Goal: Information Seeking & Learning: Learn about a topic

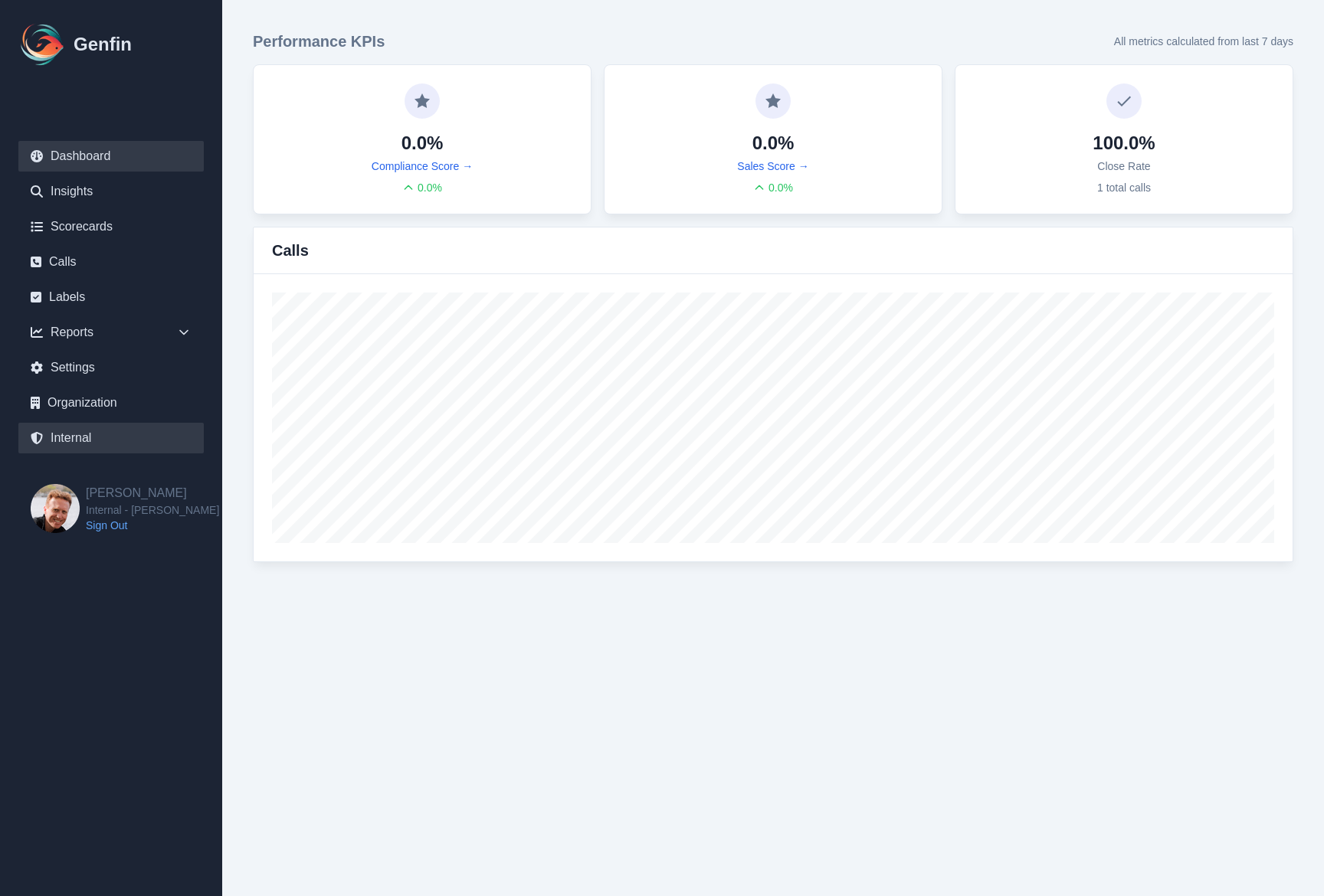
click at [81, 446] on link "Internal" at bounding box center [110, 438] width 185 height 31
select select "paid"
select select "7"
select select "paid"
select select "7"
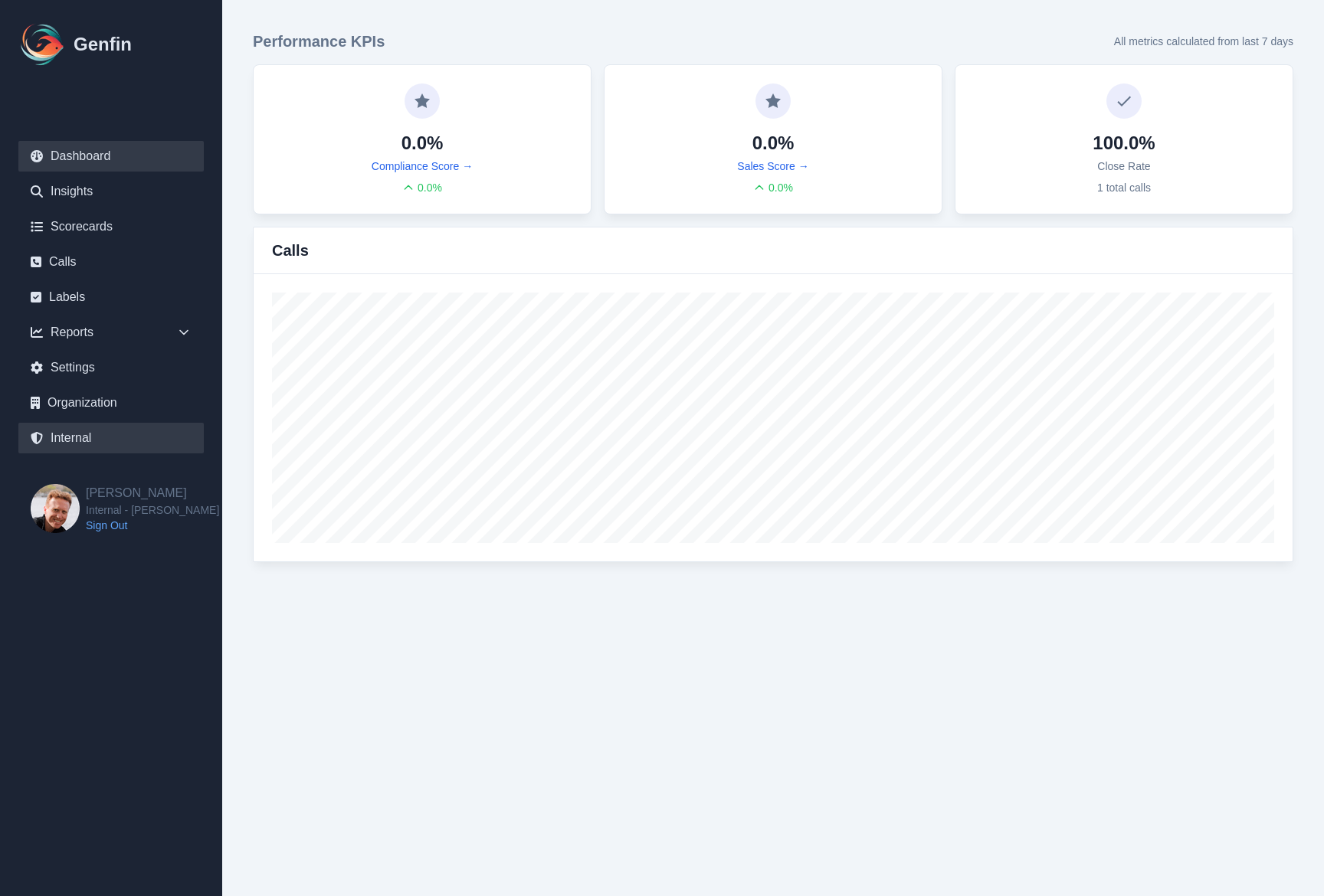
select select "7"
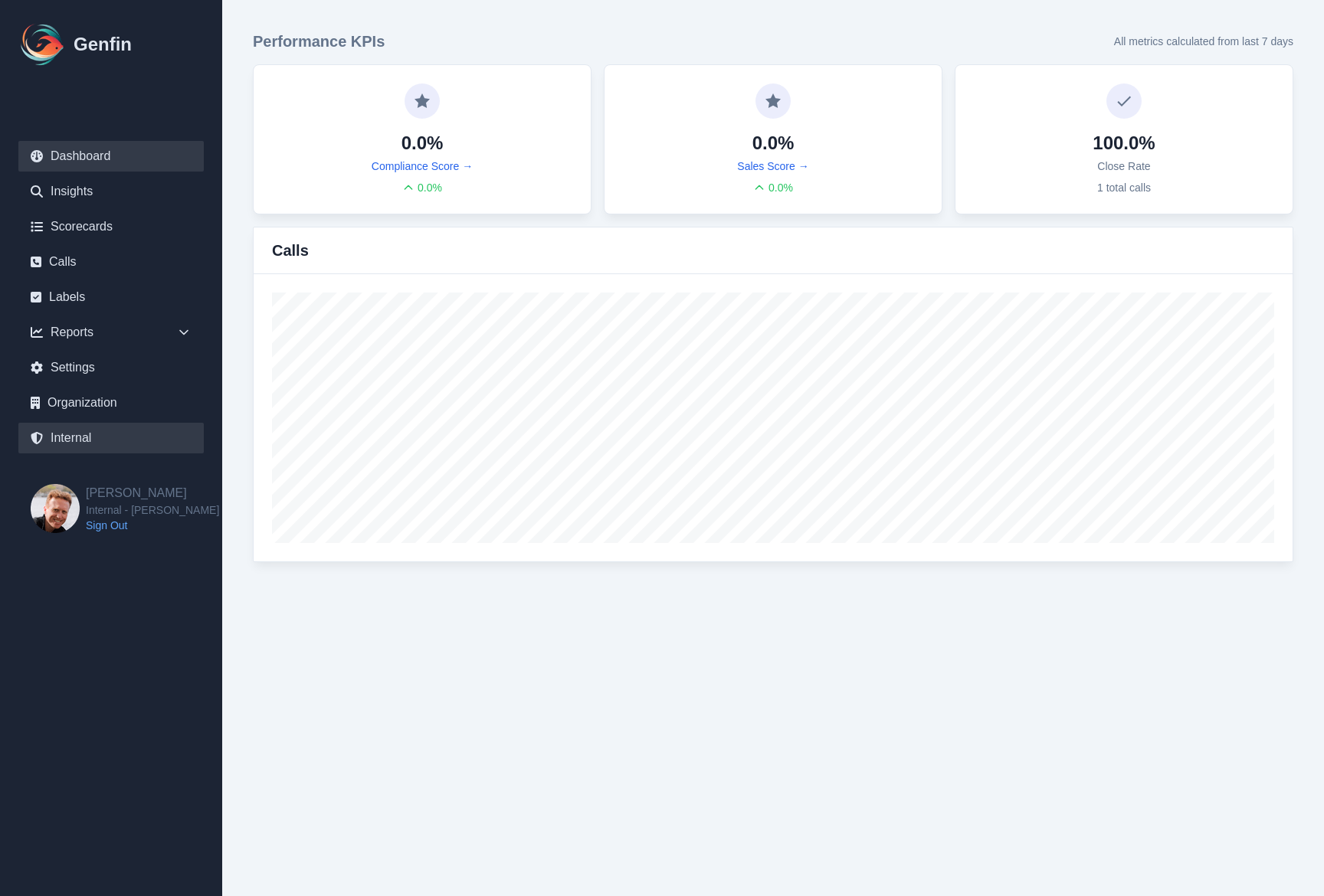
select select "7"
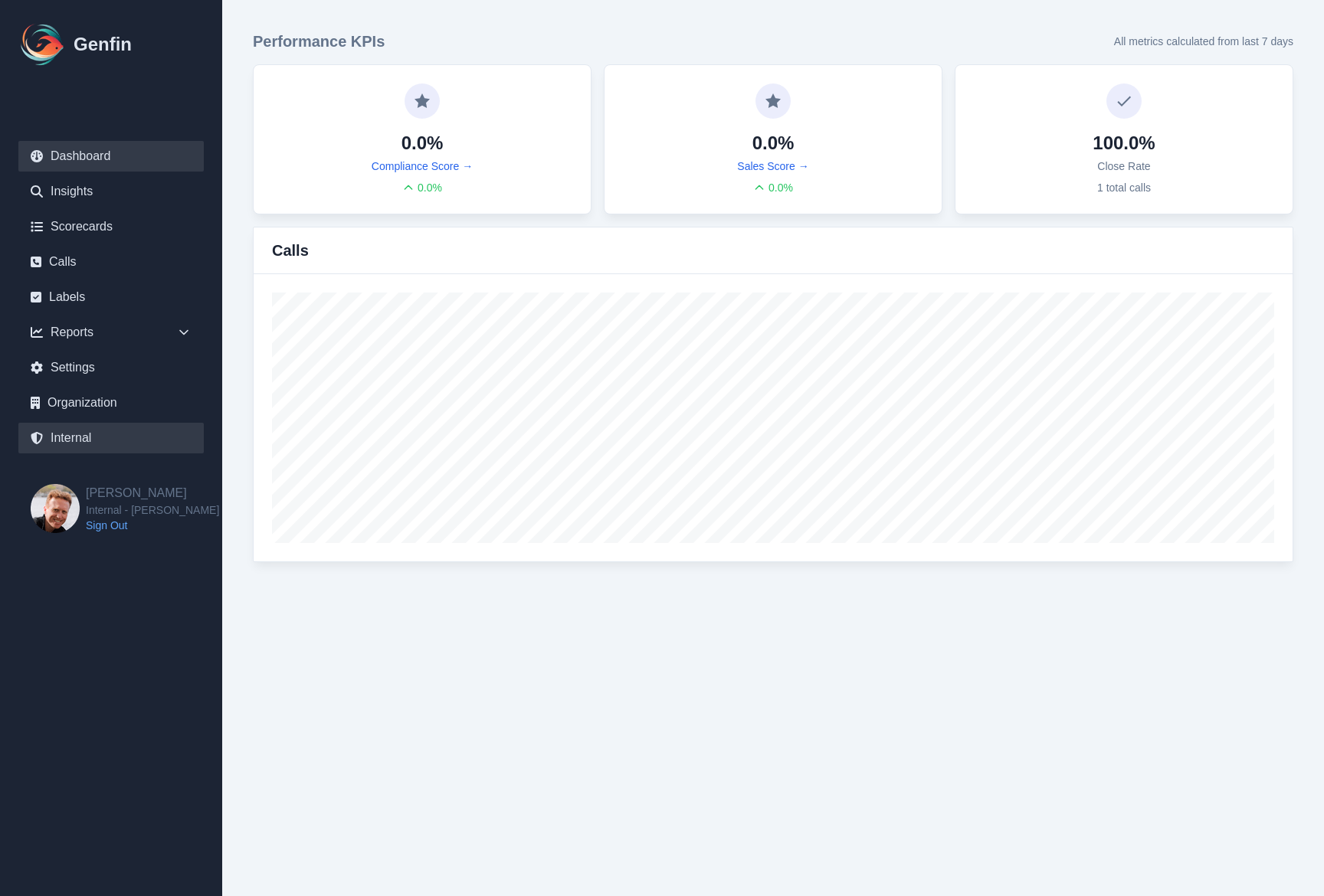
select select "7"
select select "paid"
select select "7"
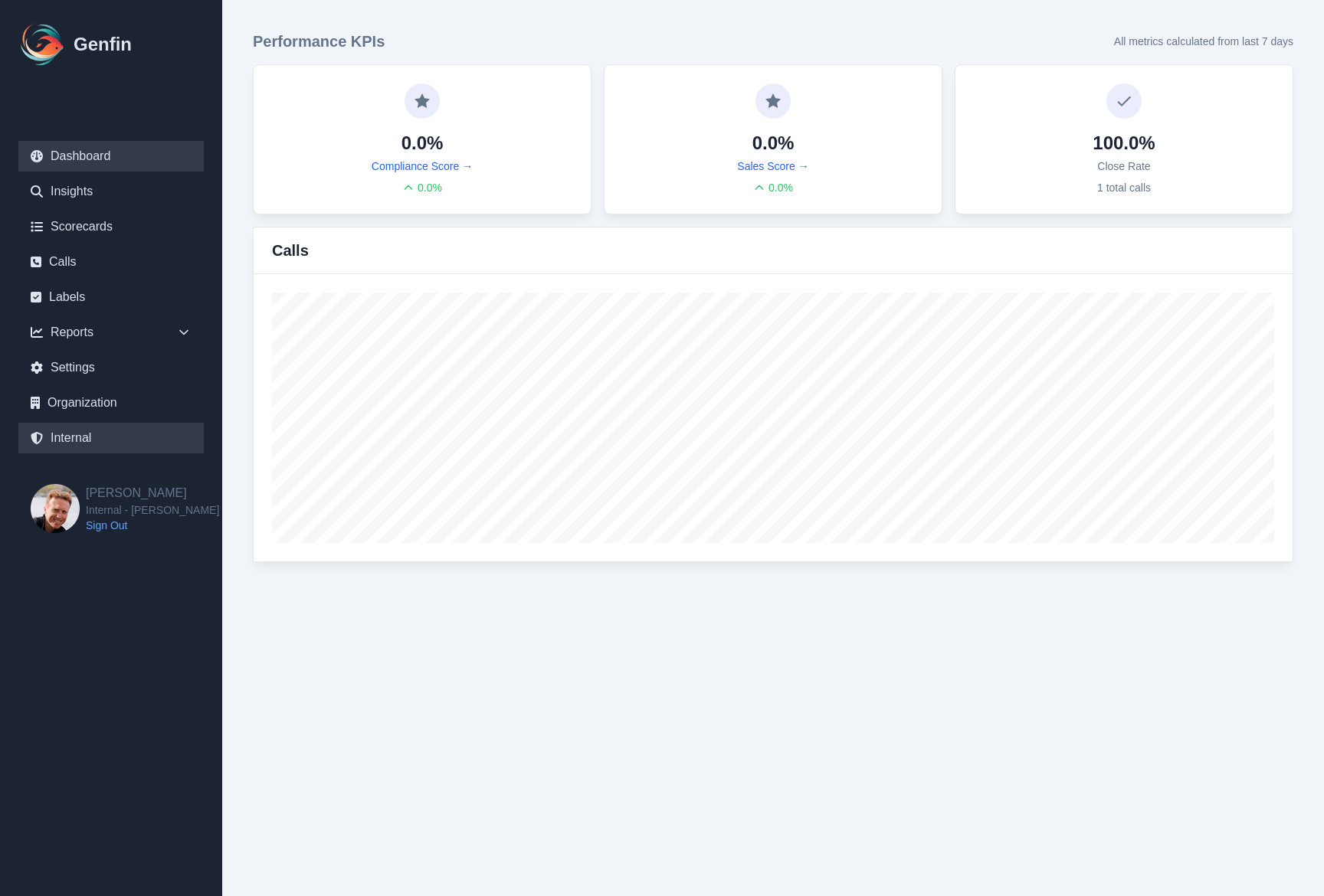
select select "7"
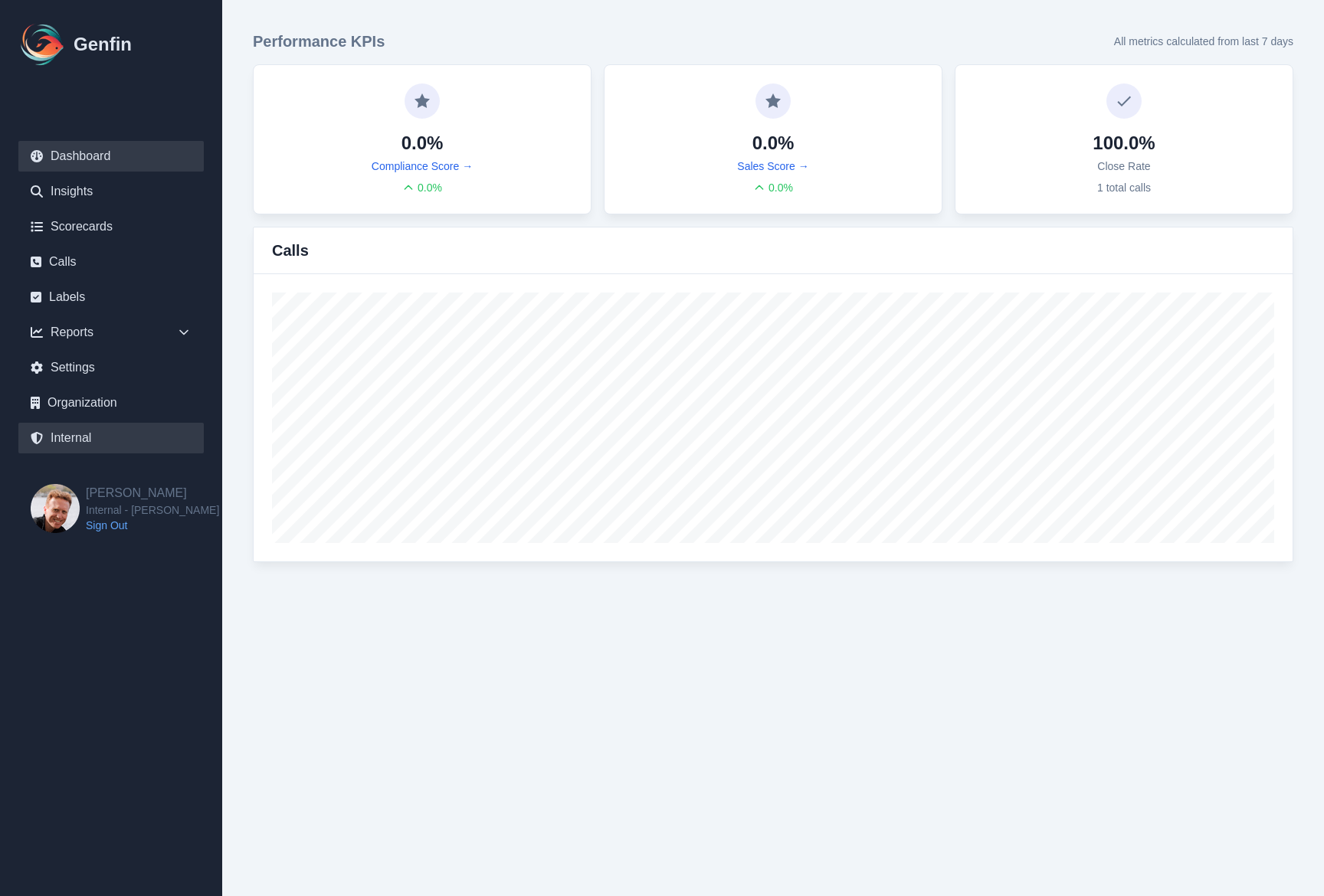
select select "7"
select select "paid"
select select "7"
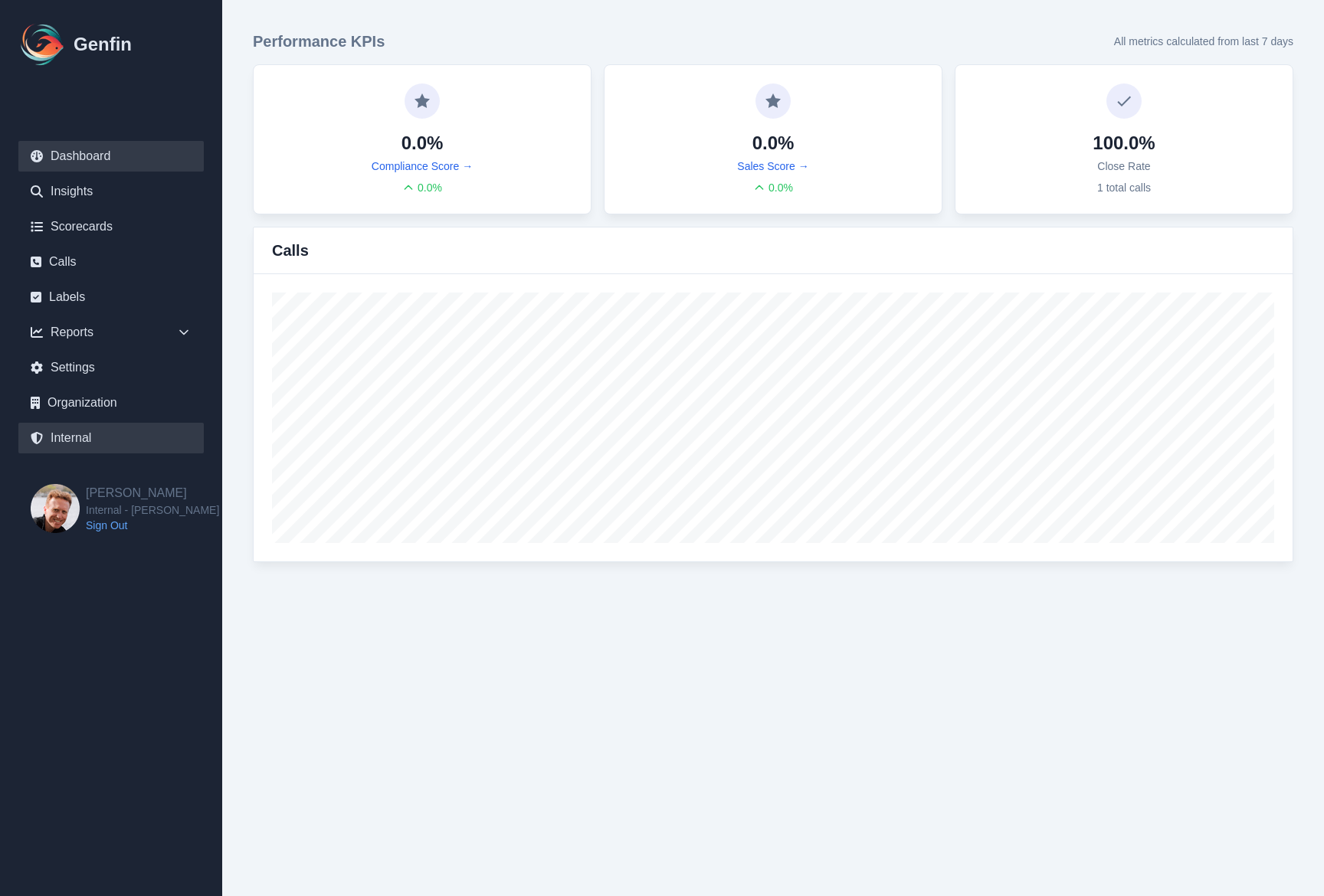
select select "7"
select select "paid"
select select "7"
select select "paid"
select select "7"
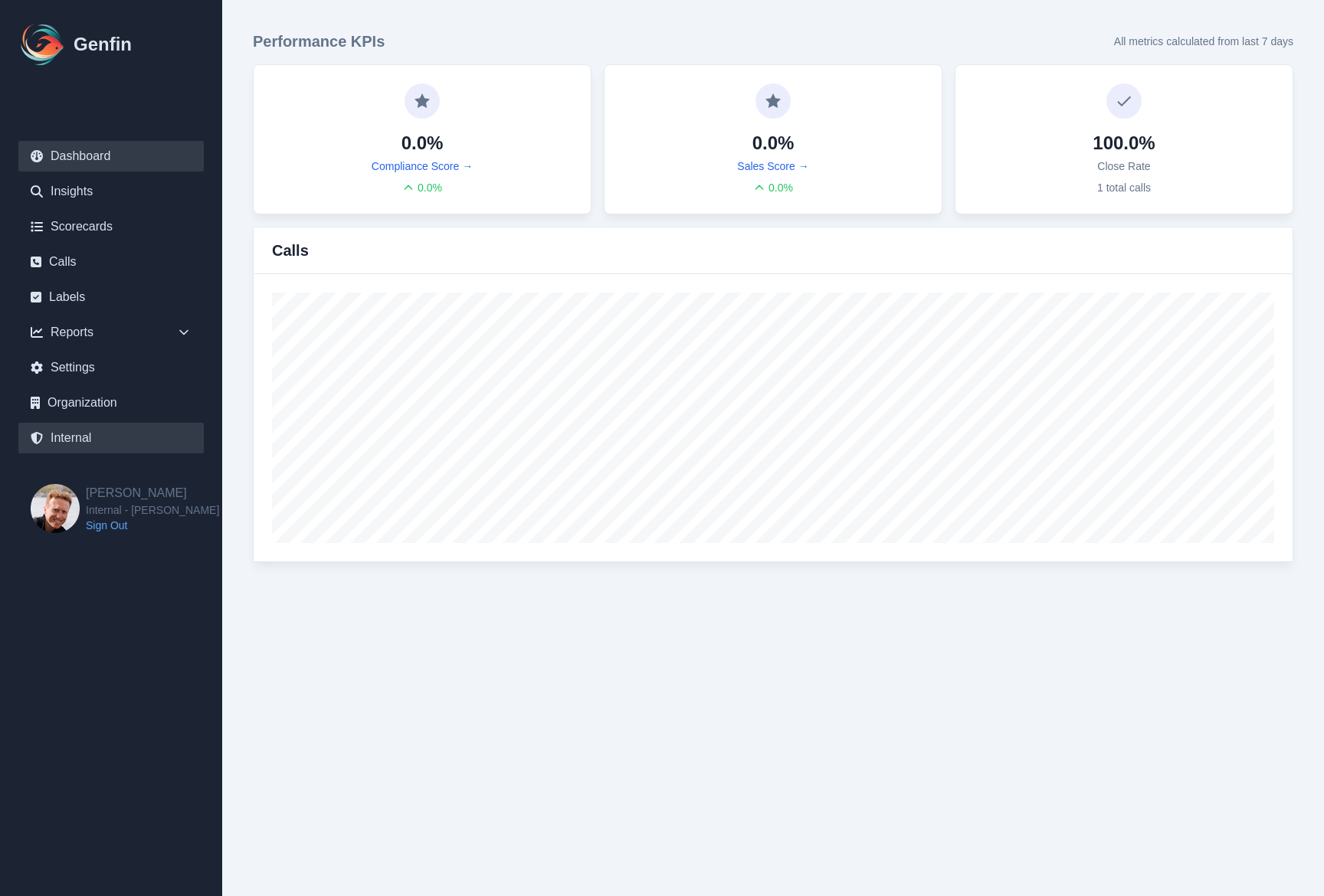
select select "7"
select select "paid"
select select "7"
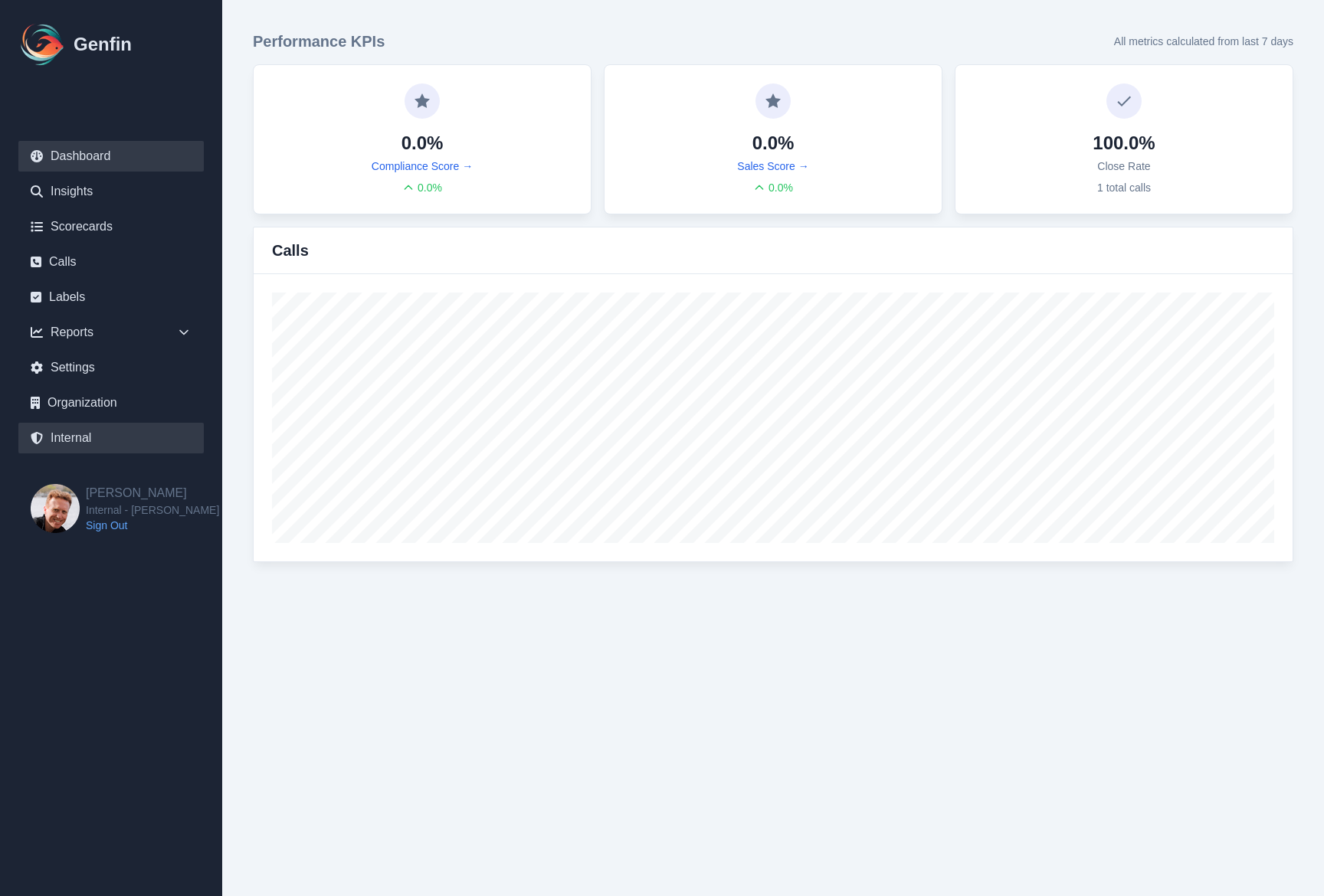
select select "7"
select select "paid"
select select "7"
select select "paid"
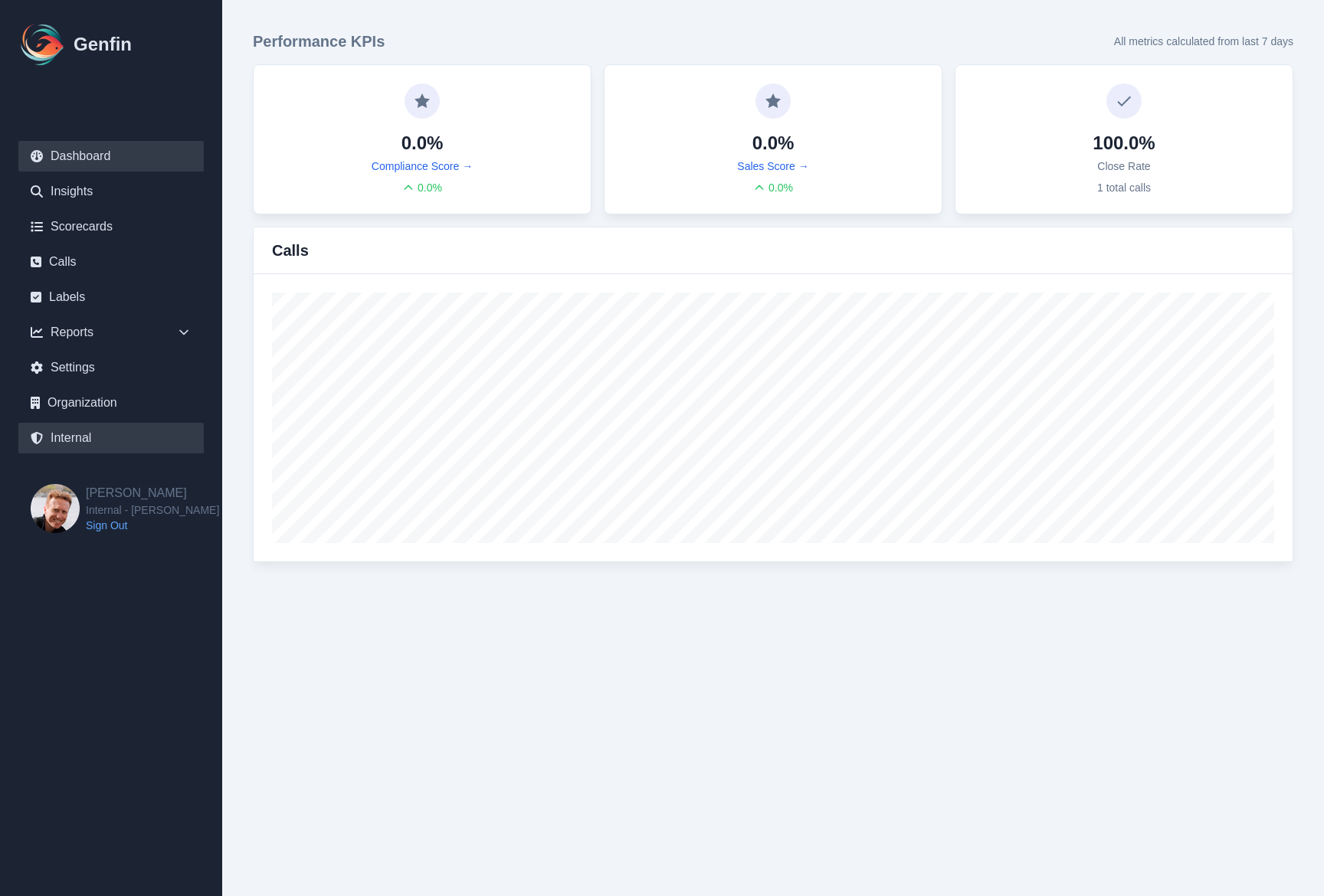
select select "7"
select select "paid"
select select "7"
select select "paid"
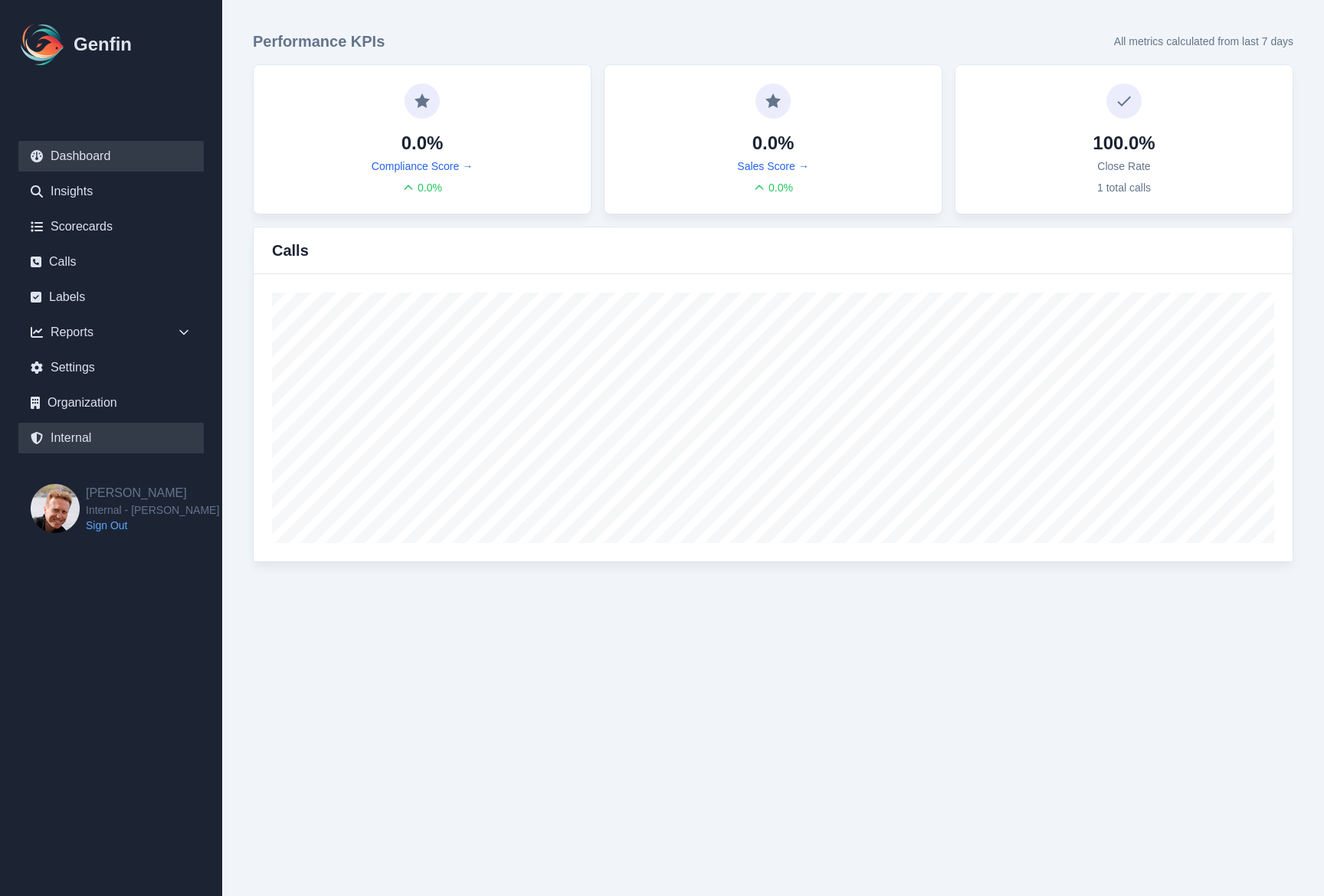
select select "7"
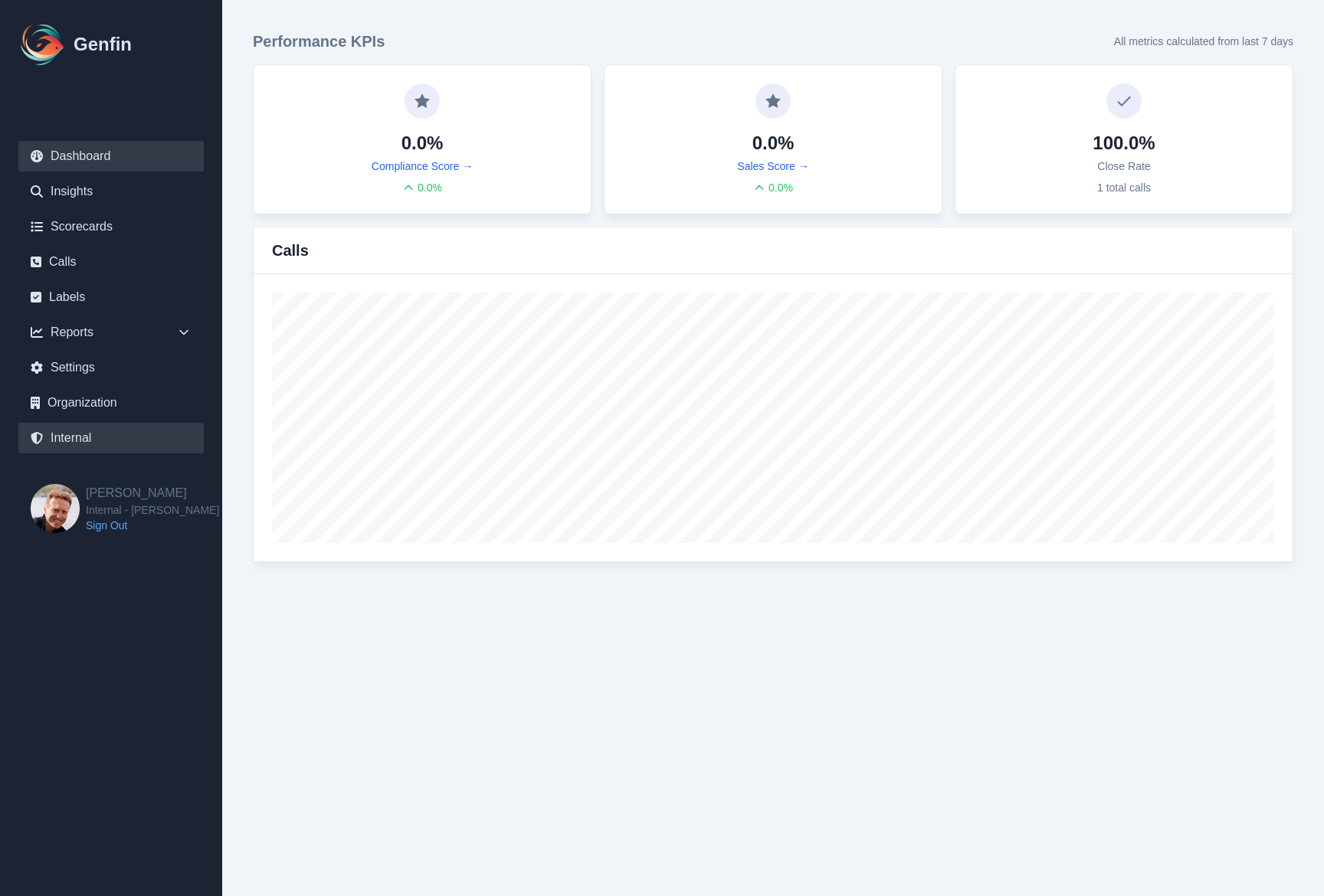
select select "7"
select select "paid"
select select "7"
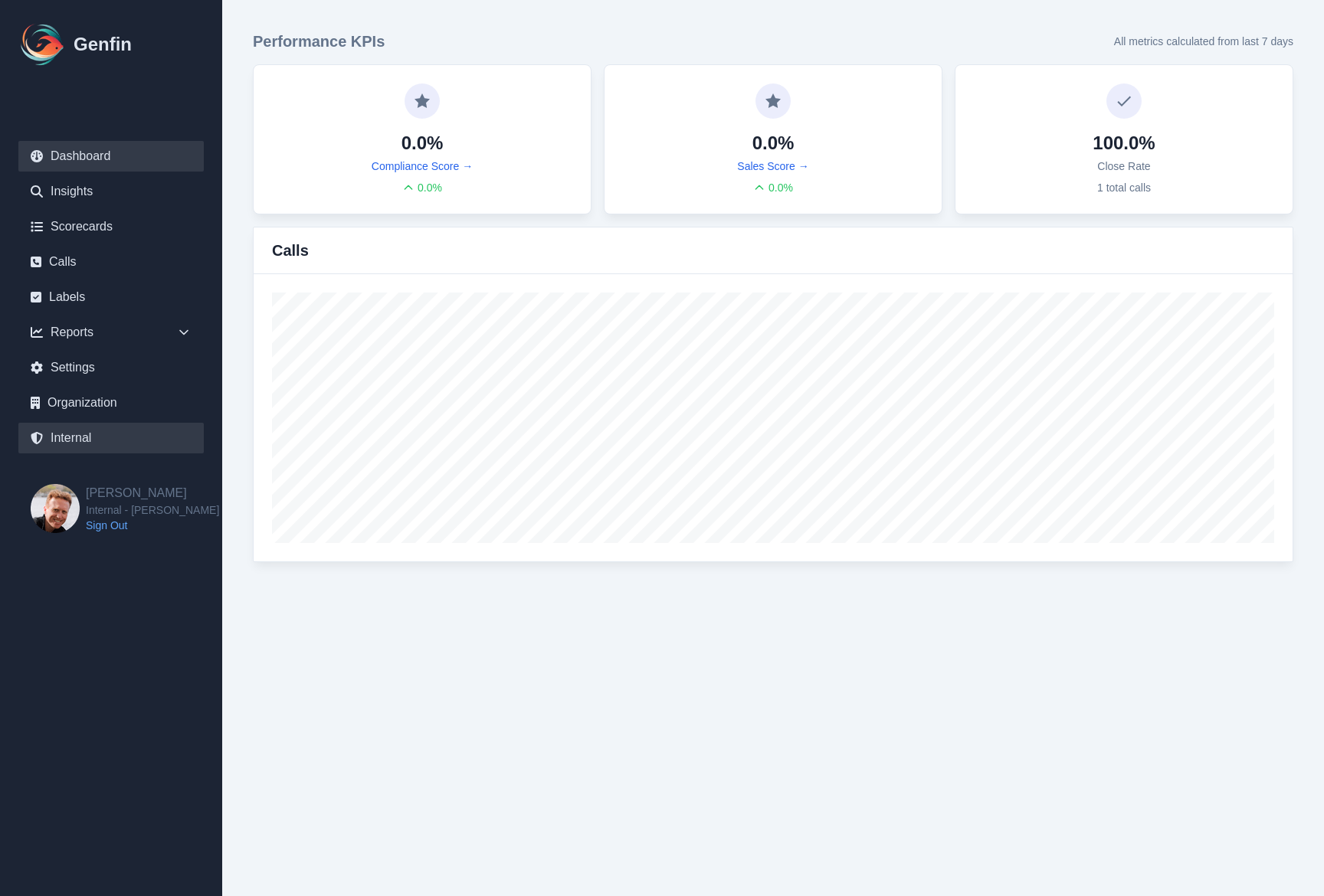
select select "7"
select select "paid"
select select "7"
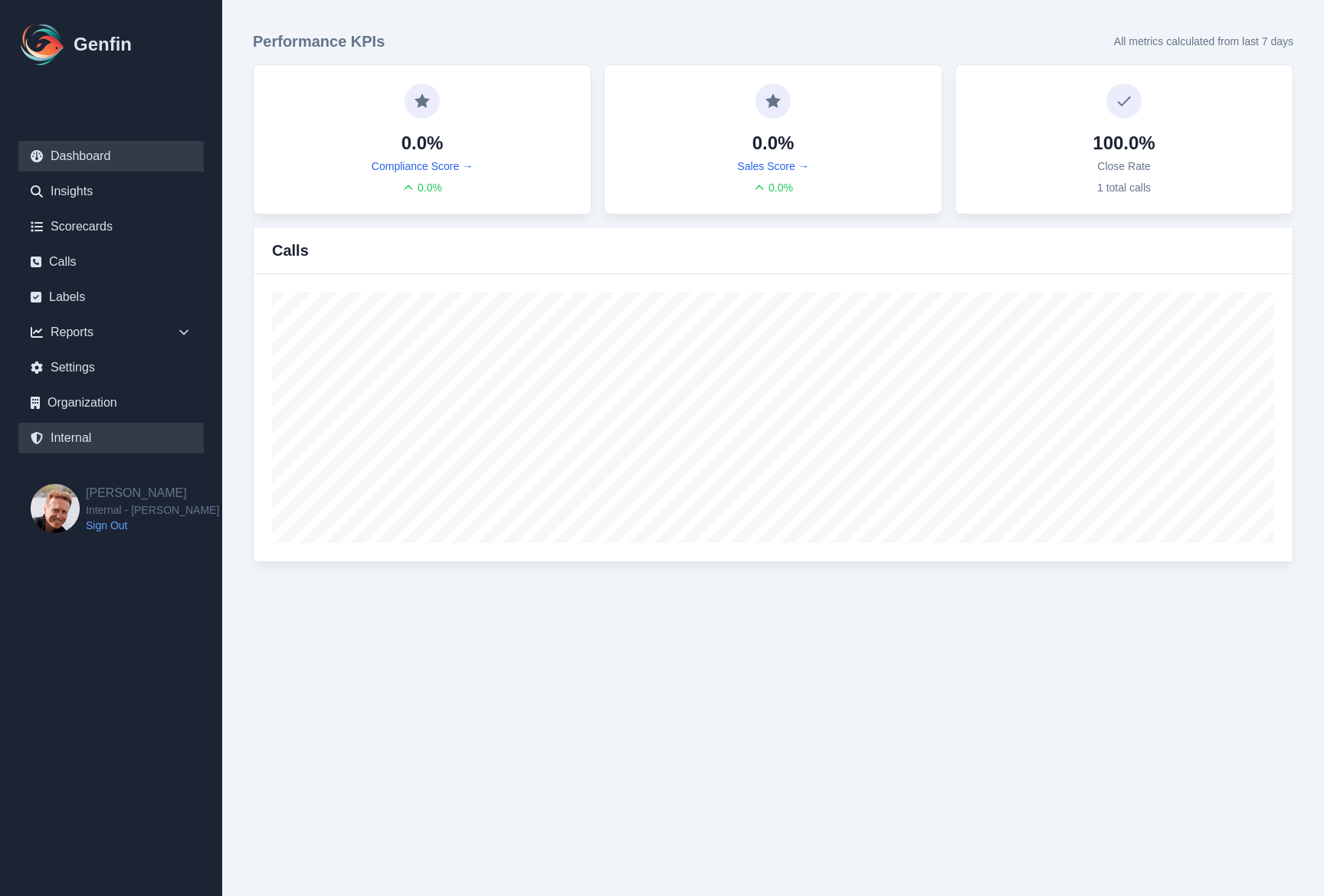
select select "7"
select select "paid"
select select "7"
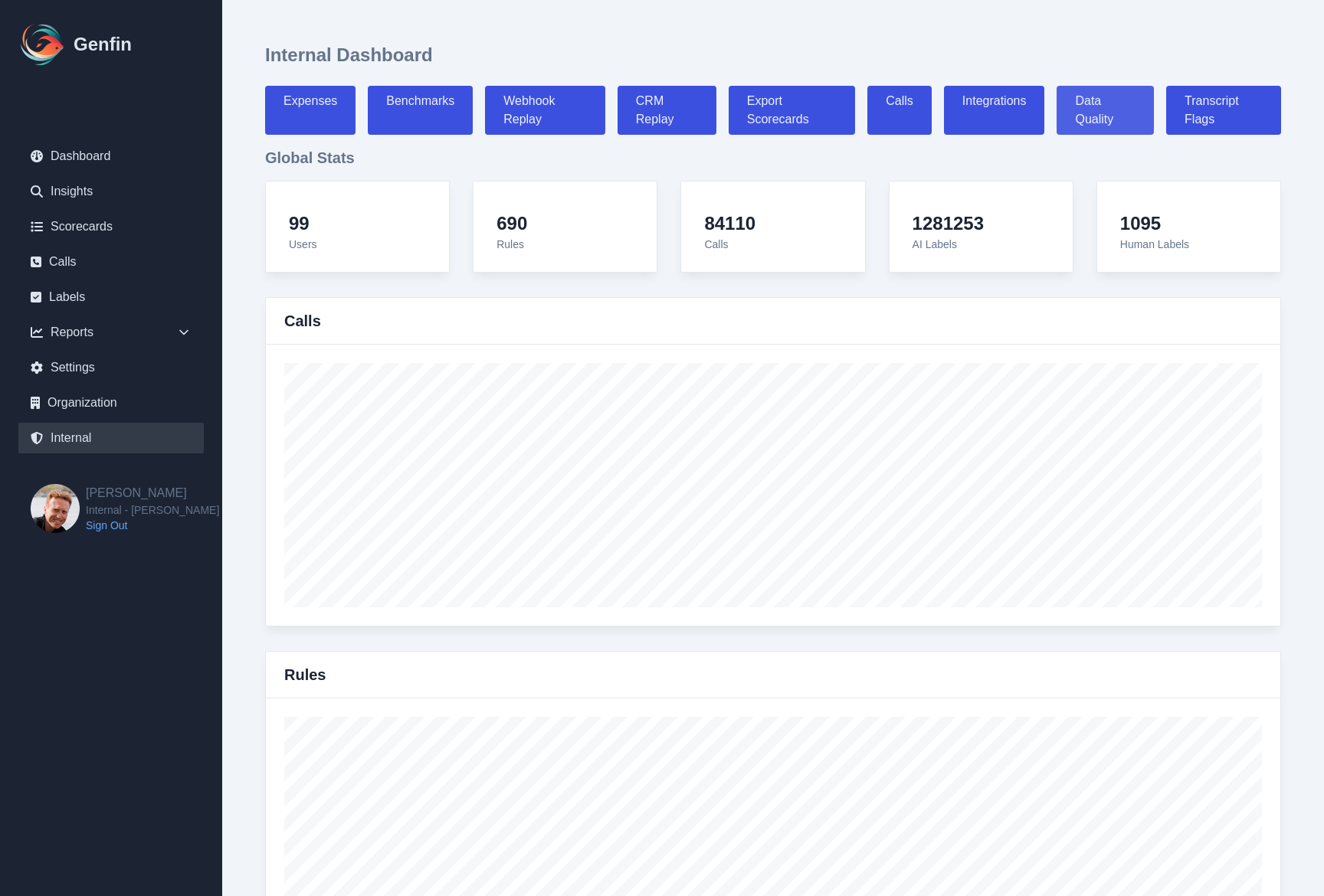
click at [1112, 109] on link "Data Quality" at bounding box center [1104, 109] width 97 height 49
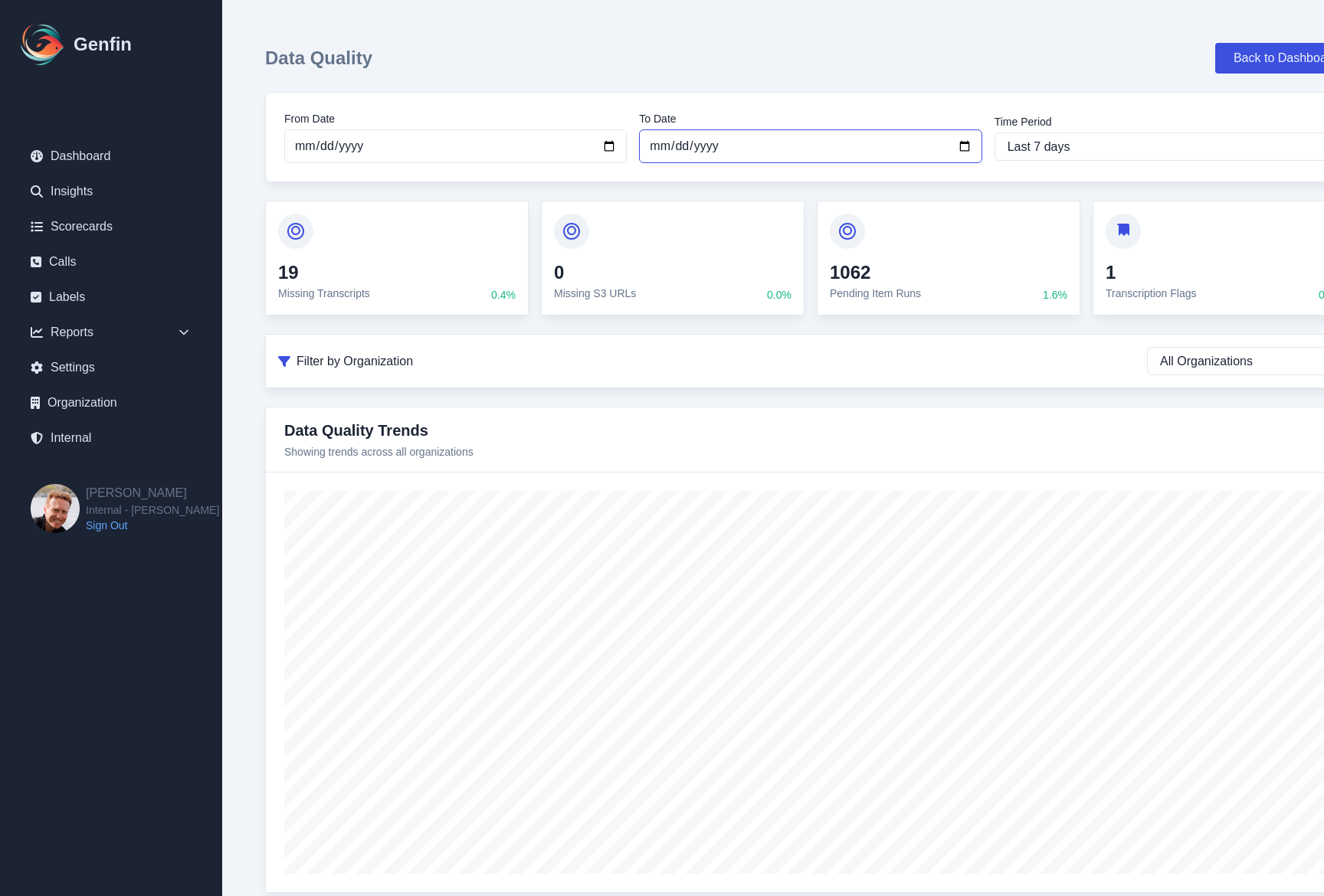
click at [677, 152] on input "2025-08-11" at bounding box center [810, 146] width 343 height 34
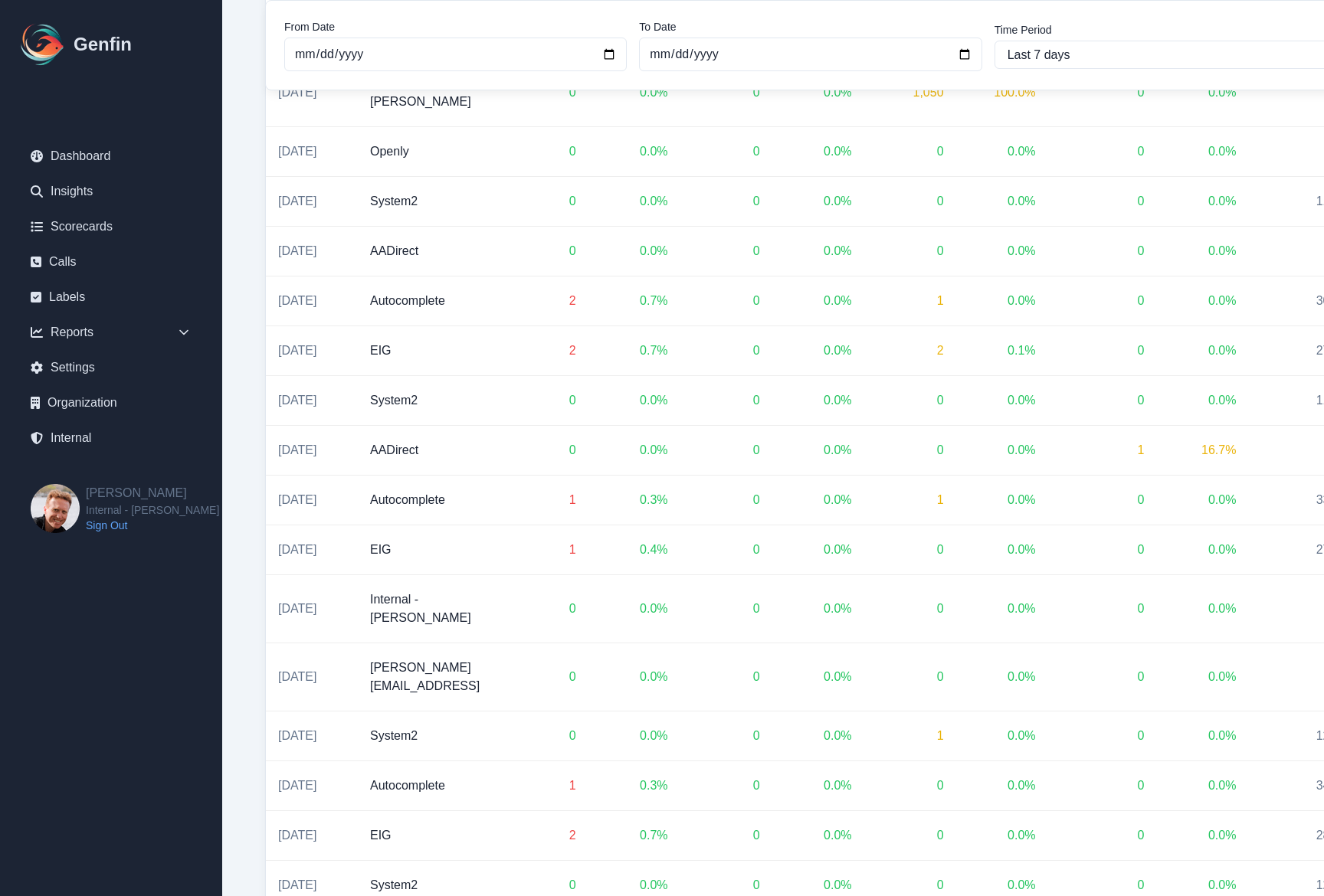
scroll to position [1911, 0]
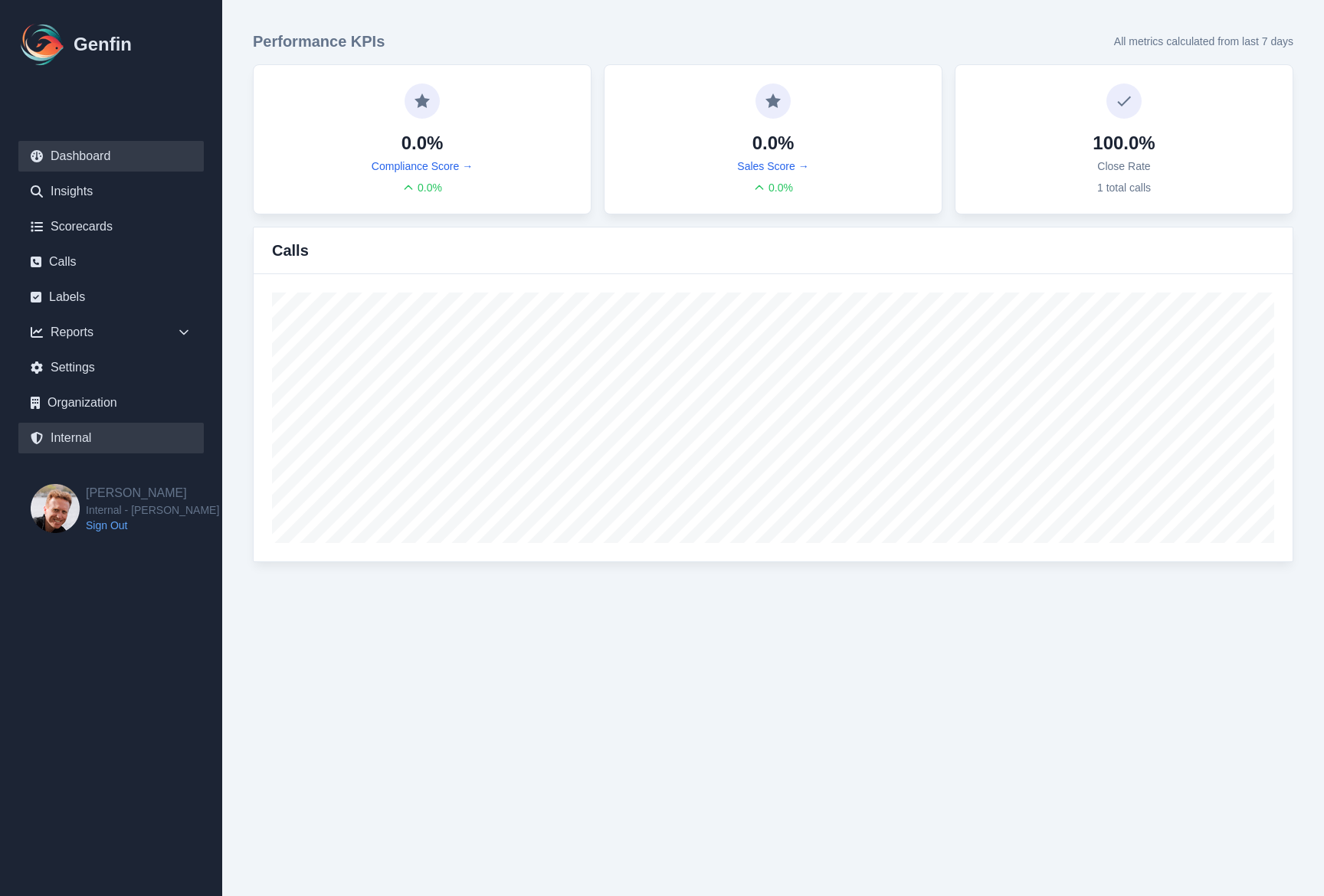
click at [83, 444] on link "Internal" at bounding box center [110, 438] width 185 height 31
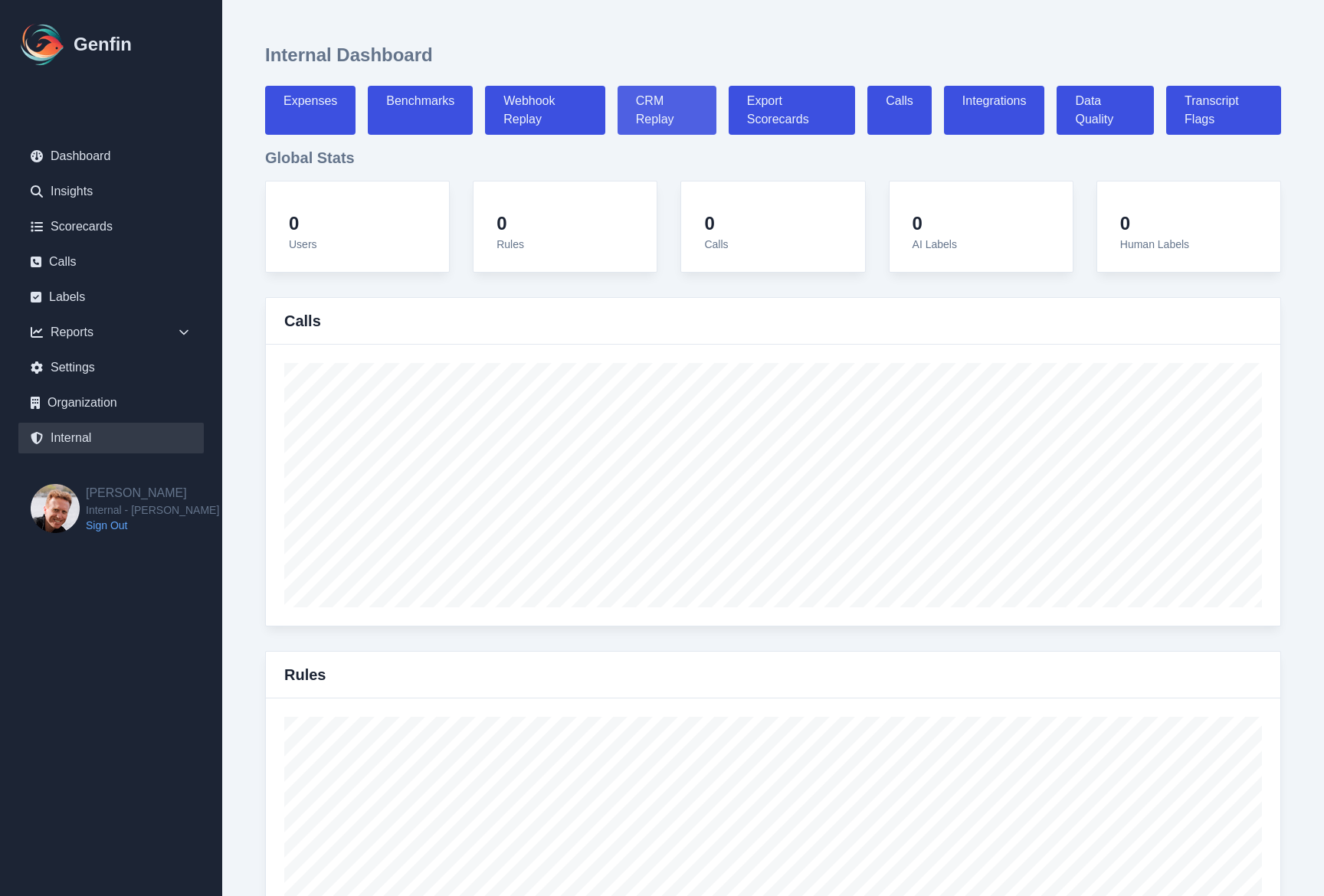
select select "paid"
select select "7"
select select "paid"
select select "7"
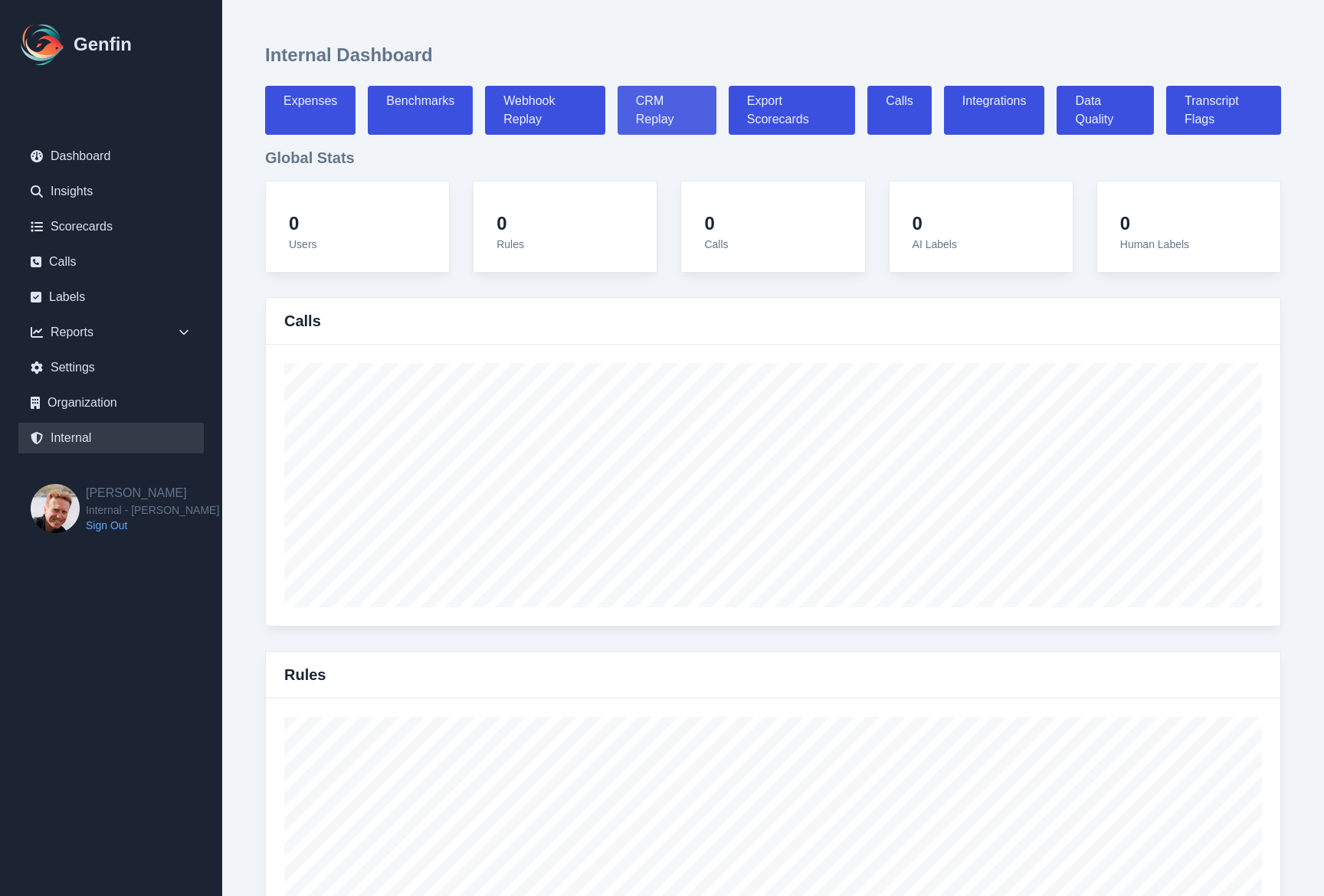
select select "7"
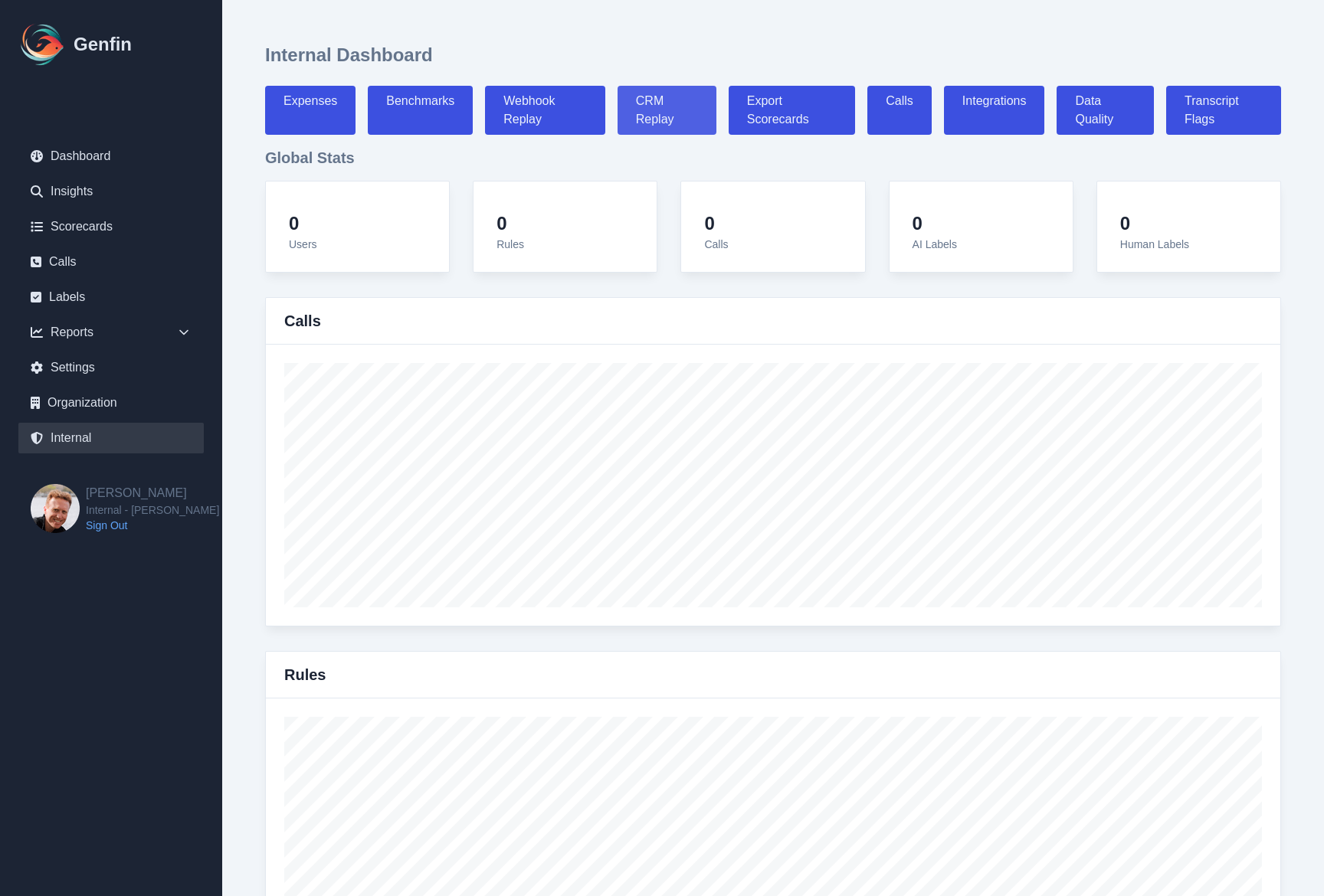
select select "7"
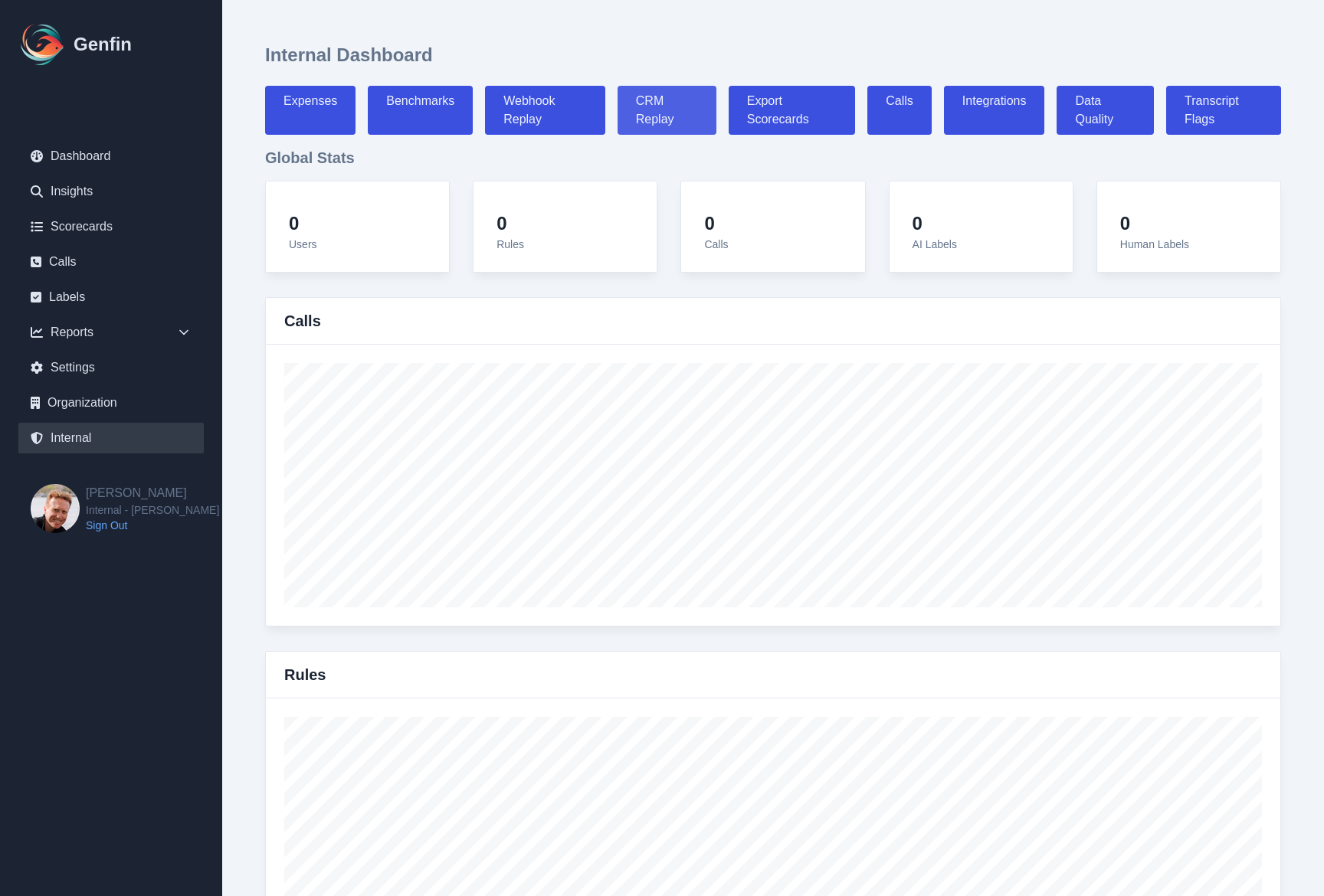
select select "paid"
select select "7"
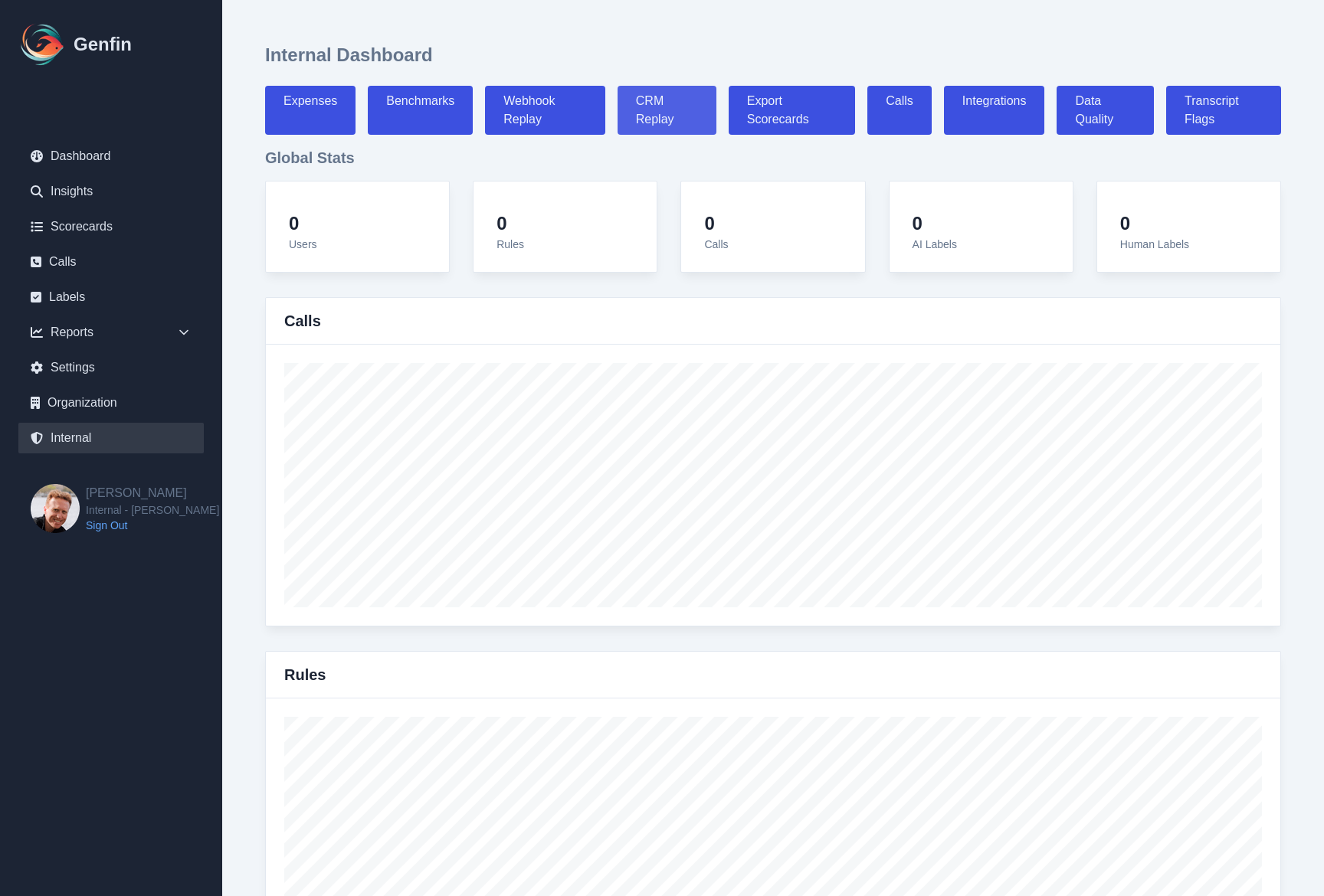
select select "7"
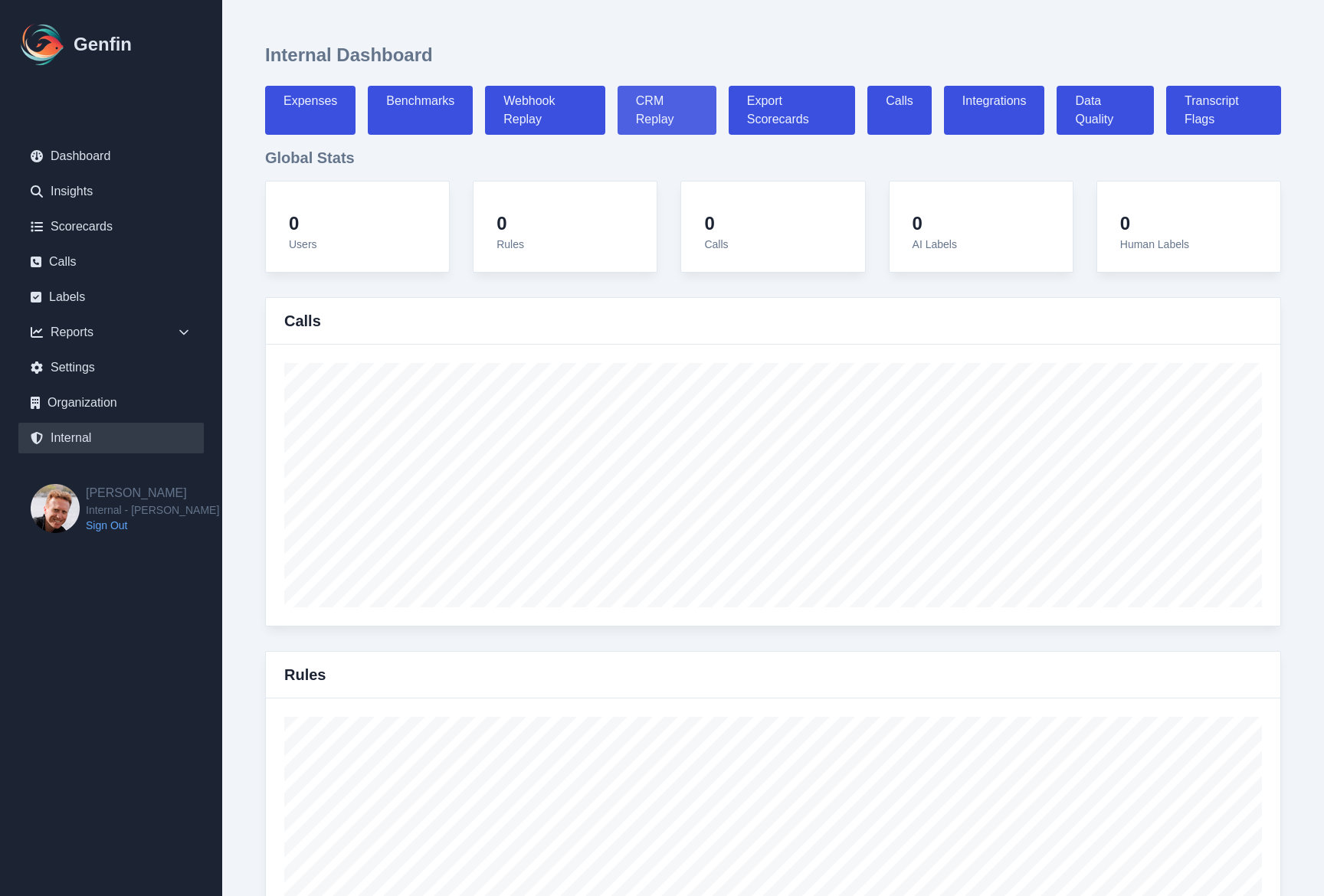
select select "7"
select select "paid"
select select "7"
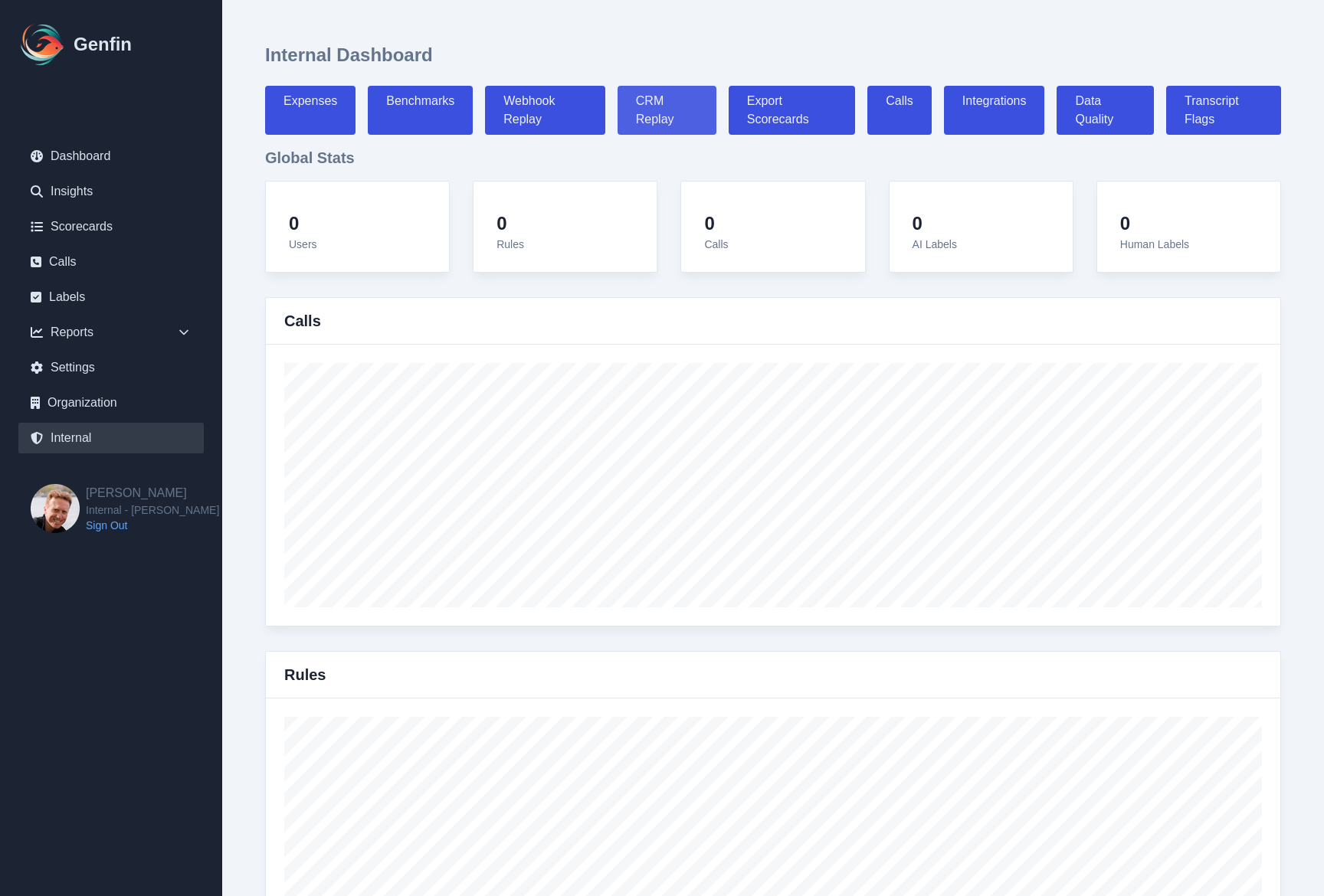
select select "paid"
select select "7"
select select "paid"
select select "7"
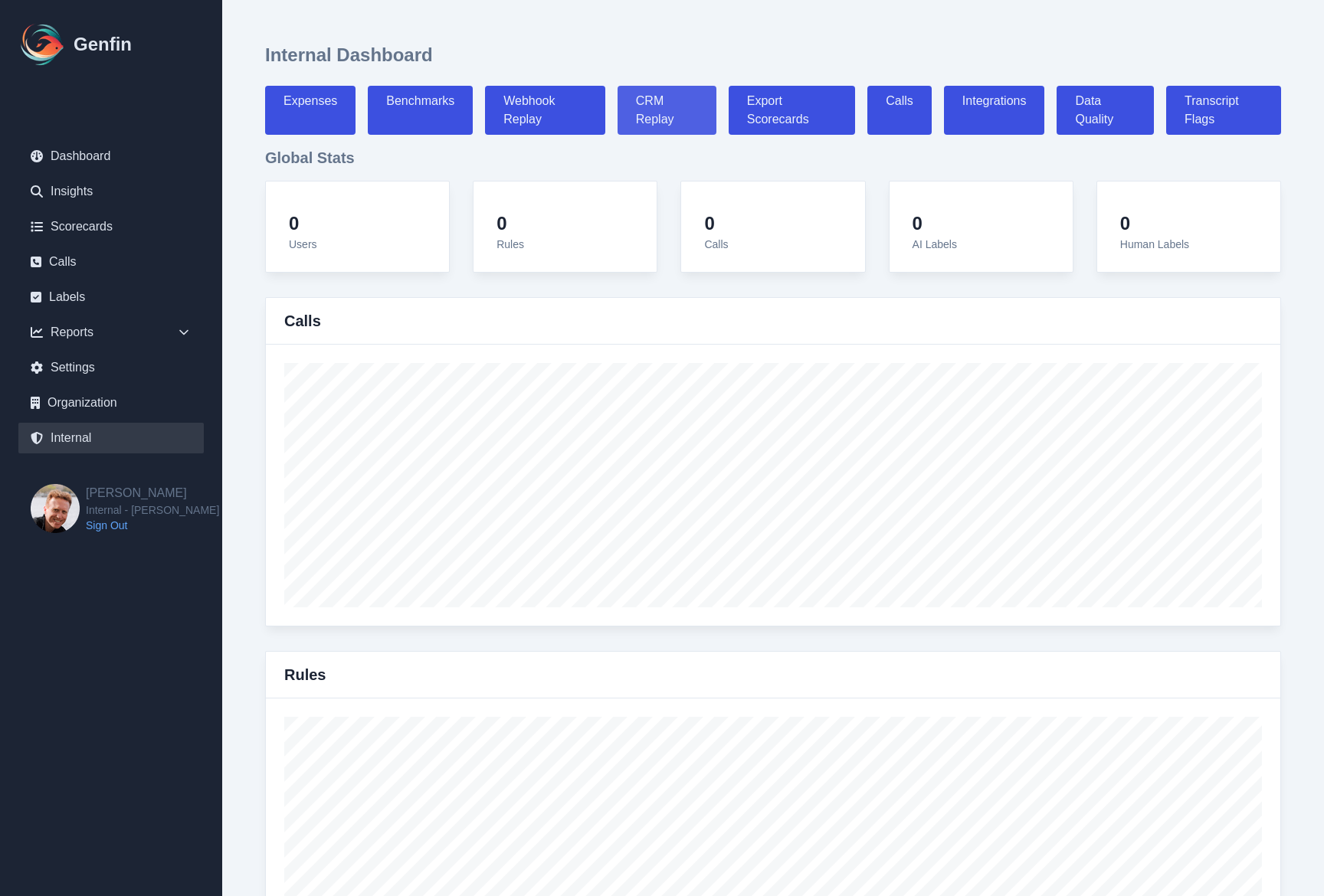
select select "7"
select select "paid"
select select "7"
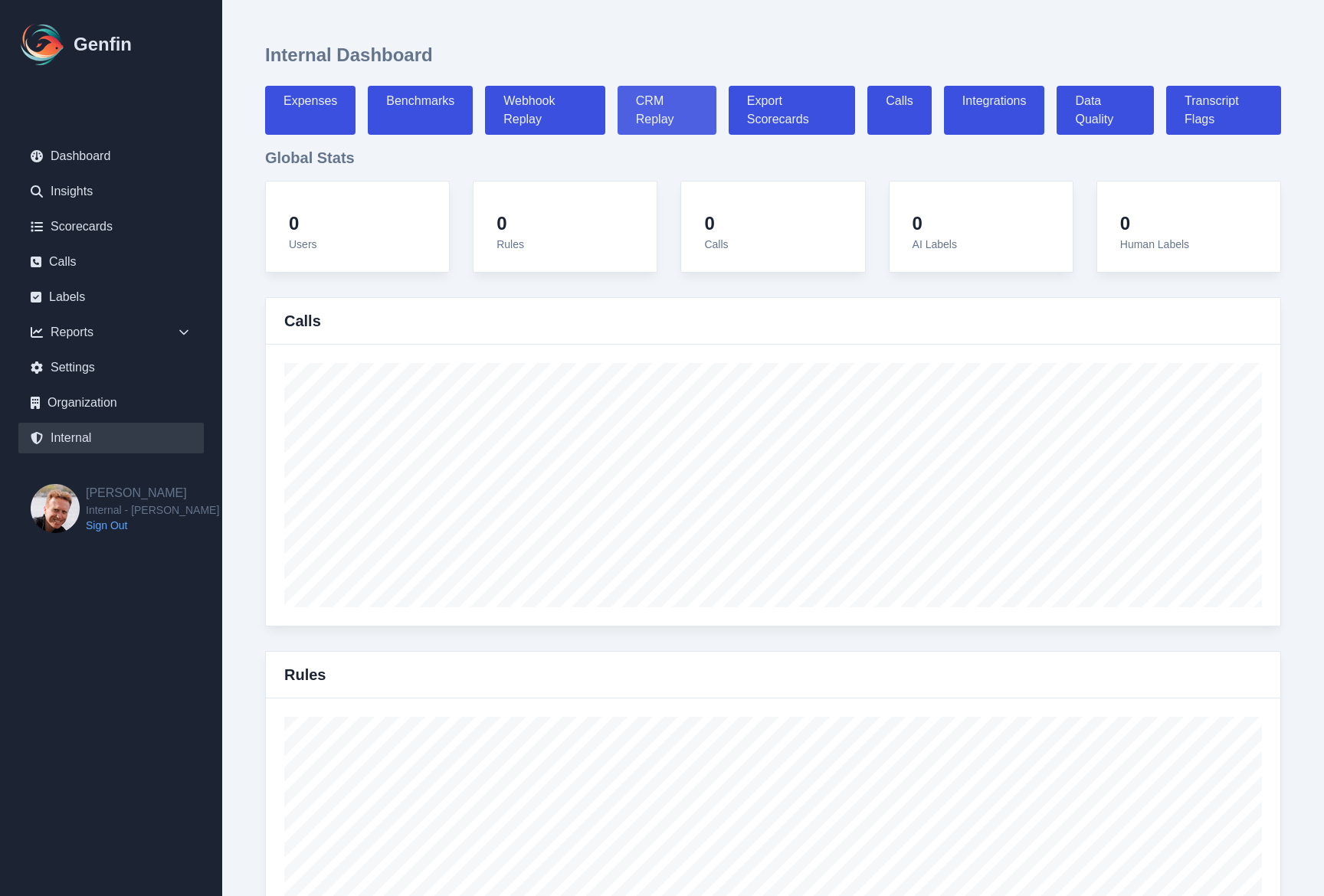
select select "paid"
select select "7"
select select "paid"
select select "7"
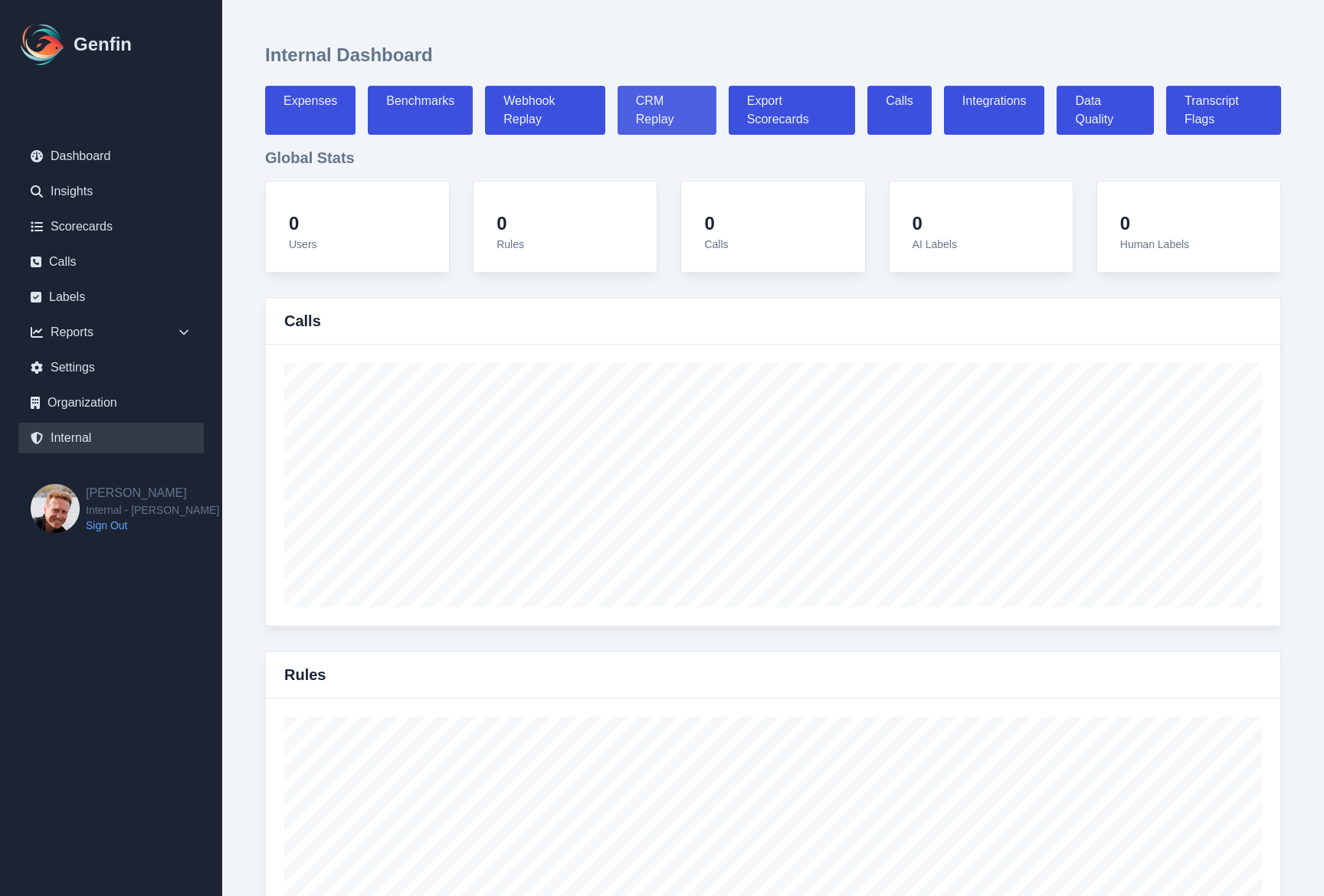
select select "7"
select select "paid"
select select "7"
select select "paid"
select select "7"
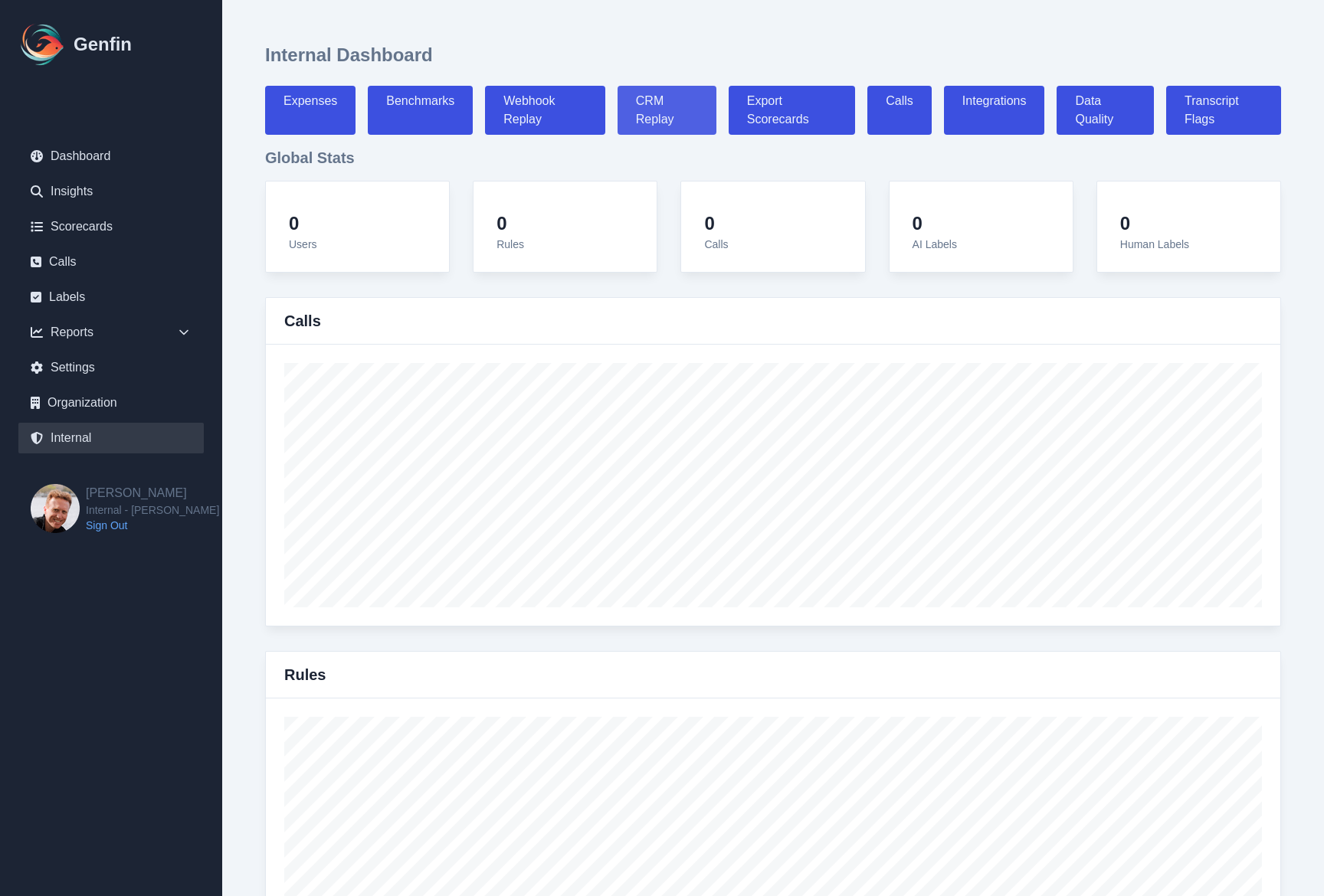
select select "7"
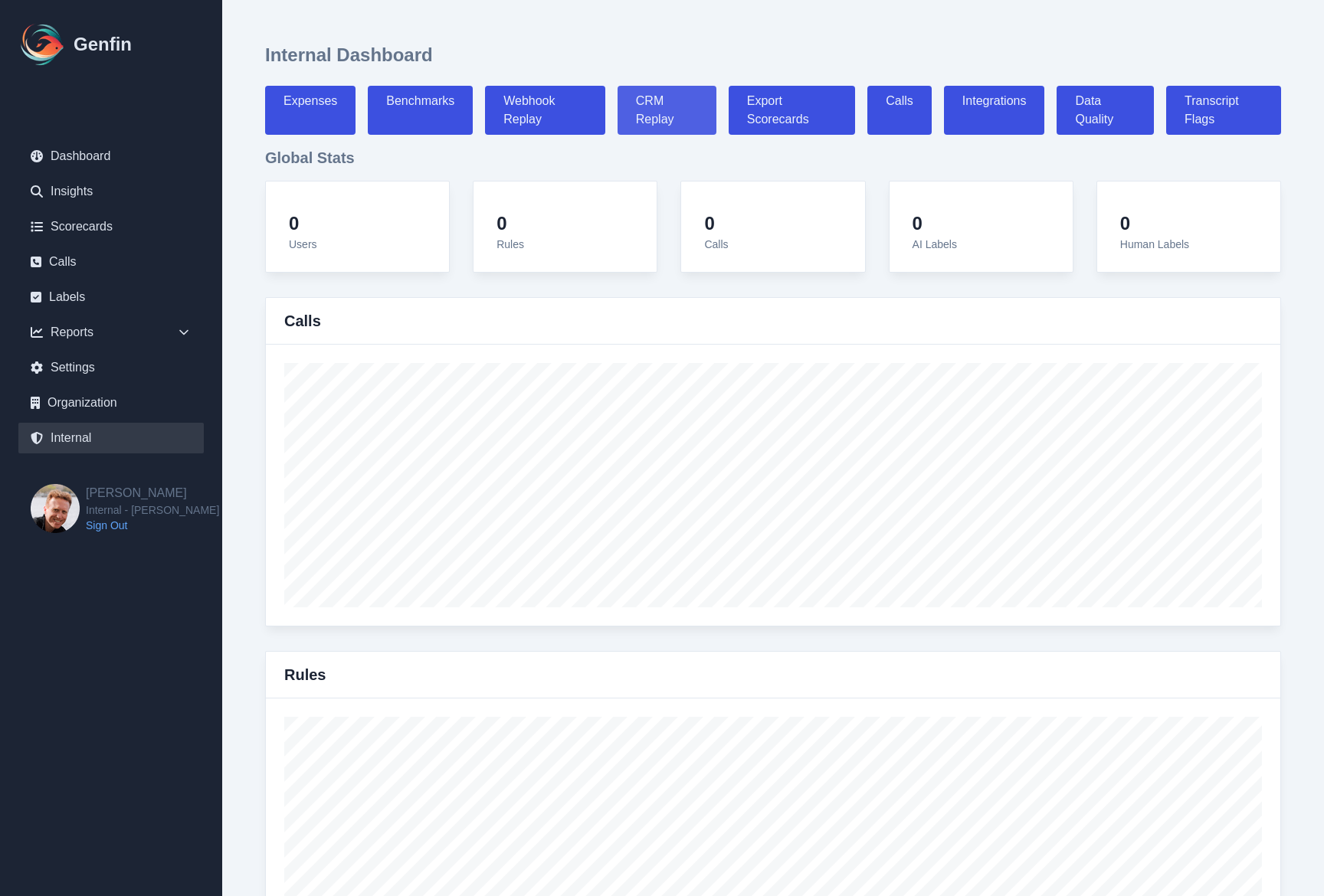
select select "paid"
select select "7"
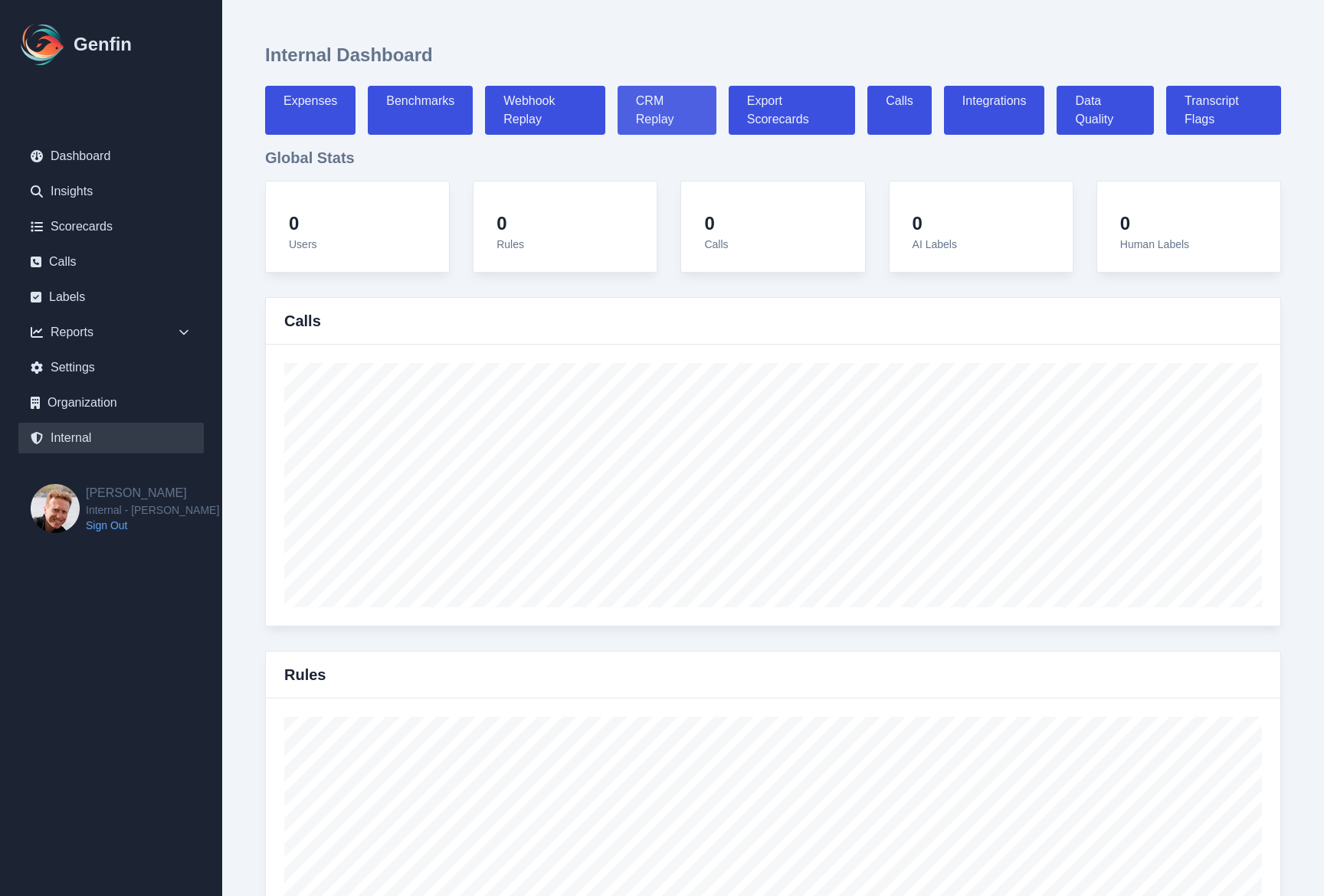
select select "paid"
select select "7"
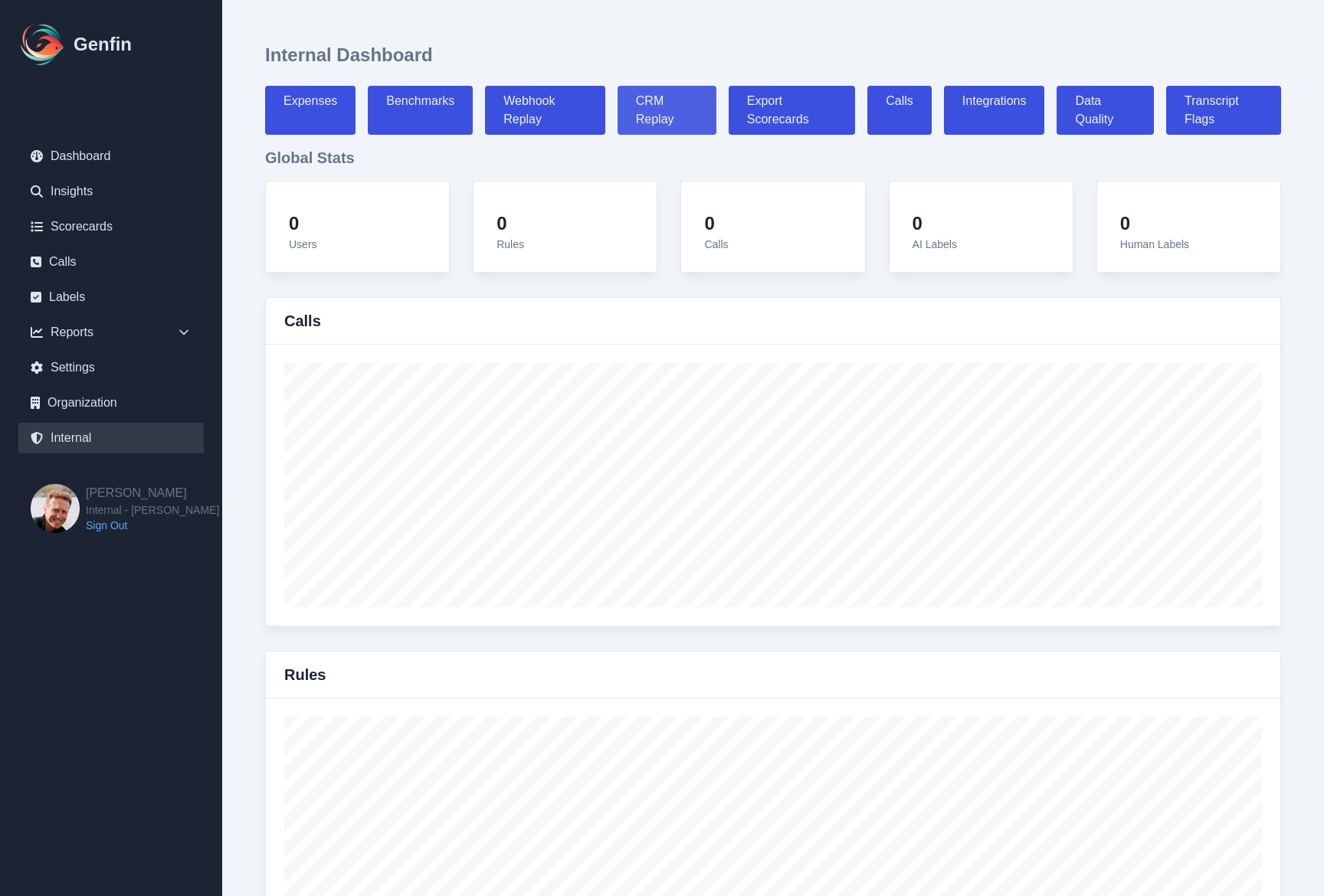
select select "paid"
select select "7"
click at [430, 109] on link "Benchmarks" at bounding box center [419, 109] width 105 height 49
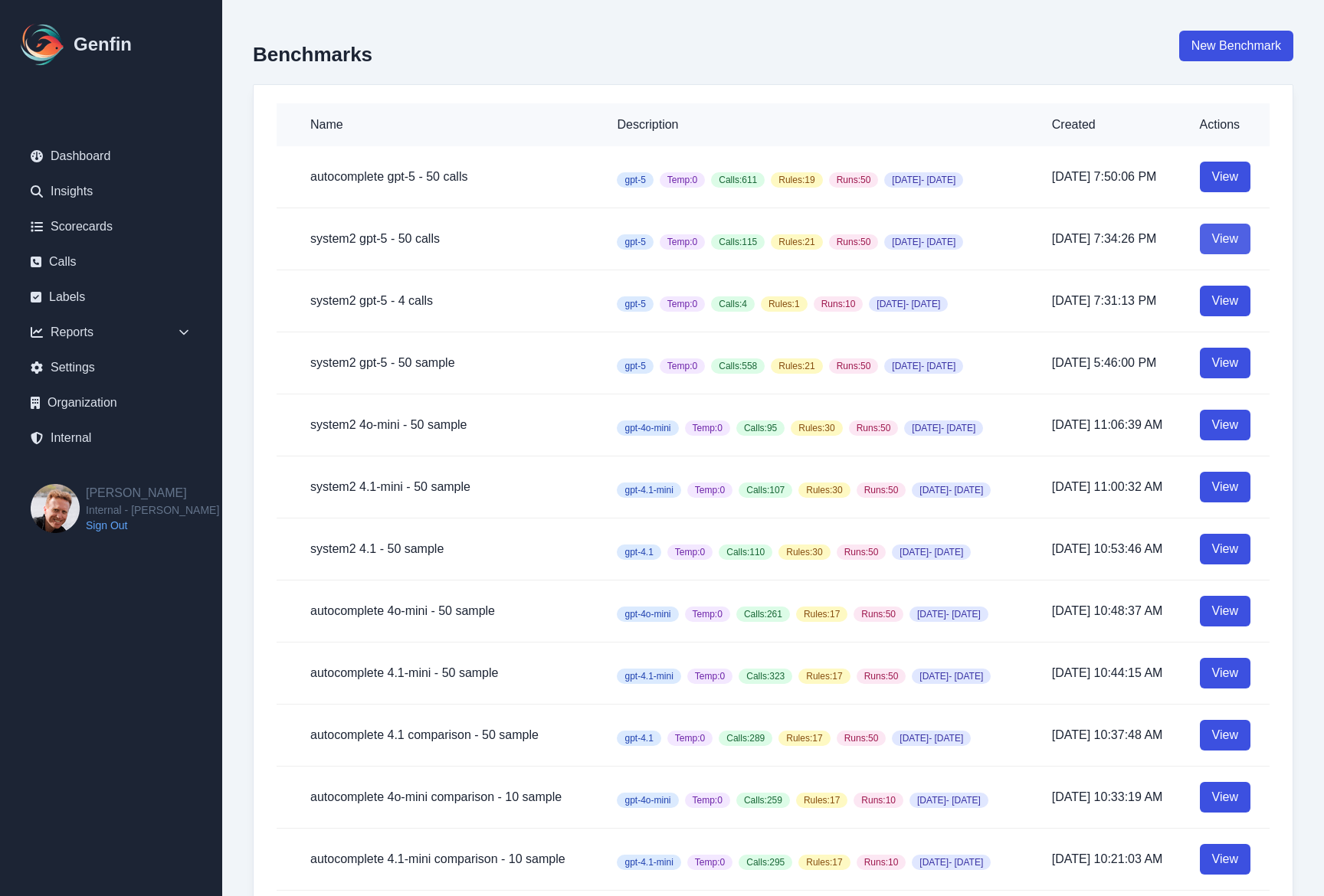
click at [1233, 241] on link "View" at bounding box center [1224, 239] width 51 height 31
click at [1226, 171] on link "View" at bounding box center [1224, 177] width 51 height 31
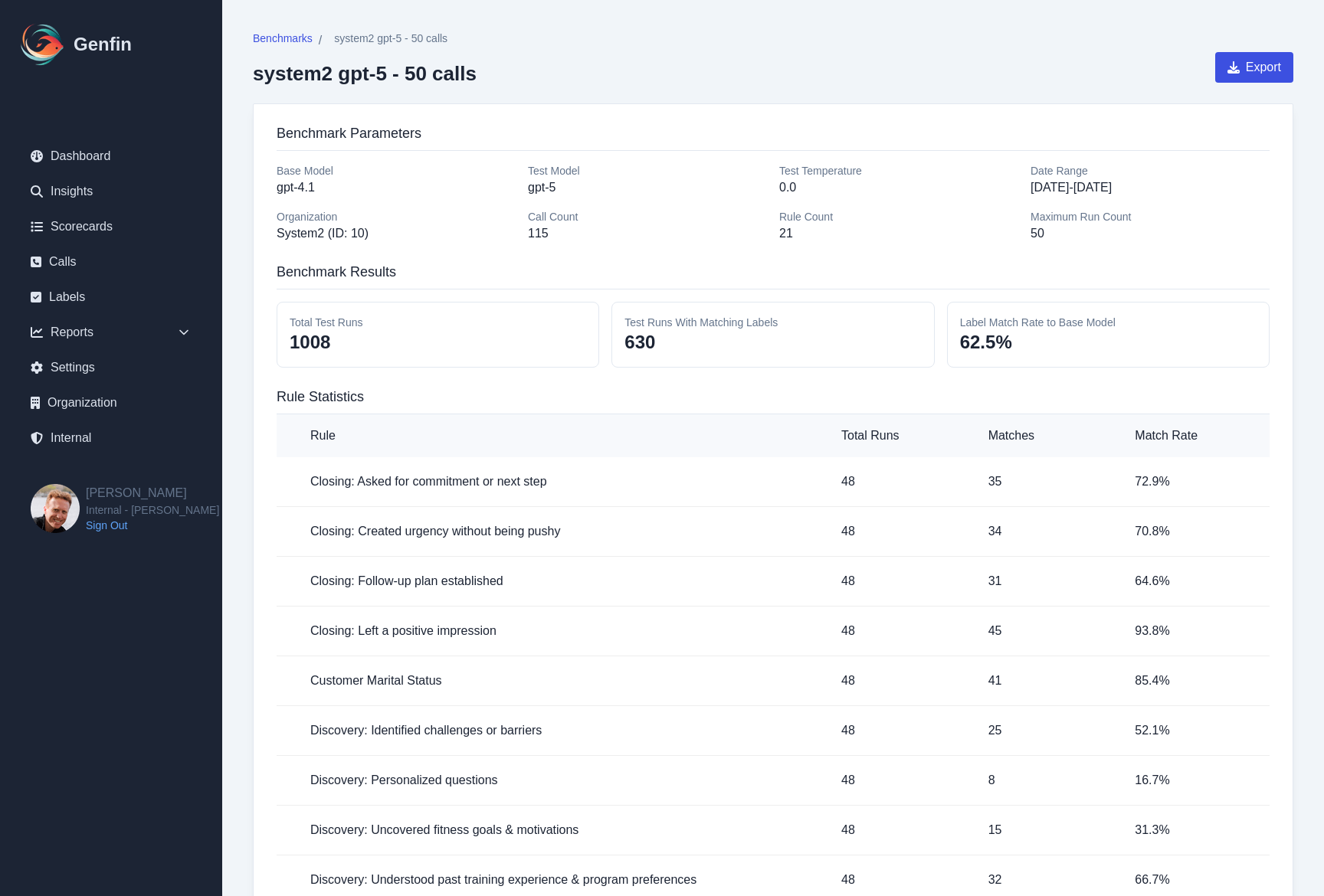
click at [640, 330] on p "630" at bounding box center [772, 342] width 296 height 25
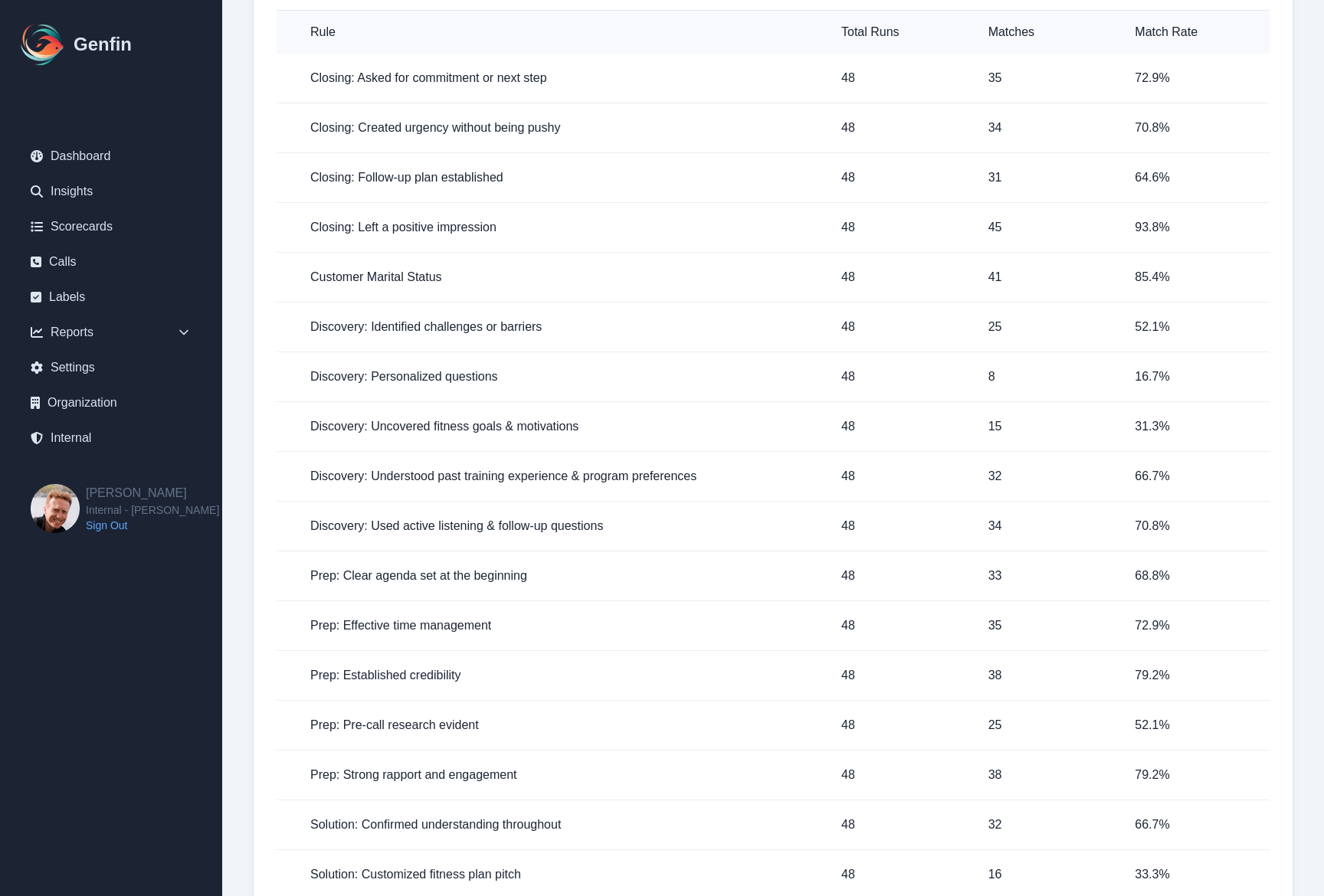
scroll to position [405, 0]
drag, startPoint x: 1115, startPoint y: 428, endPoint x: 1212, endPoint y: 425, distance: 97.0
click at [1212, 425] on tr "Discovery: Uncovered fitness goals & motivations 48 15 31.3 %" at bounding box center [772, 426] width 993 height 50
drag, startPoint x: 1120, startPoint y: 374, endPoint x: 1187, endPoint y: 374, distance: 67.0
click at [1187, 374] on tr "Discovery: Personalized questions 48 8 16.7 %" at bounding box center [772, 376] width 993 height 50
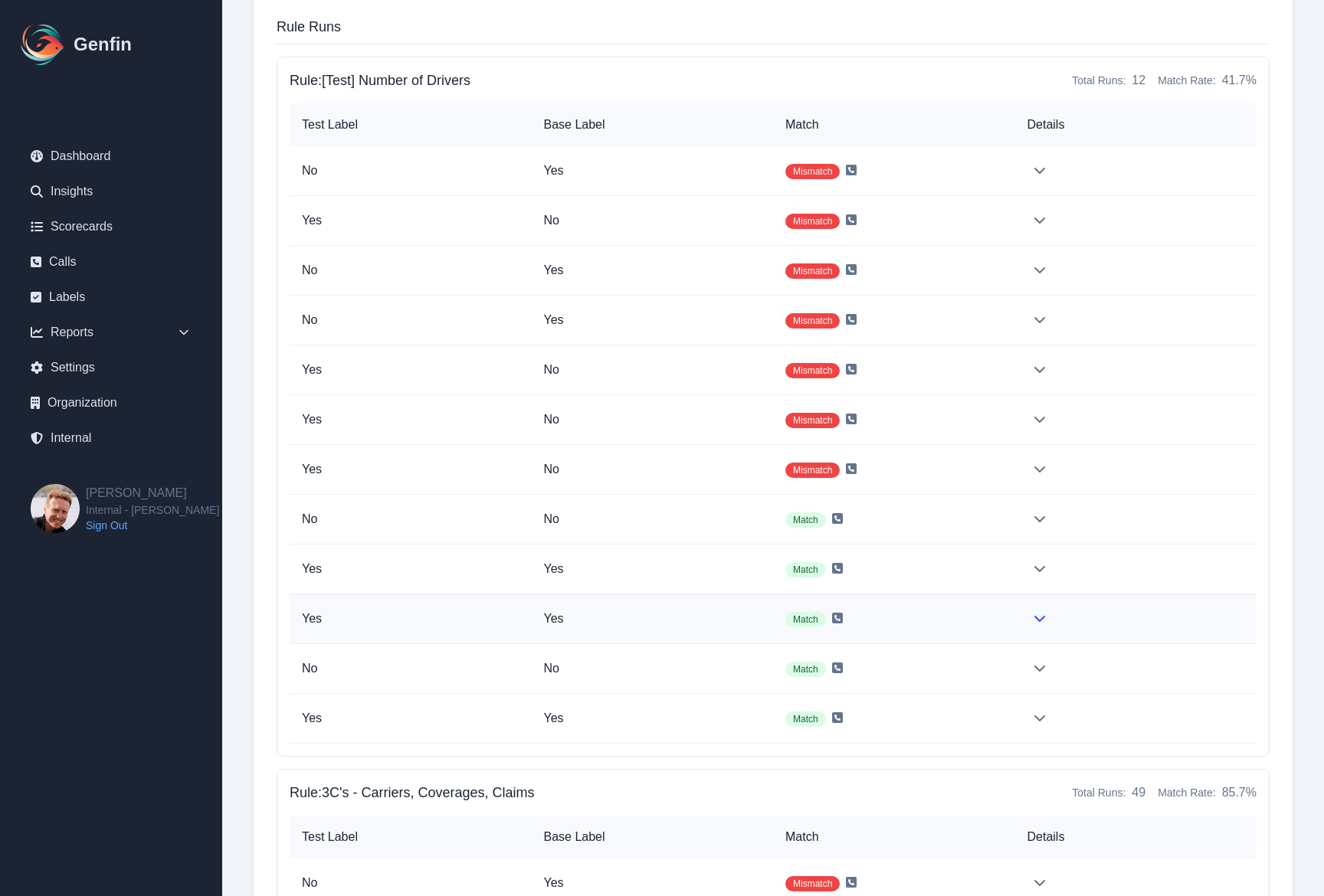
scroll to position [1404, 0]
click at [1030, 185] on td at bounding box center [1136, 172] width 242 height 50
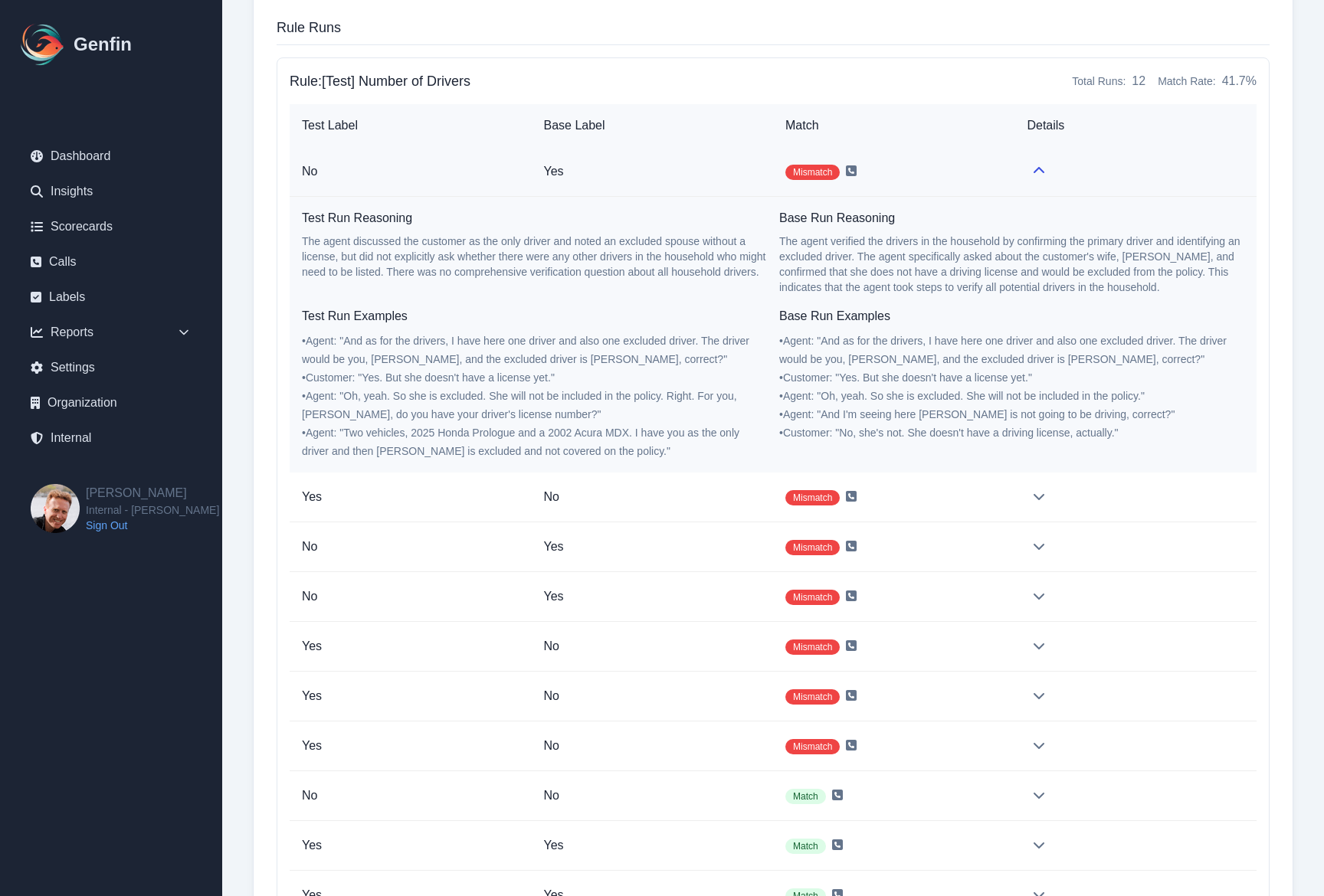
click at [1027, 179] on td at bounding box center [1135, 172] width 242 height 50
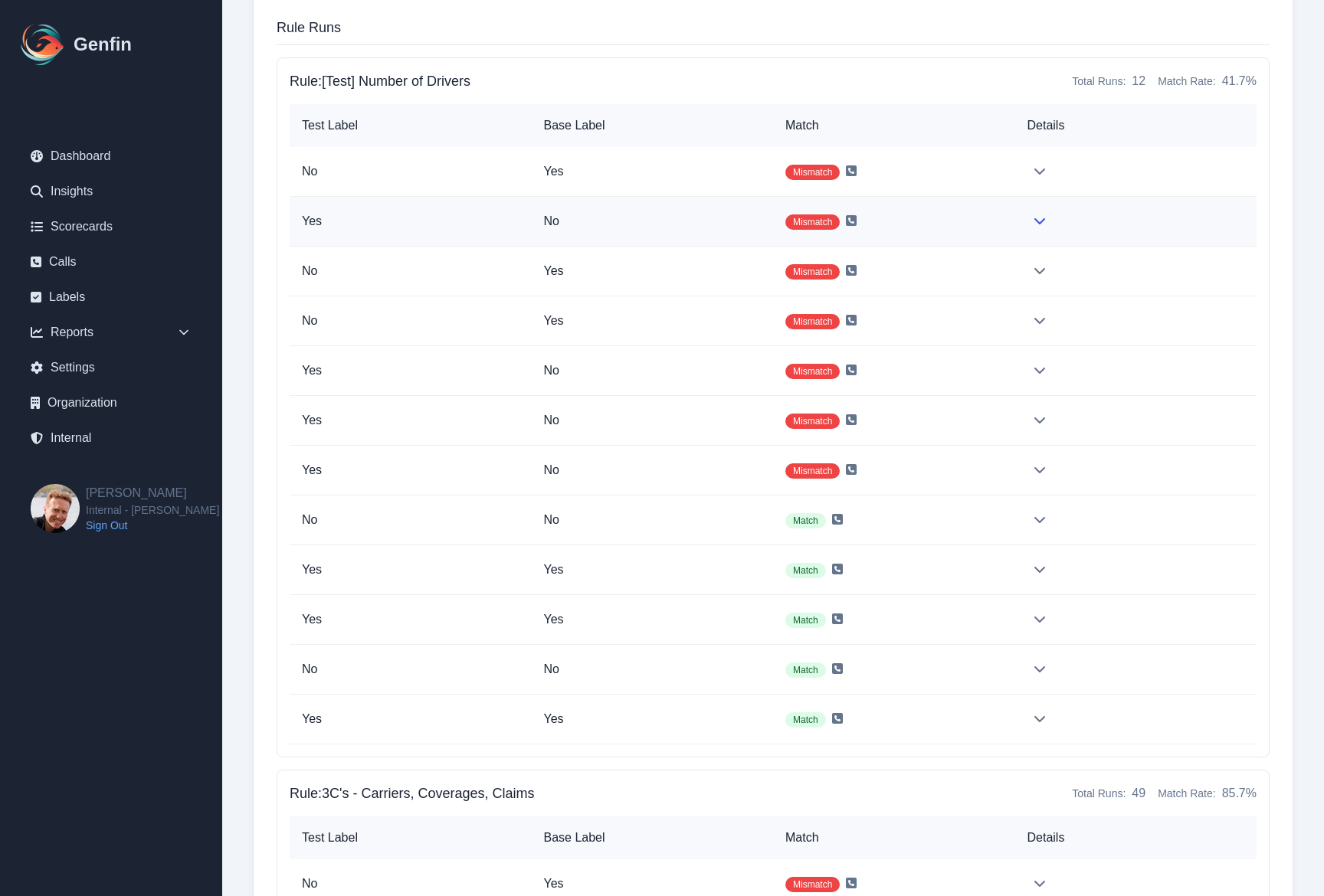
click at [1022, 201] on td at bounding box center [1136, 222] width 242 height 50
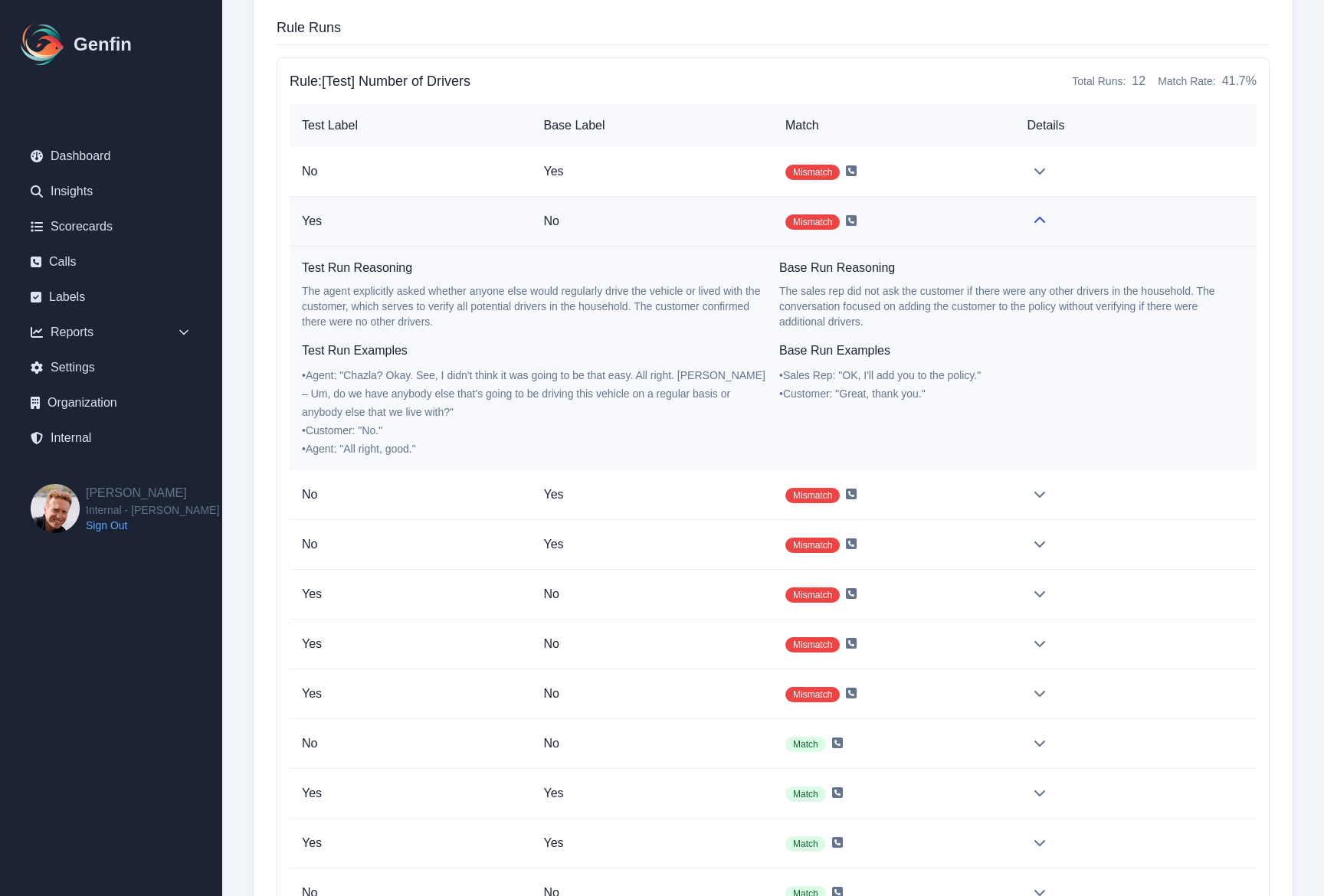
click at [978, 218] on td "Mismatch" at bounding box center [894, 222] width 242 height 50
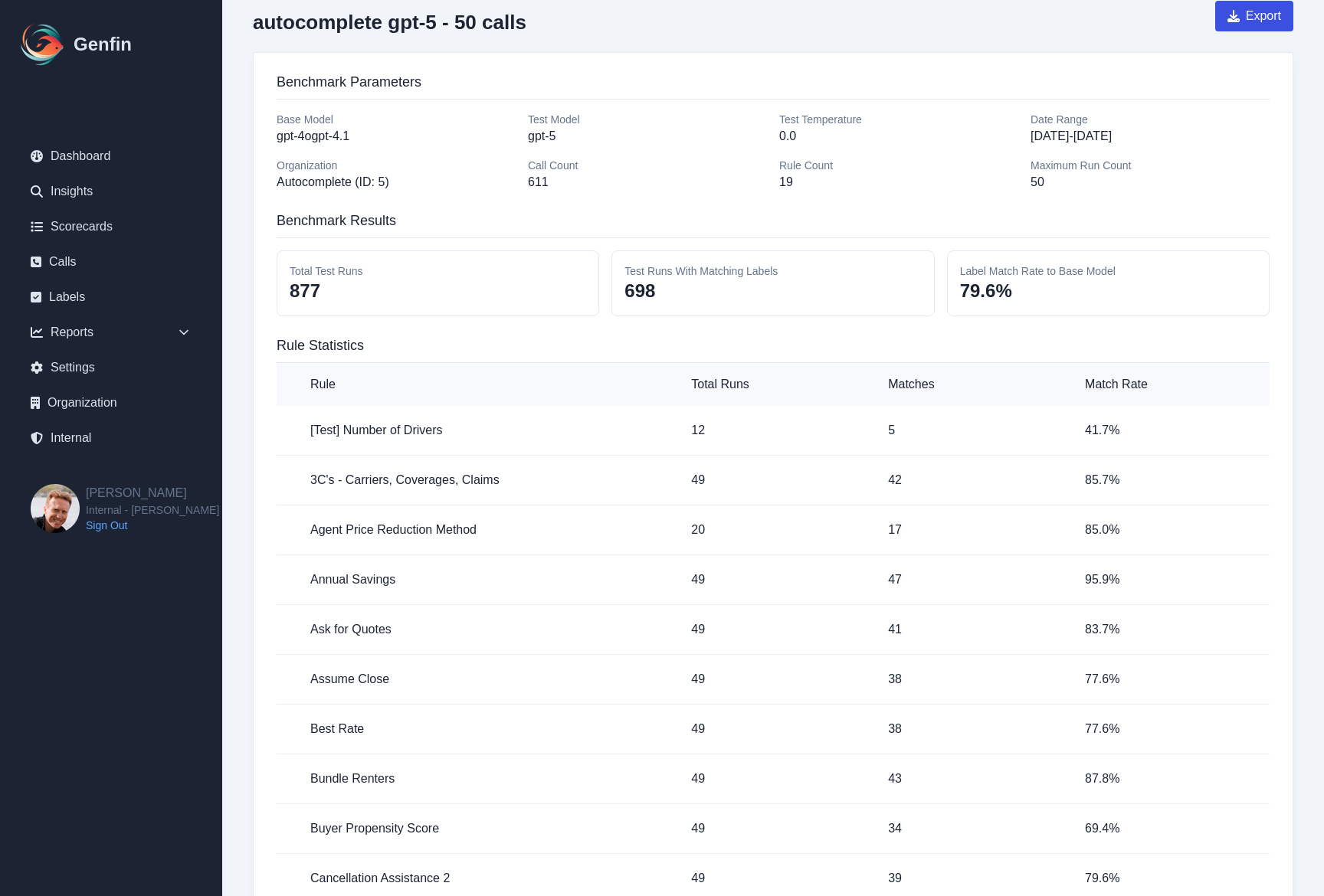
scroll to position [0, 0]
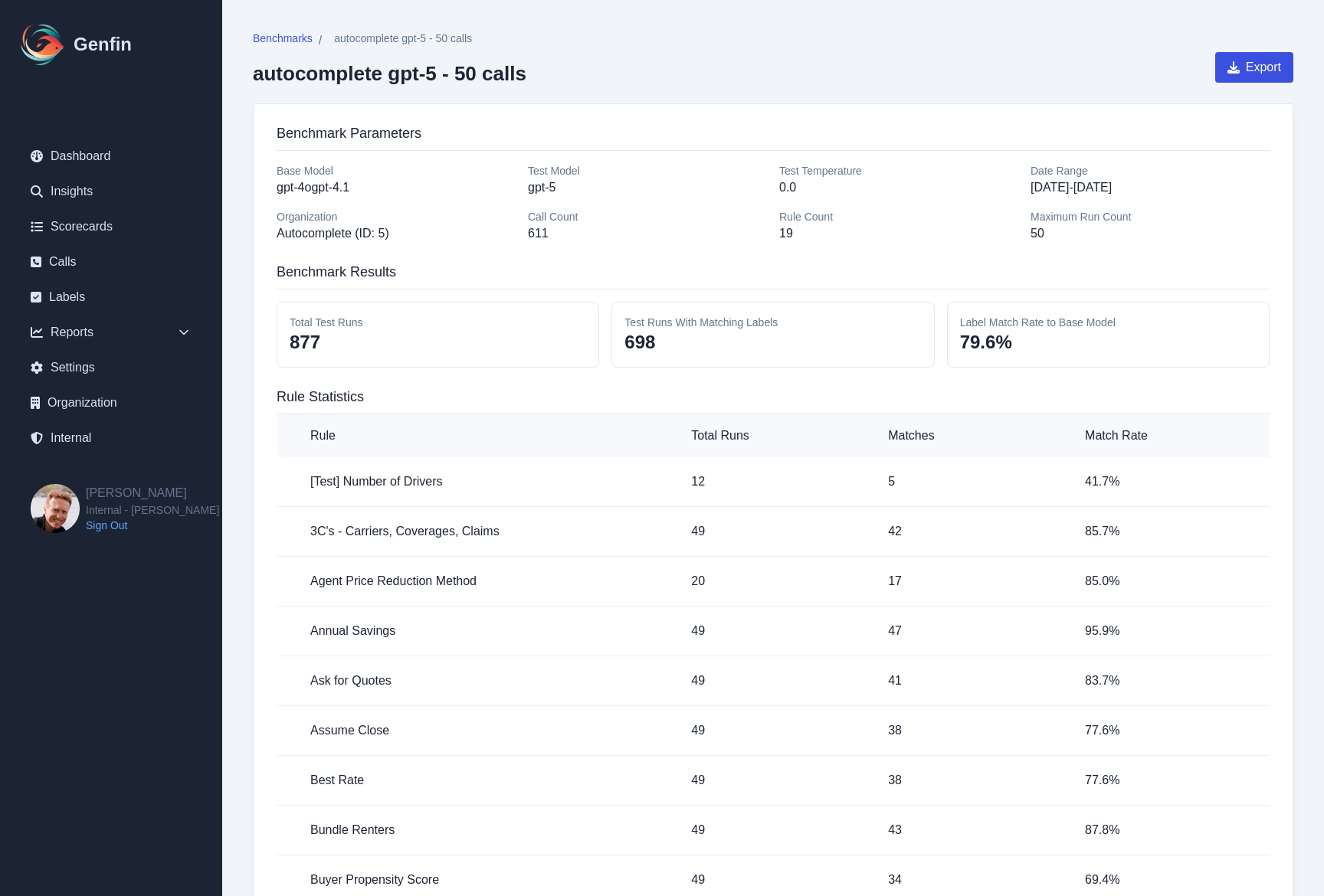
click at [874, 492] on td "12" at bounding box center [776, 483] width 197 height 50
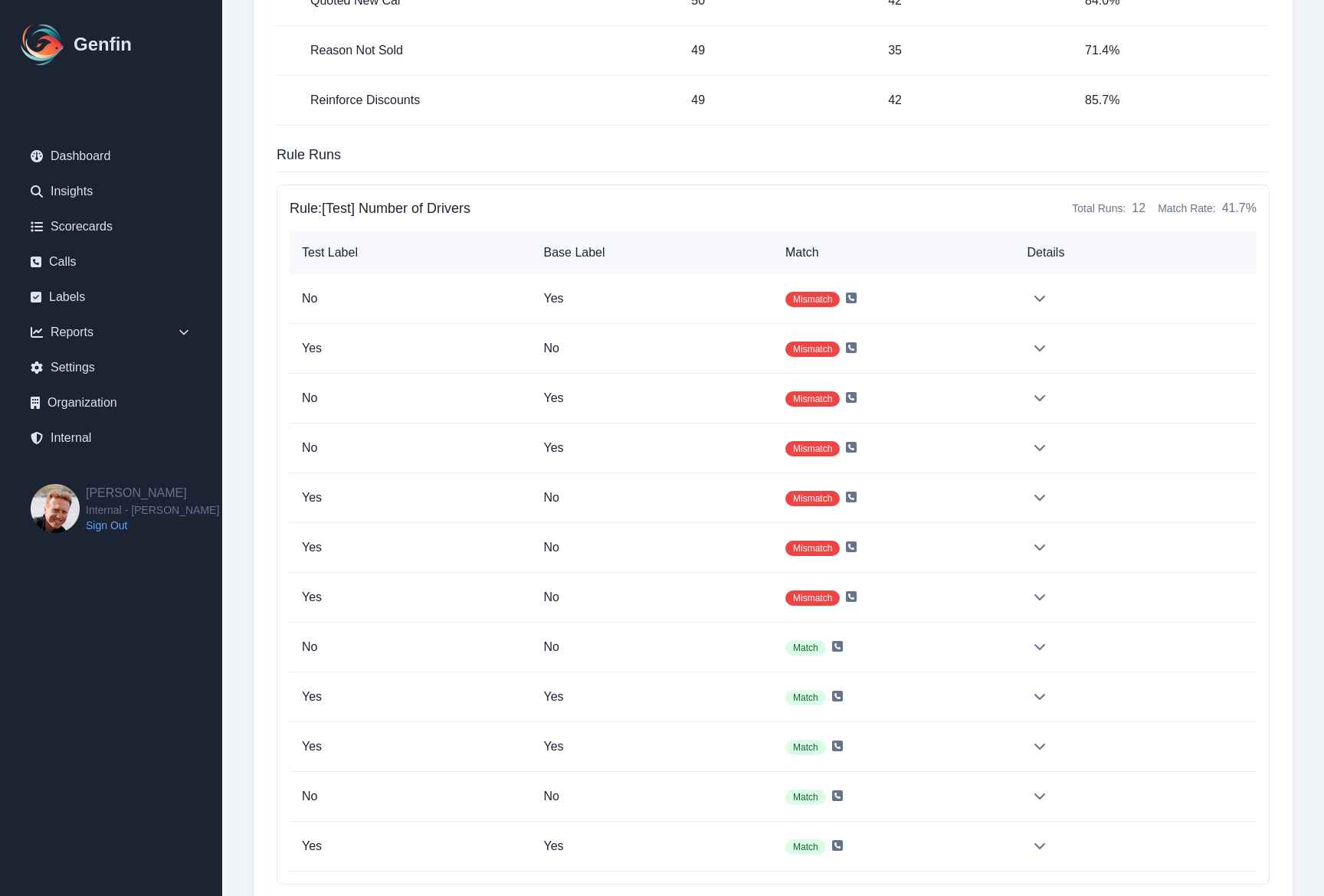
scroll to position [1312, 0]
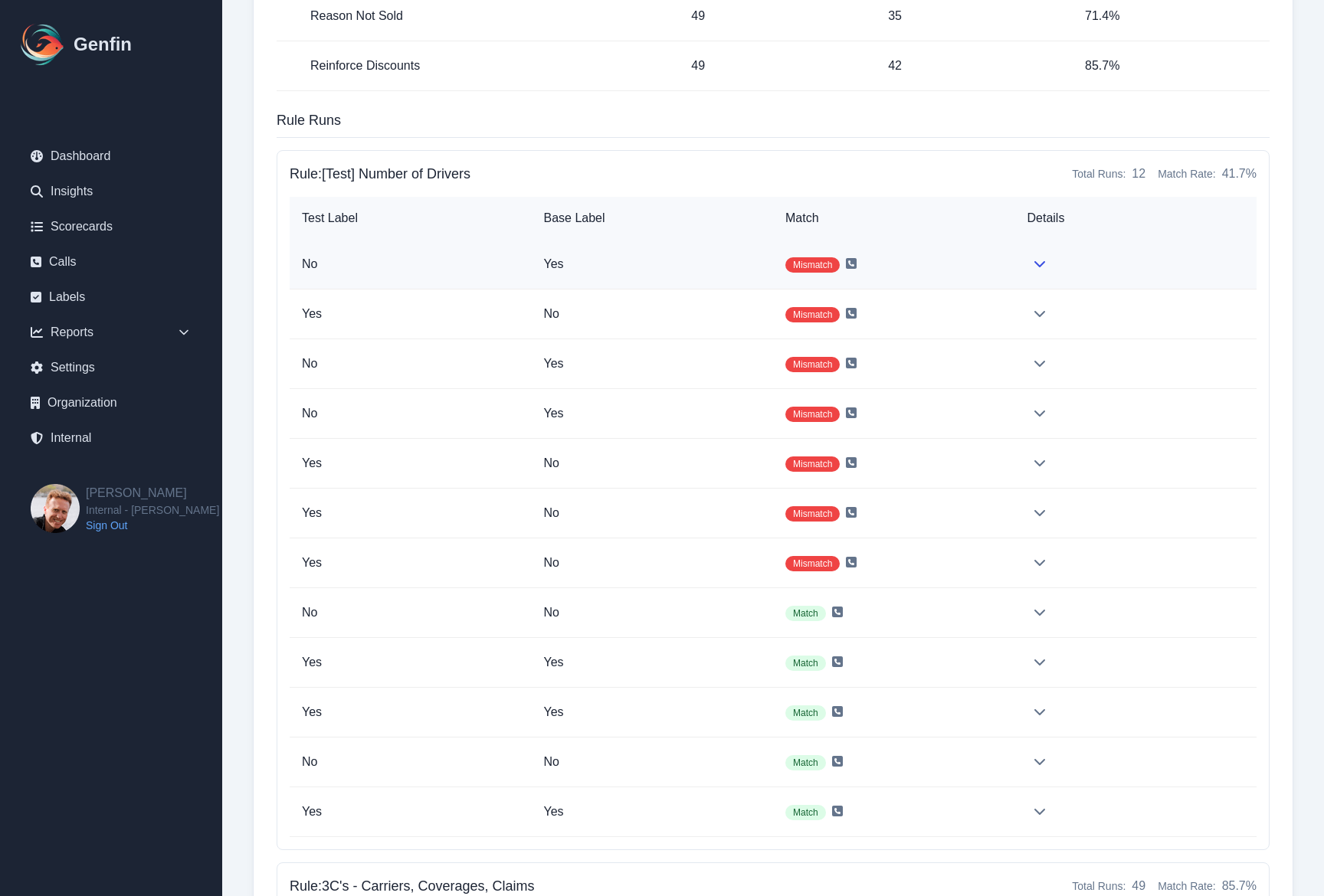
click at [960, 265] on td "Mismatch" at bounding box center [894, 265] width 242 height 50
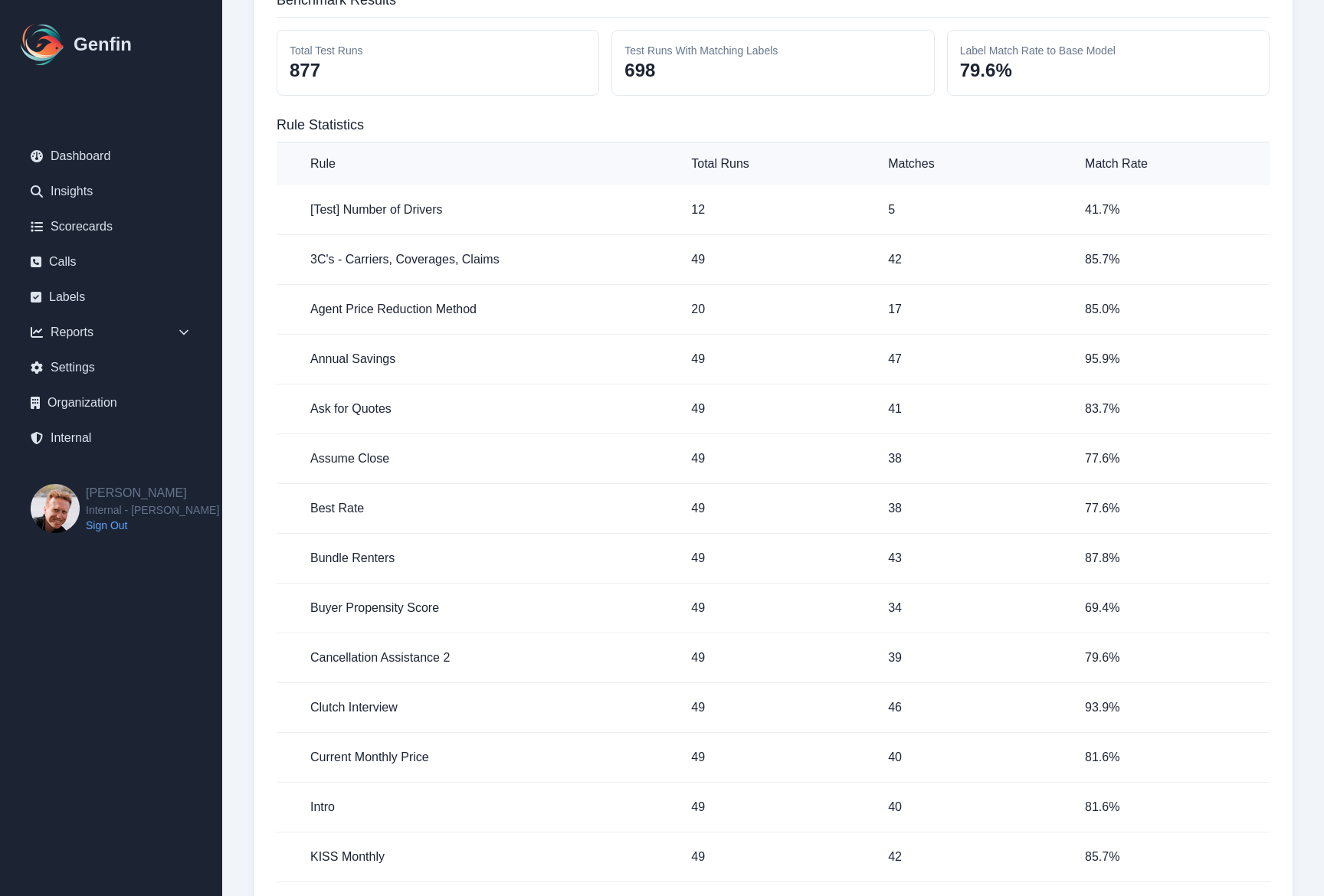
scroll to position [342, 0]
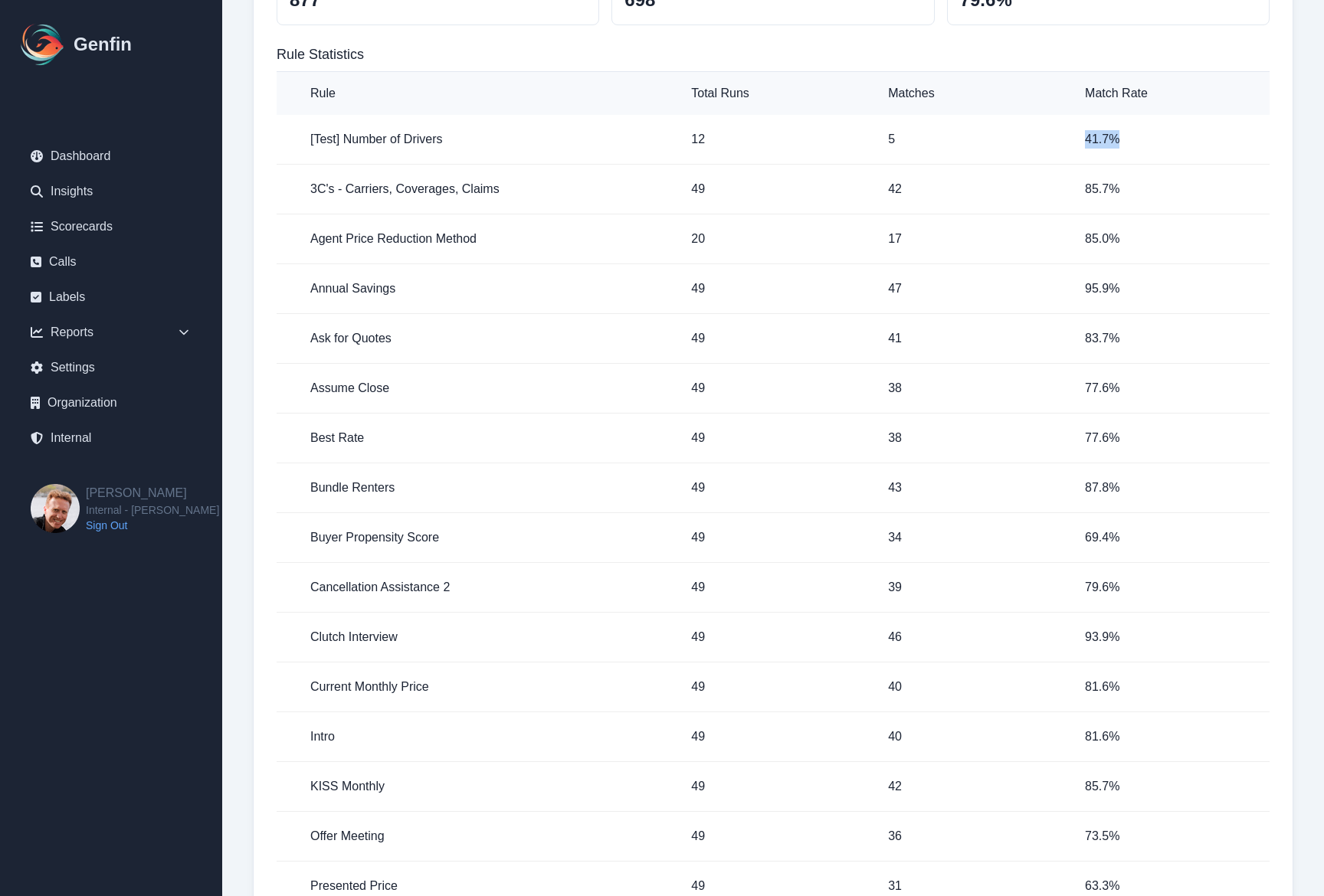
drag, startPoint x: 1065, startPoint y: 139, endPoint x: 1143, endPoint y: 140, distance: 78.0
click at [1143, 140] on tr "[Test] Number of Drivers 12 5 41.7 %" at bounding box center [772, 140] width 993 height 50
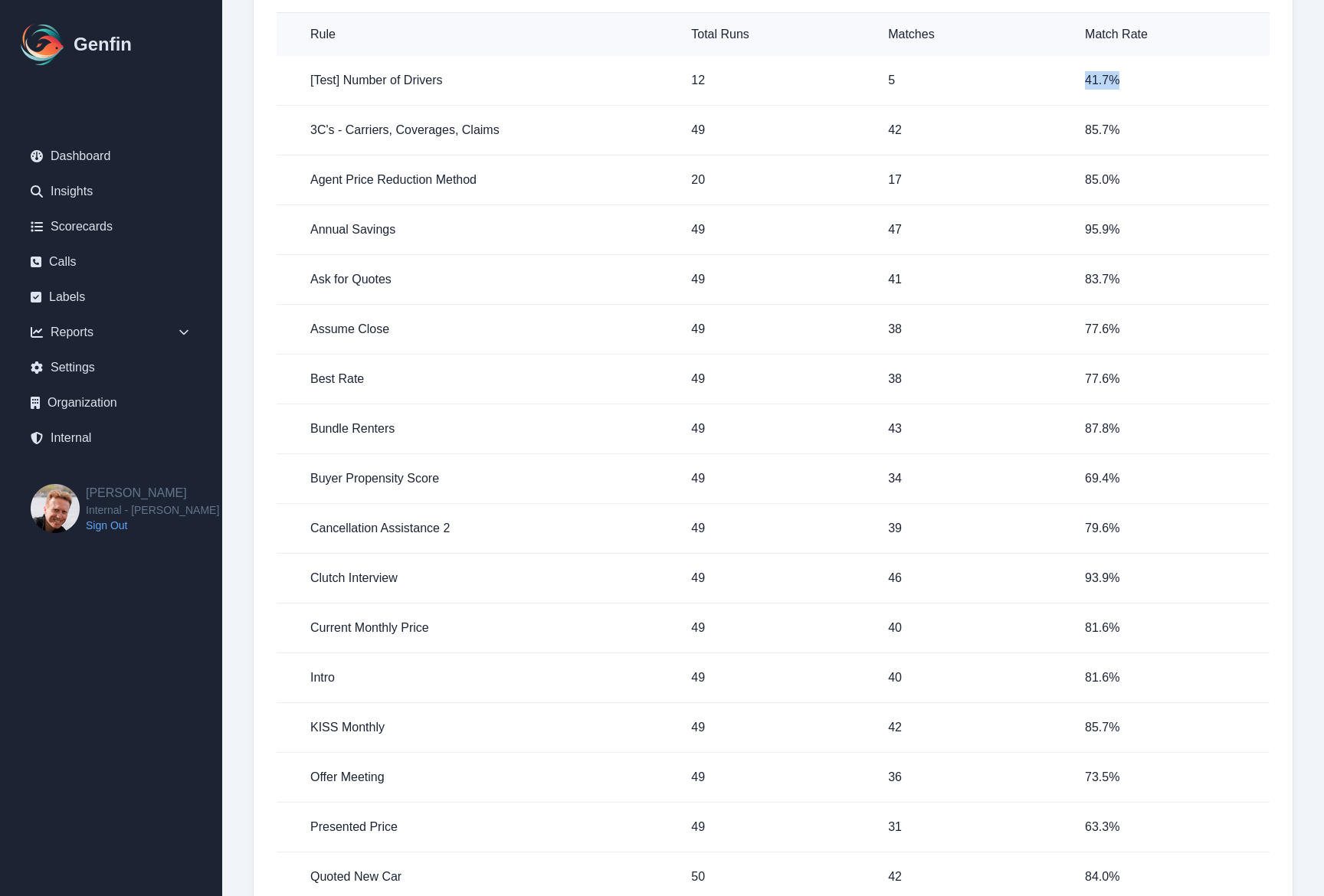
scroll to position [410, 0]
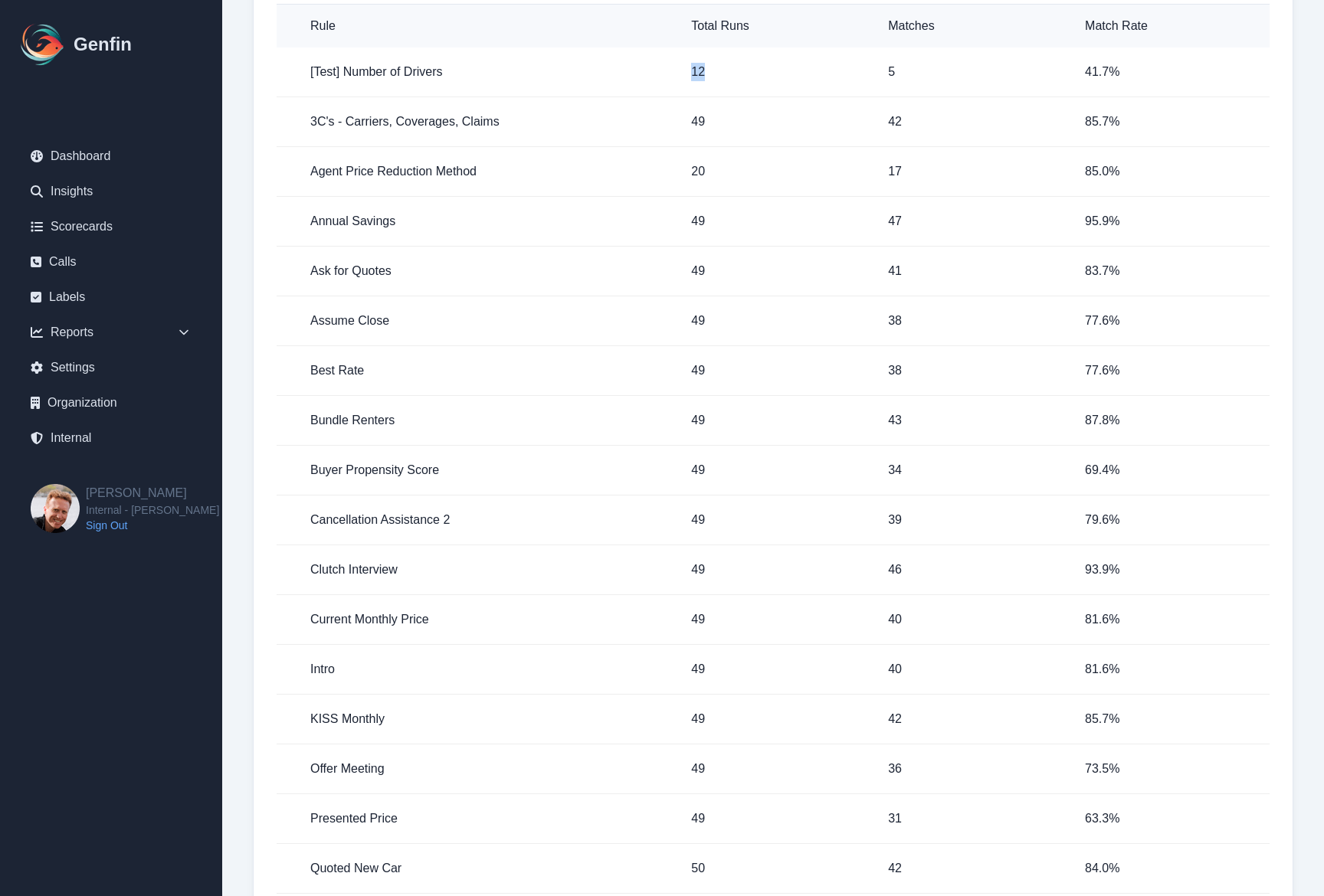
drag, startPoint x: 674, startPoint y: 70, endPoint x: 718, endPoint y: 72, distance: 44.0
click at [718, 72] on tr "[Test] Number of Drivers 12 5 41.7 %" at bounding box center [772, 73] width 993 height 50
click at [718, 72] on p "12" at bounding box center [777, 71] width 173 height 18
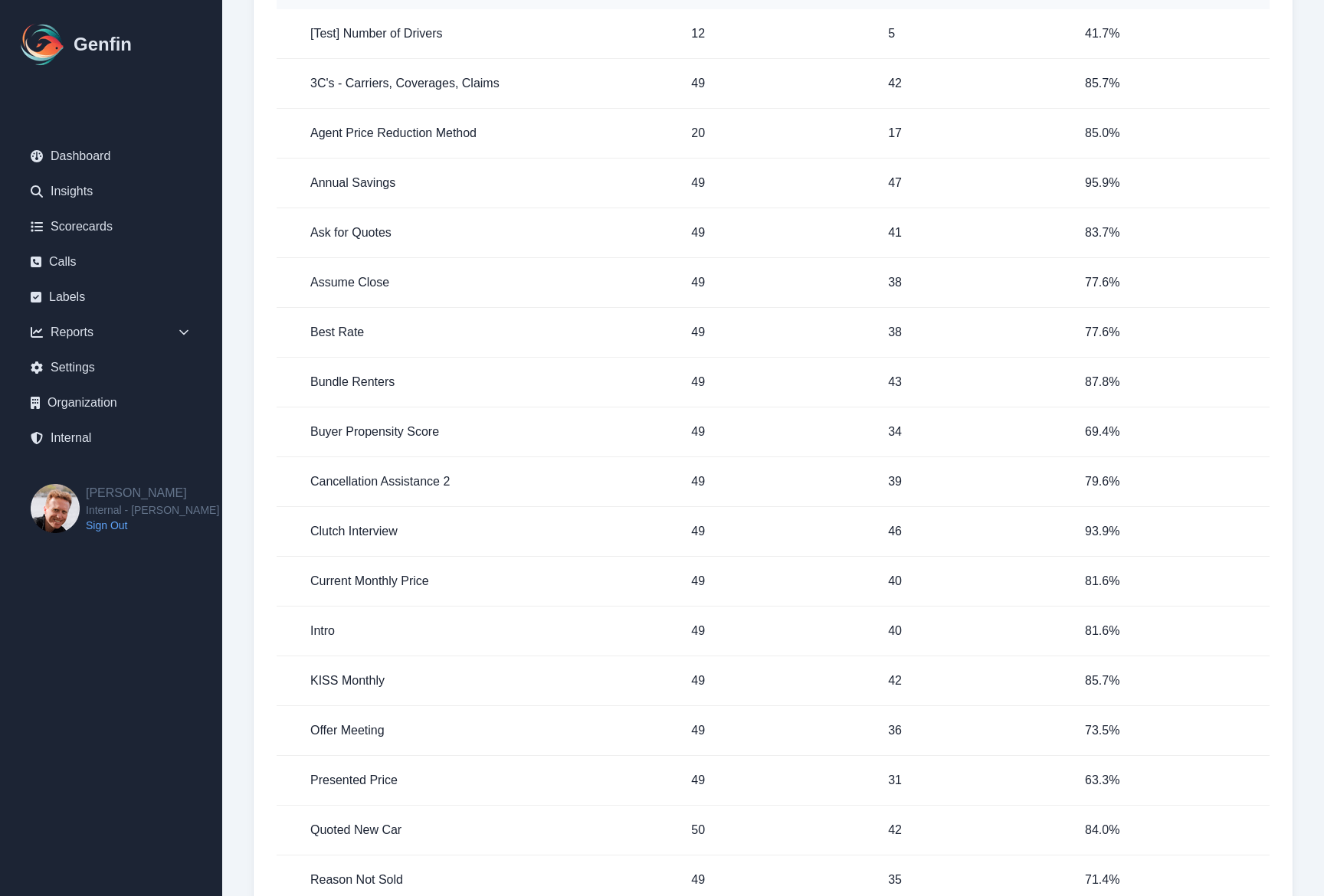
scroll to position [449, 0]
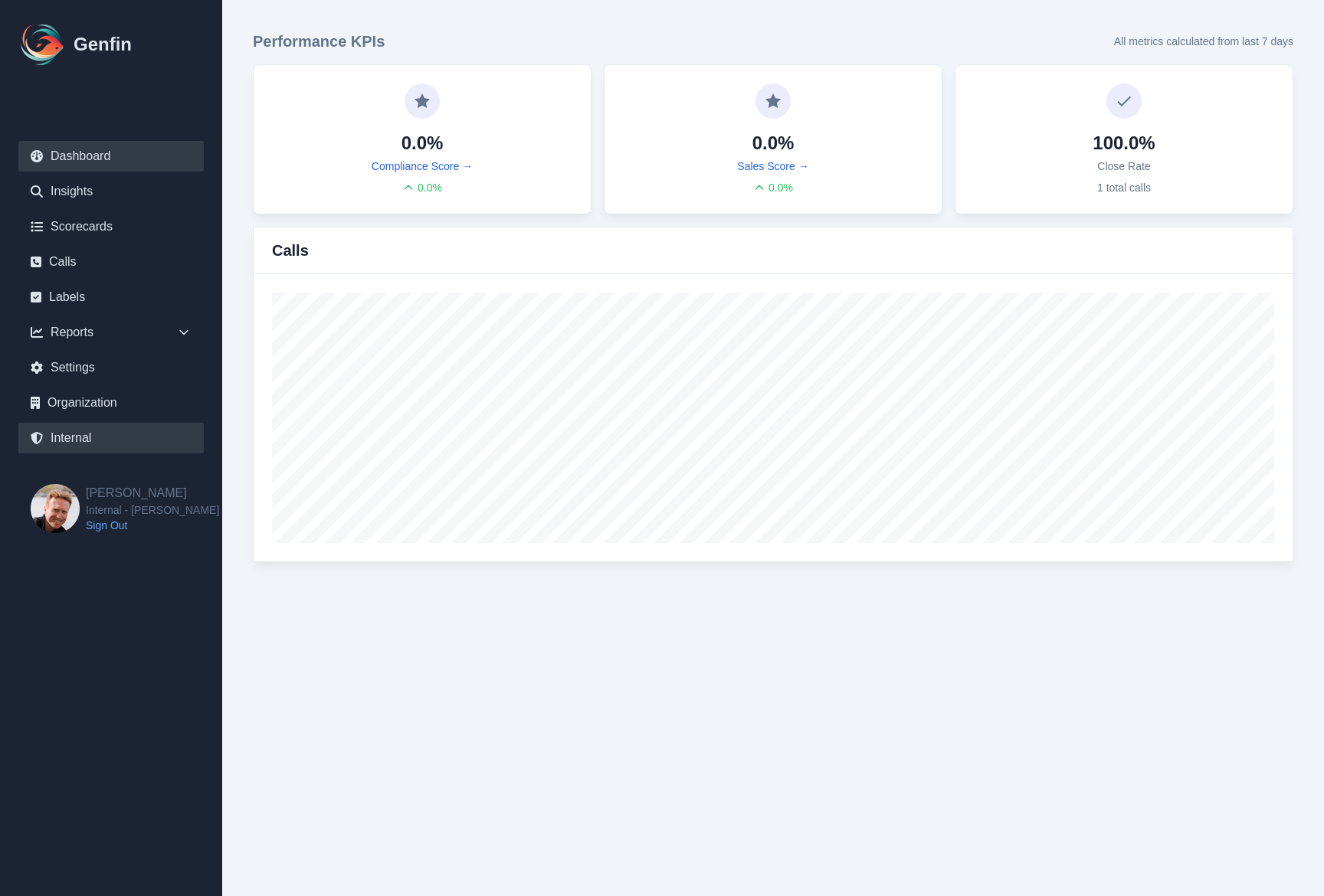
click at [71, 442] on link "Internal" at bounding box center [110, 438] width 185 height 31
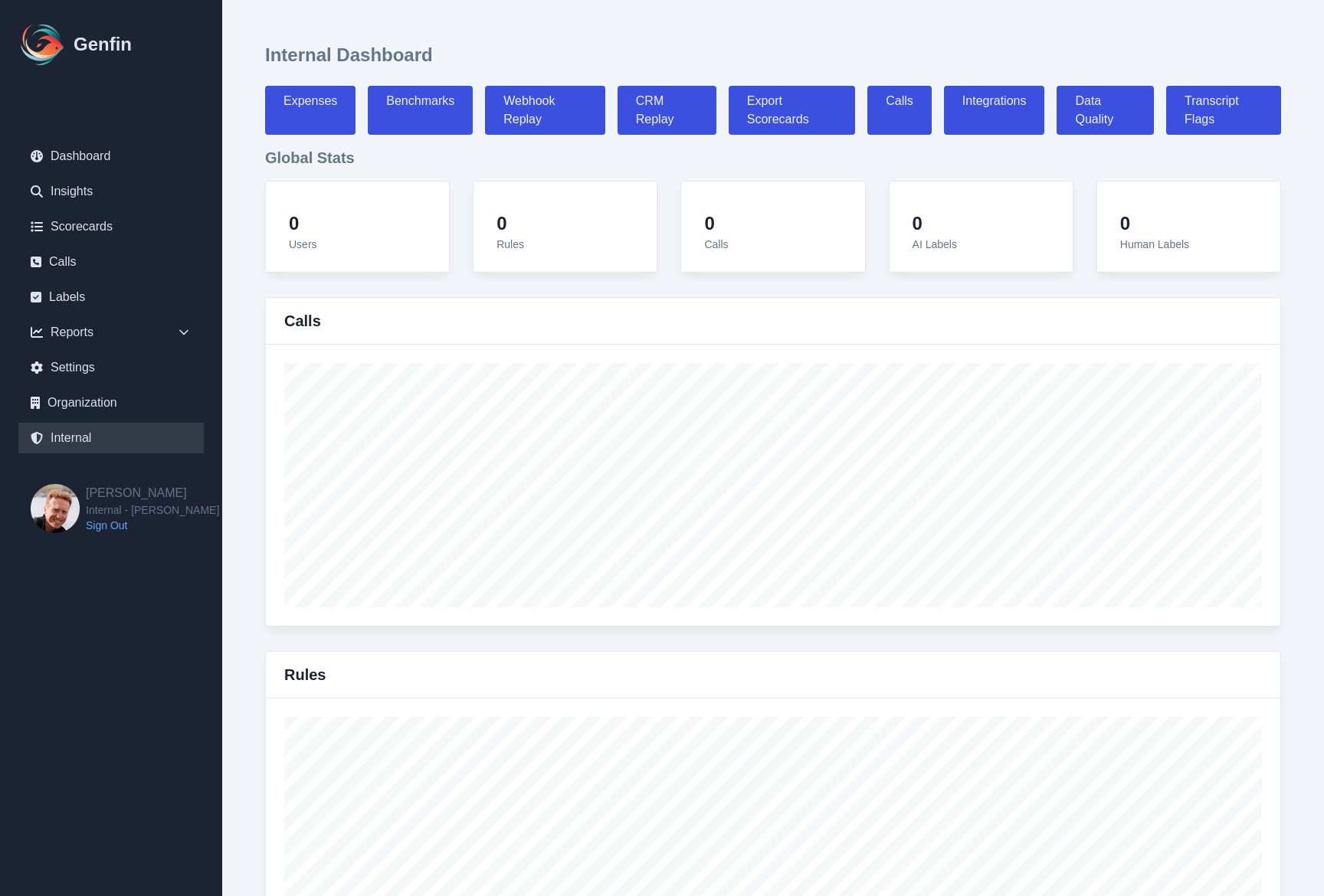
select select "paid"
select select "7"
select select "paid"
select select "7"
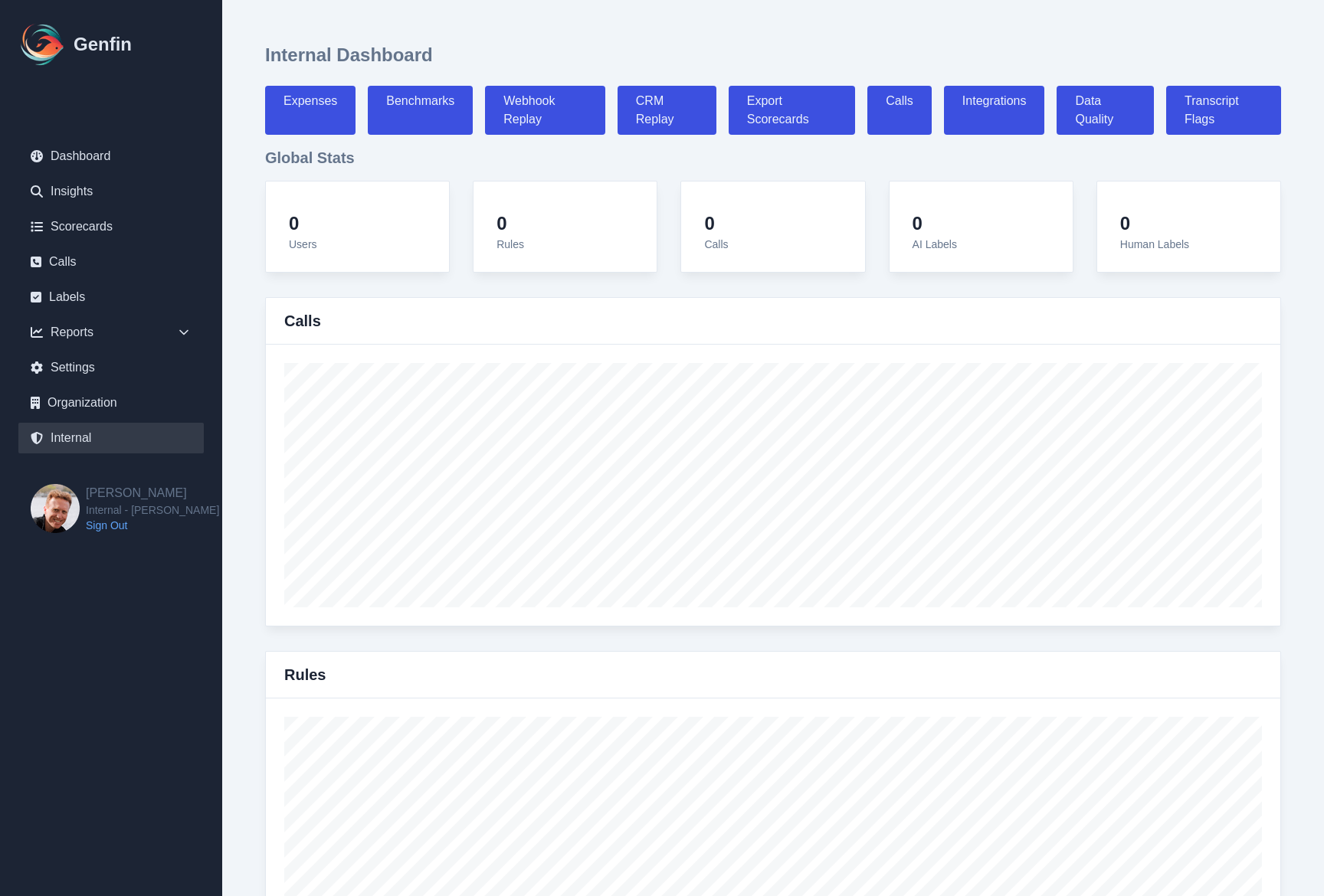
select select "7"
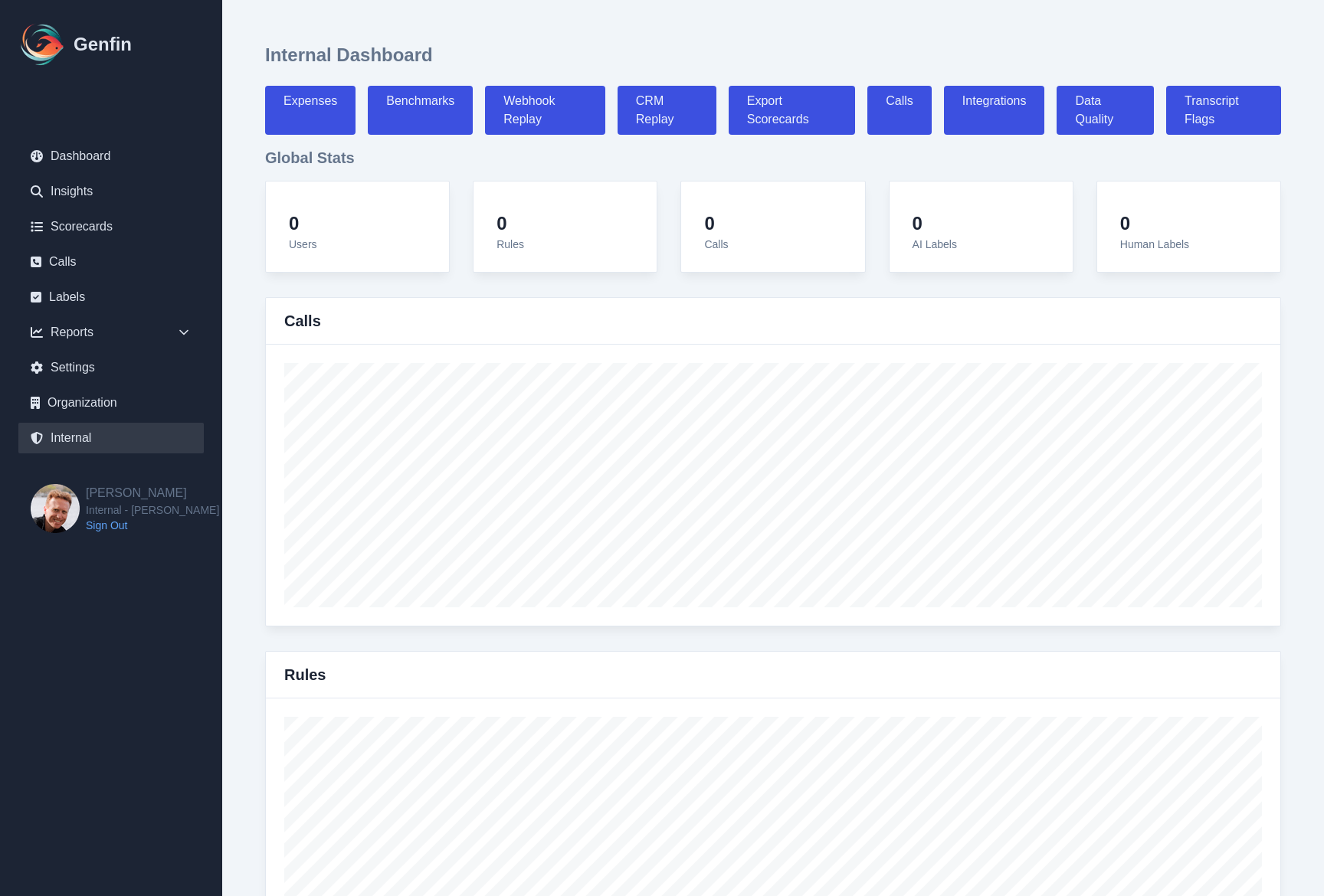
select select "7"
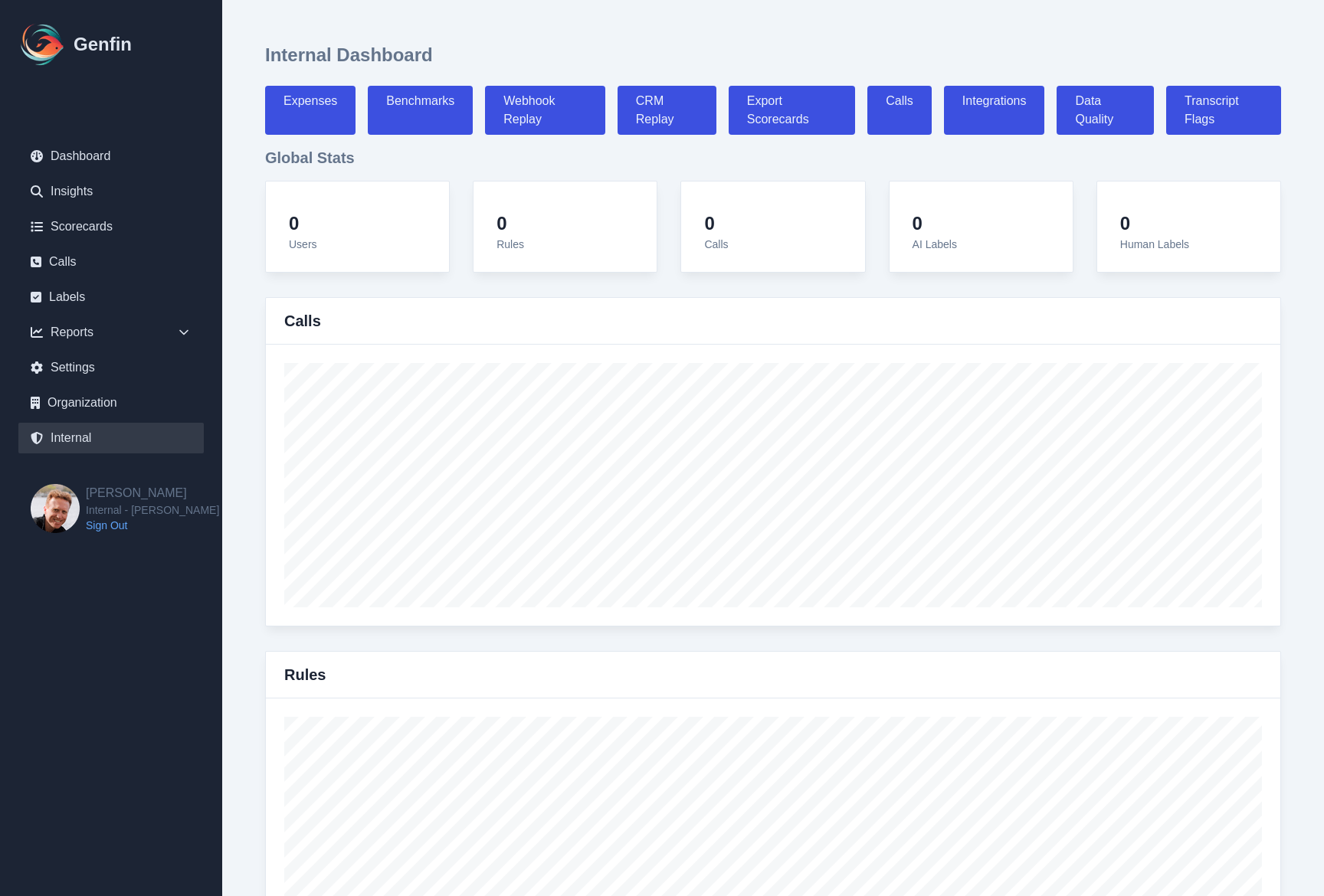
select select "paid"
select select "7"
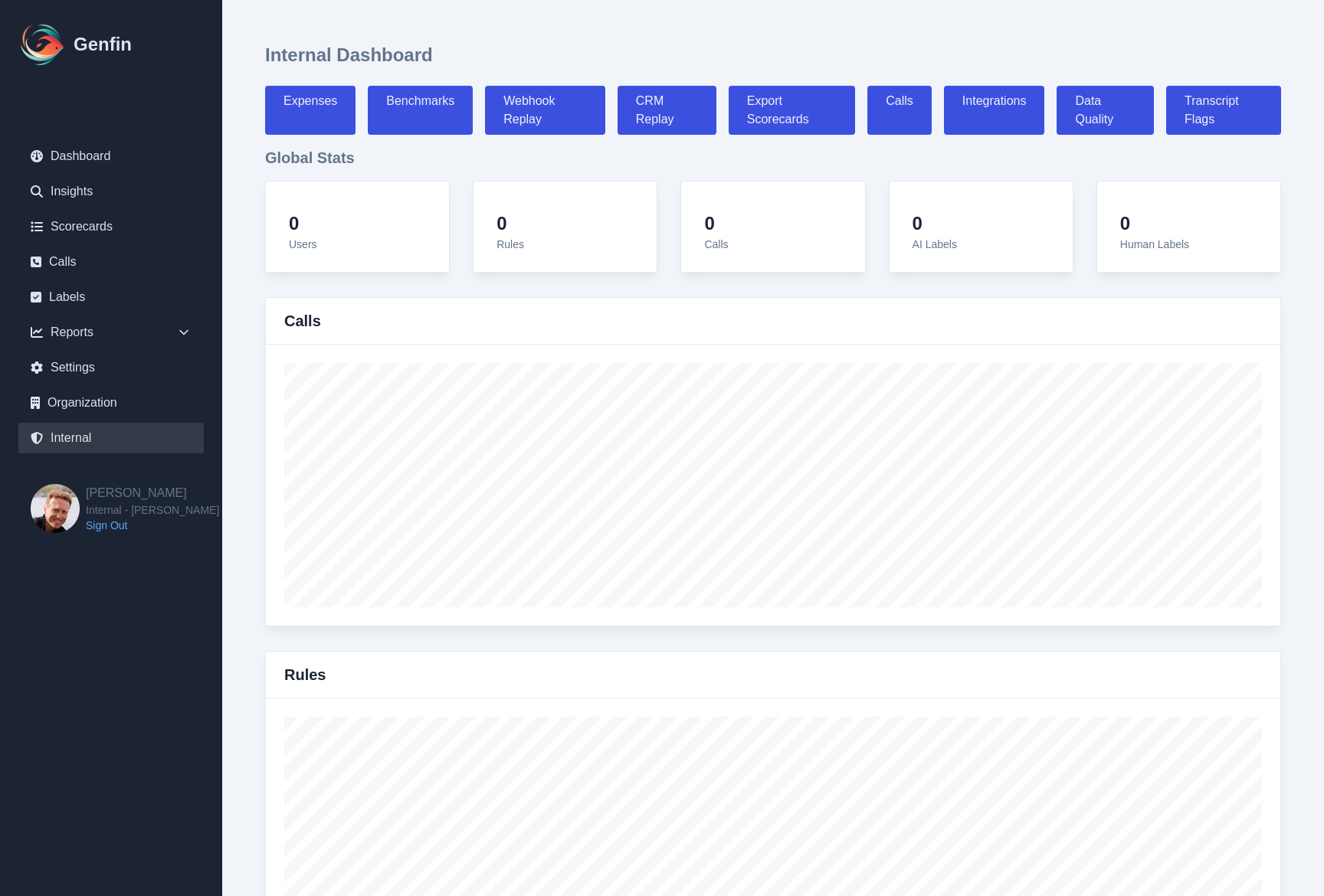
select select "7"
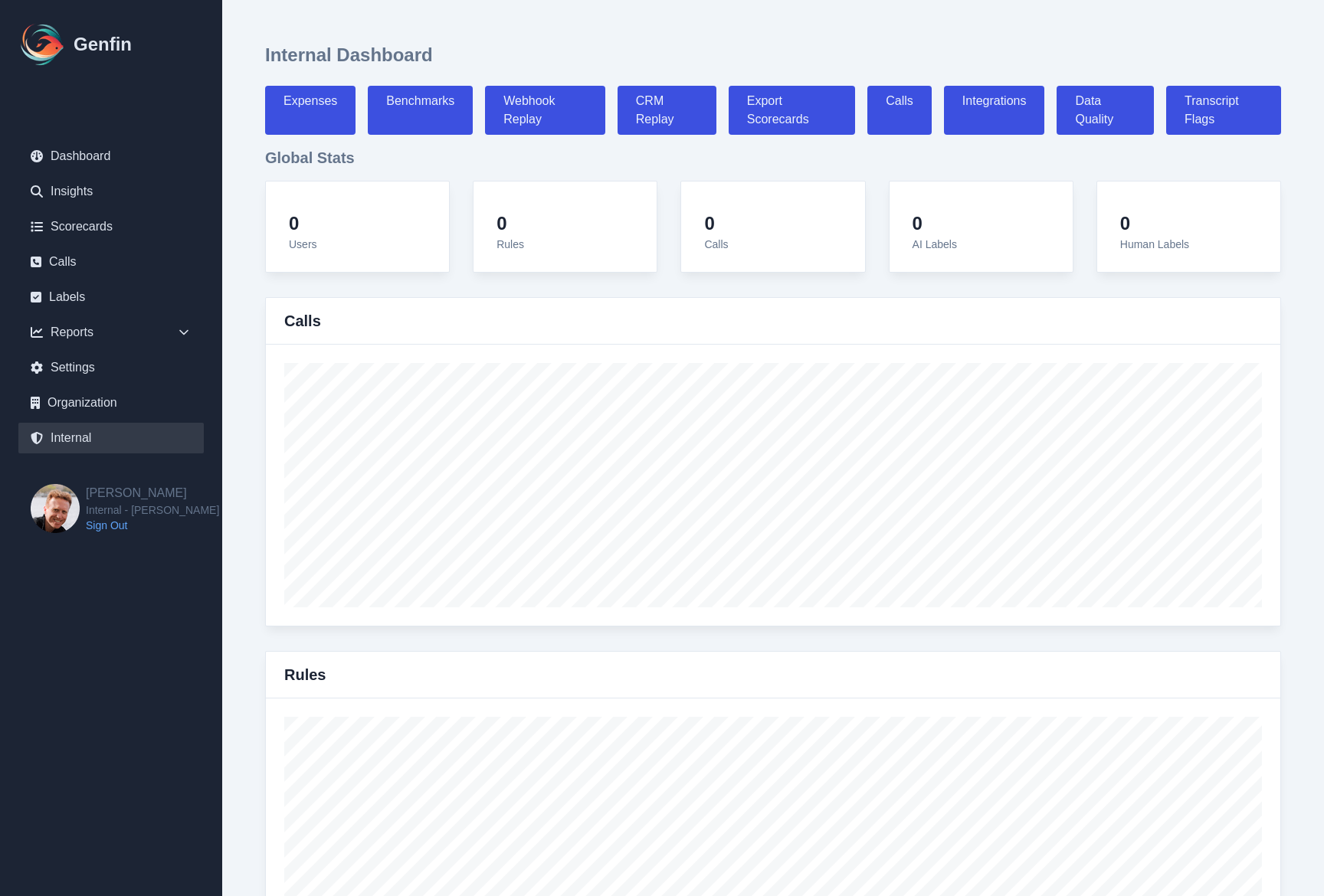
select select "7"
select select "paid"
select select "7"
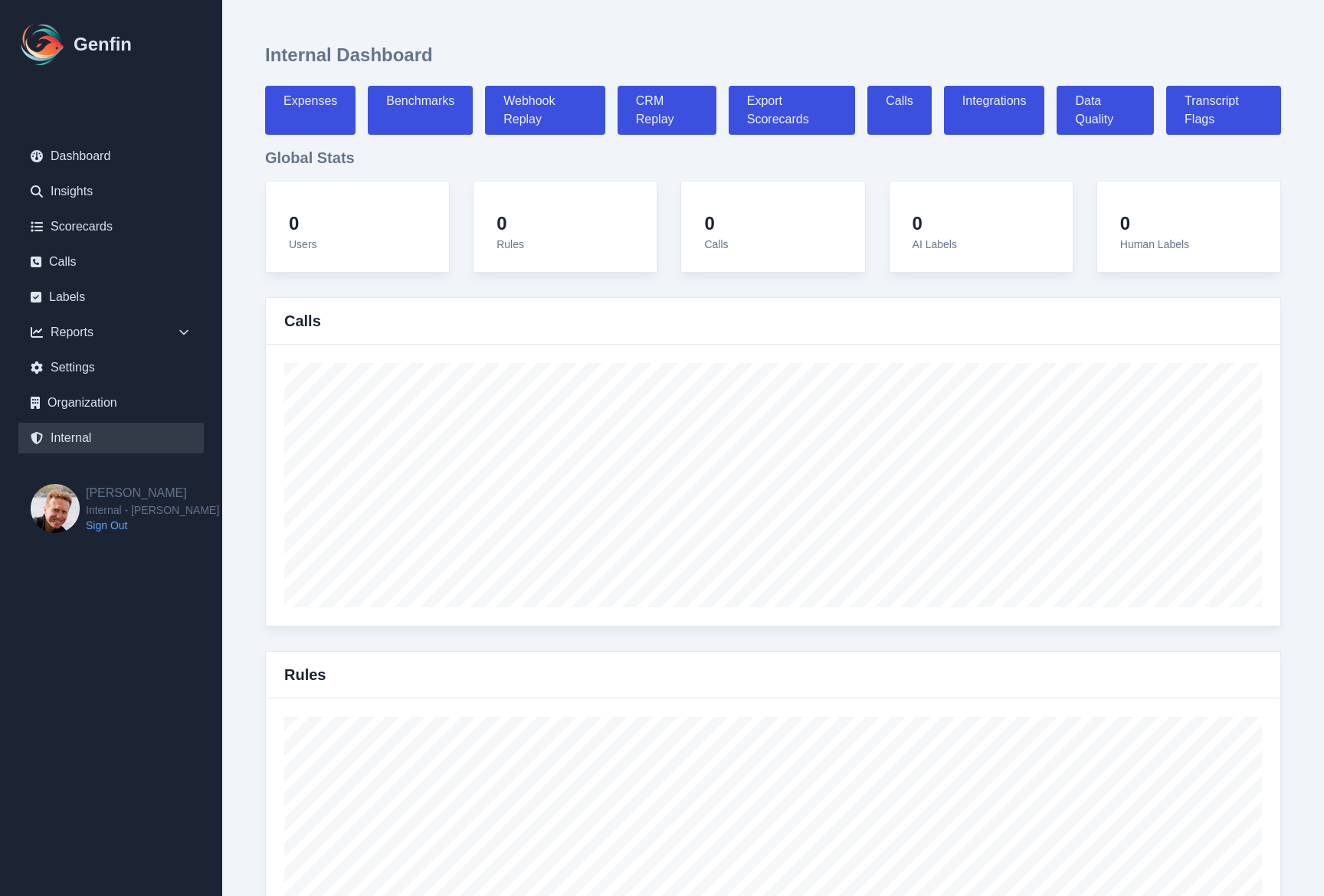
select select "paid"
select select "7"
select select "paid"
select select "7"
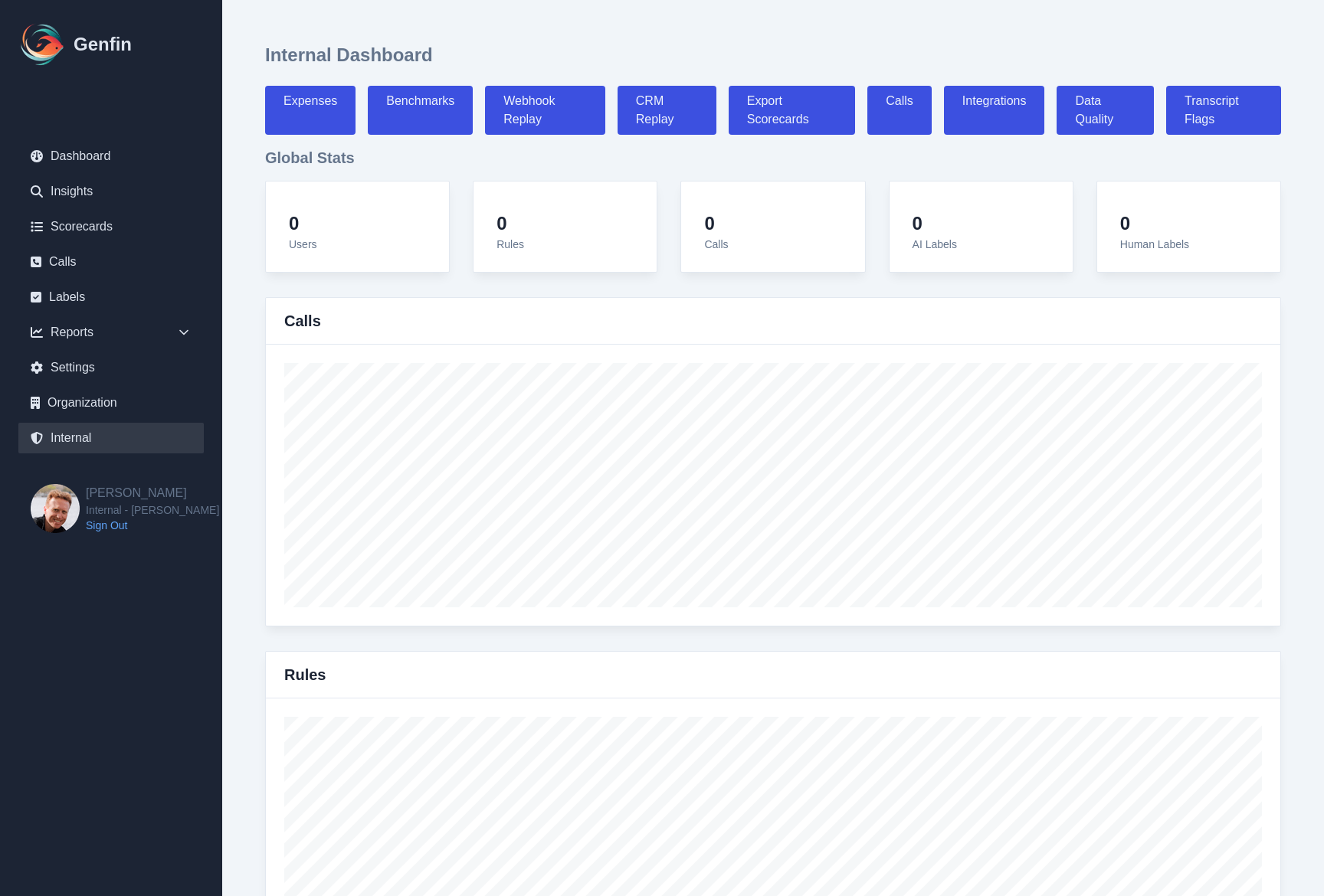
select select "7"
select select "paid"
select select "7"
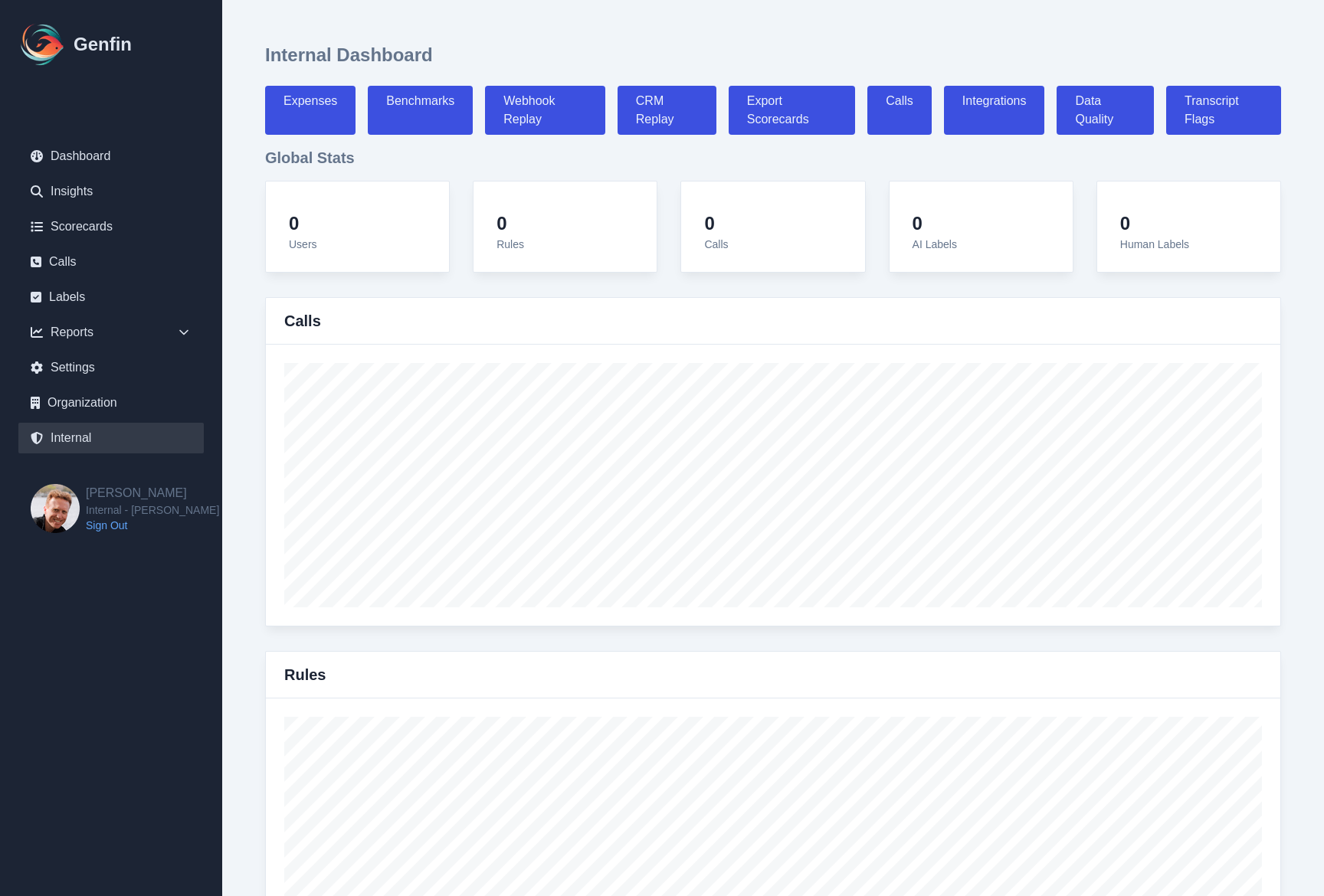
select select "paid"
select select "7"
select select "paid"
select select "7"
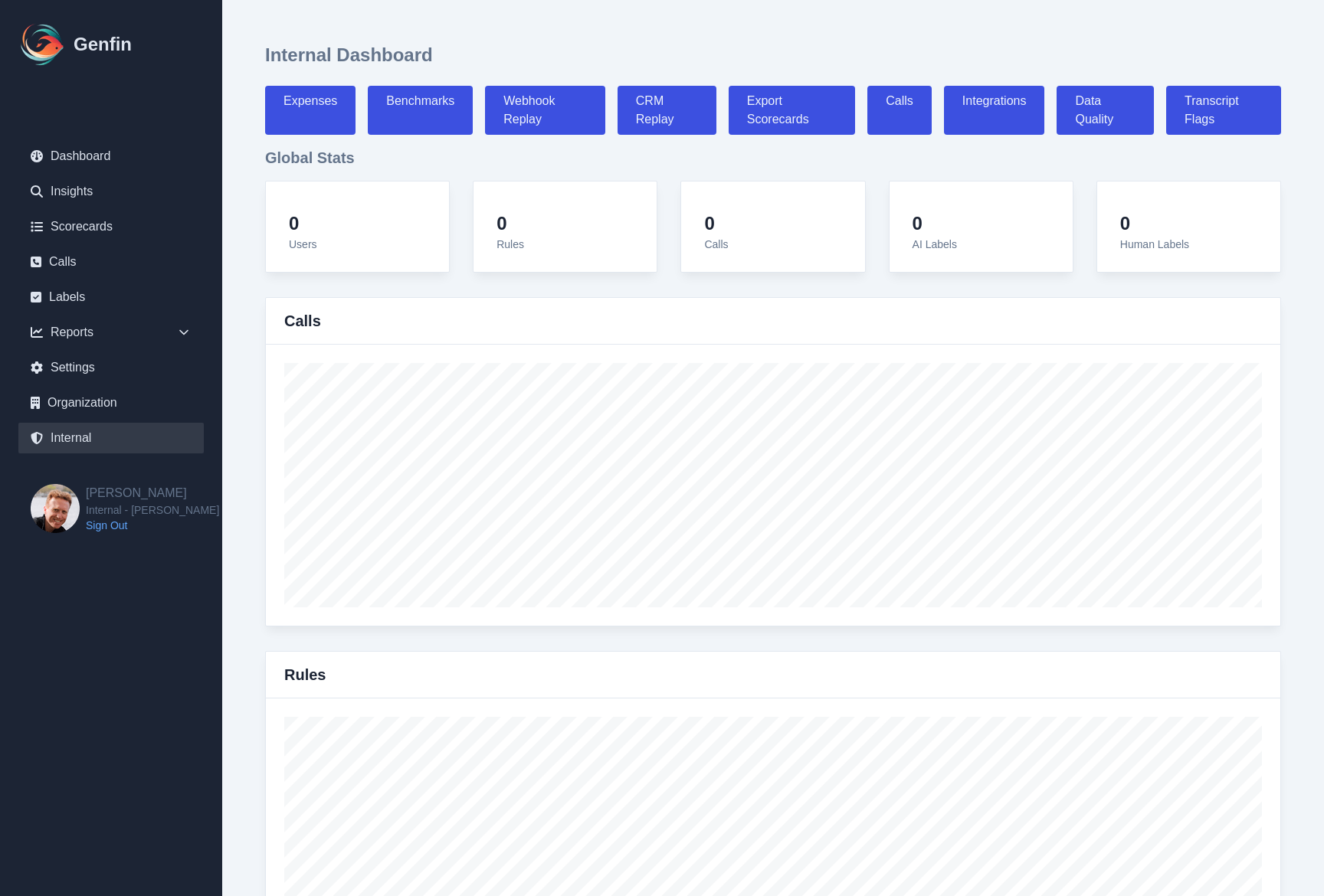
select select "7"
select select "paid"
select select "7"
select select "paid"
select select "7"
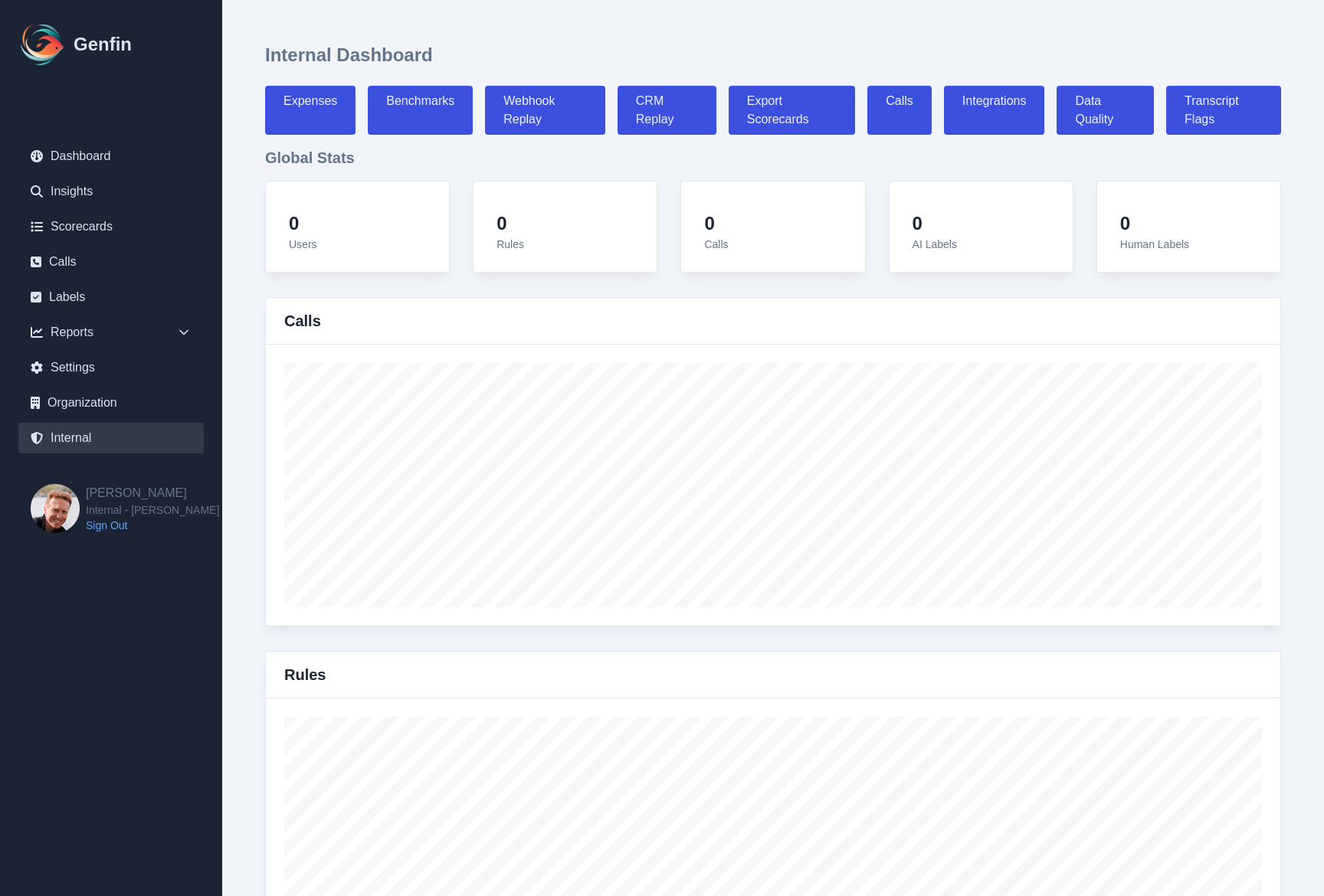
select select "7"
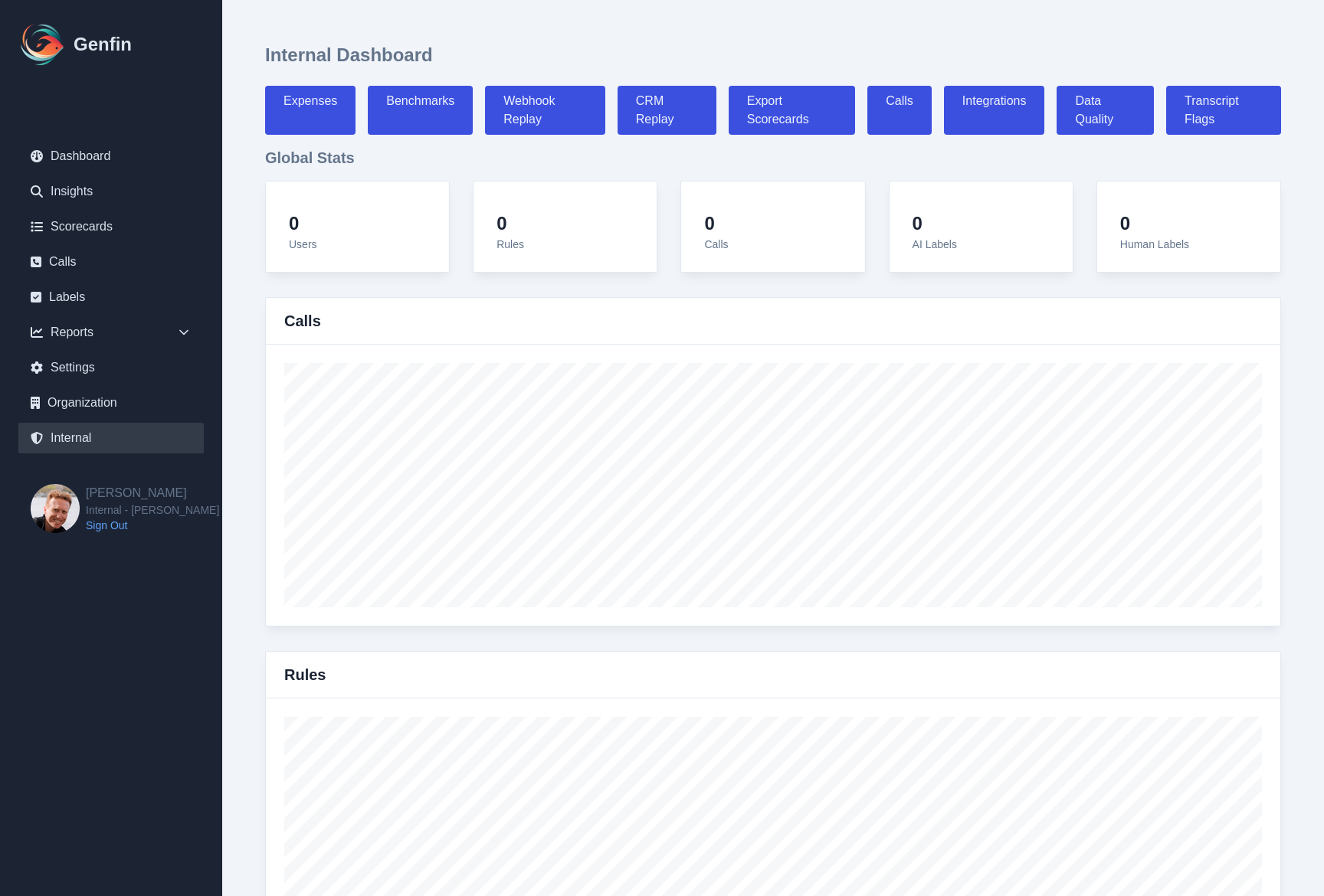
select select "paid"
select select "7"
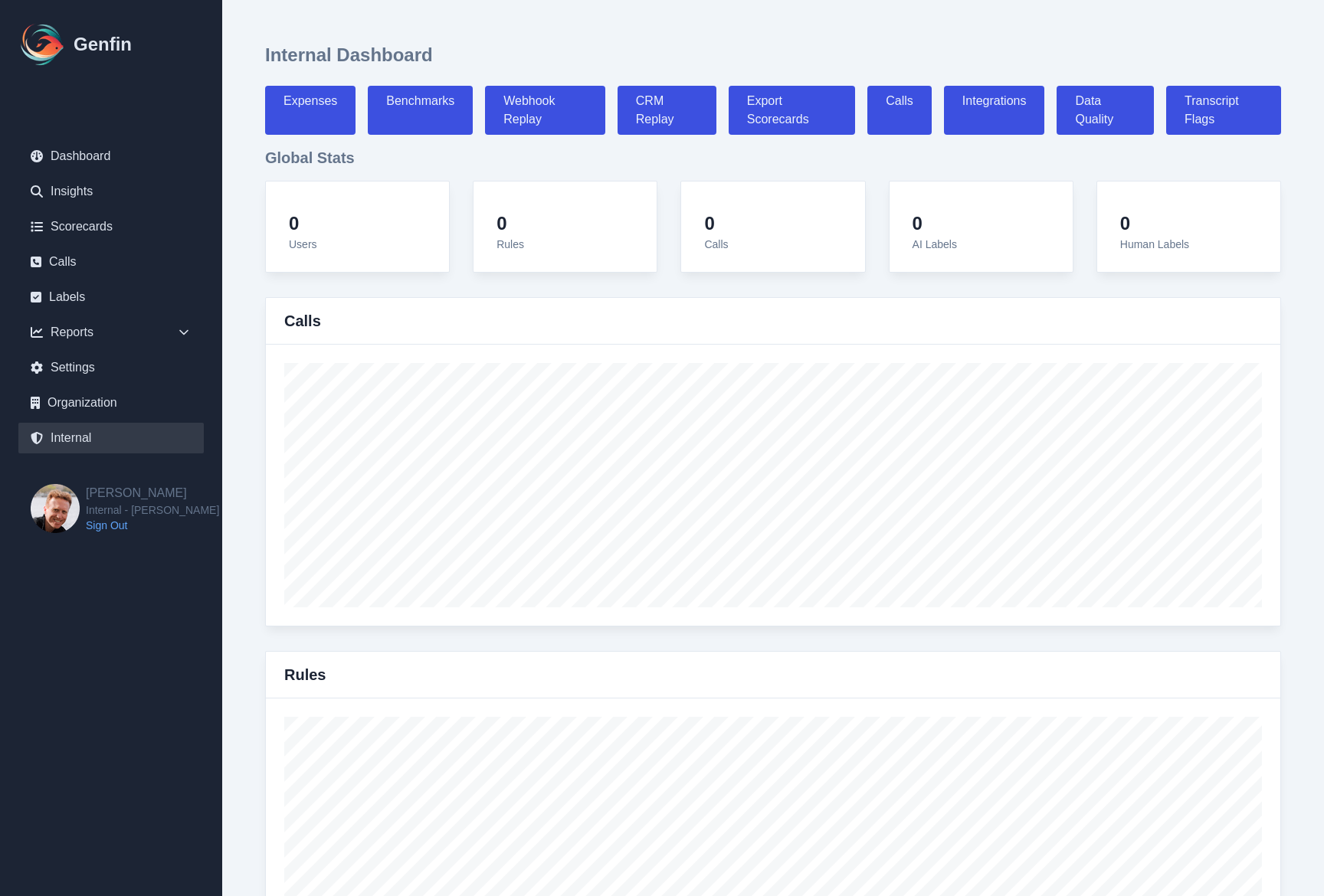
select select "paid"
select select "7"
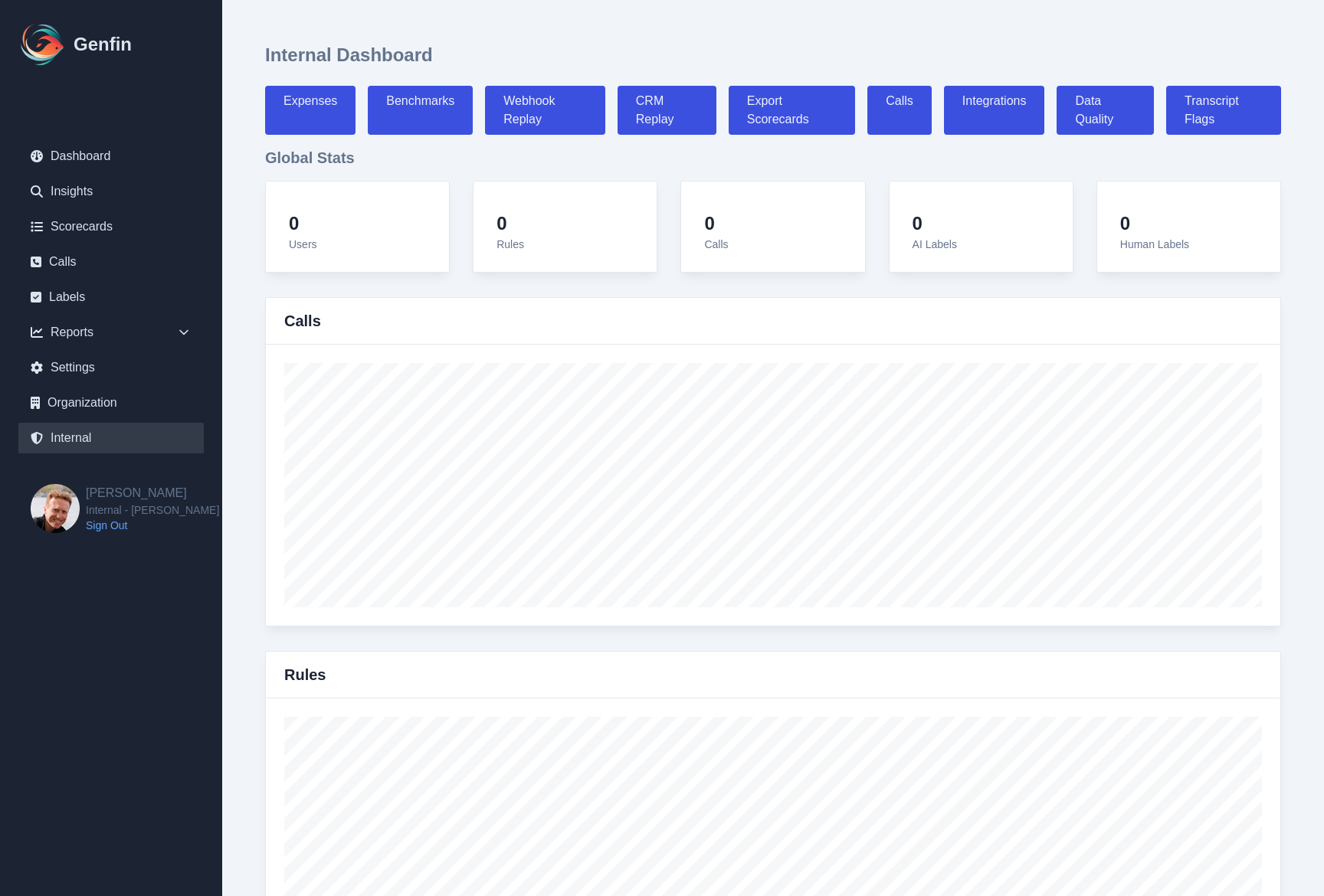
select select "paid"
select select "7"
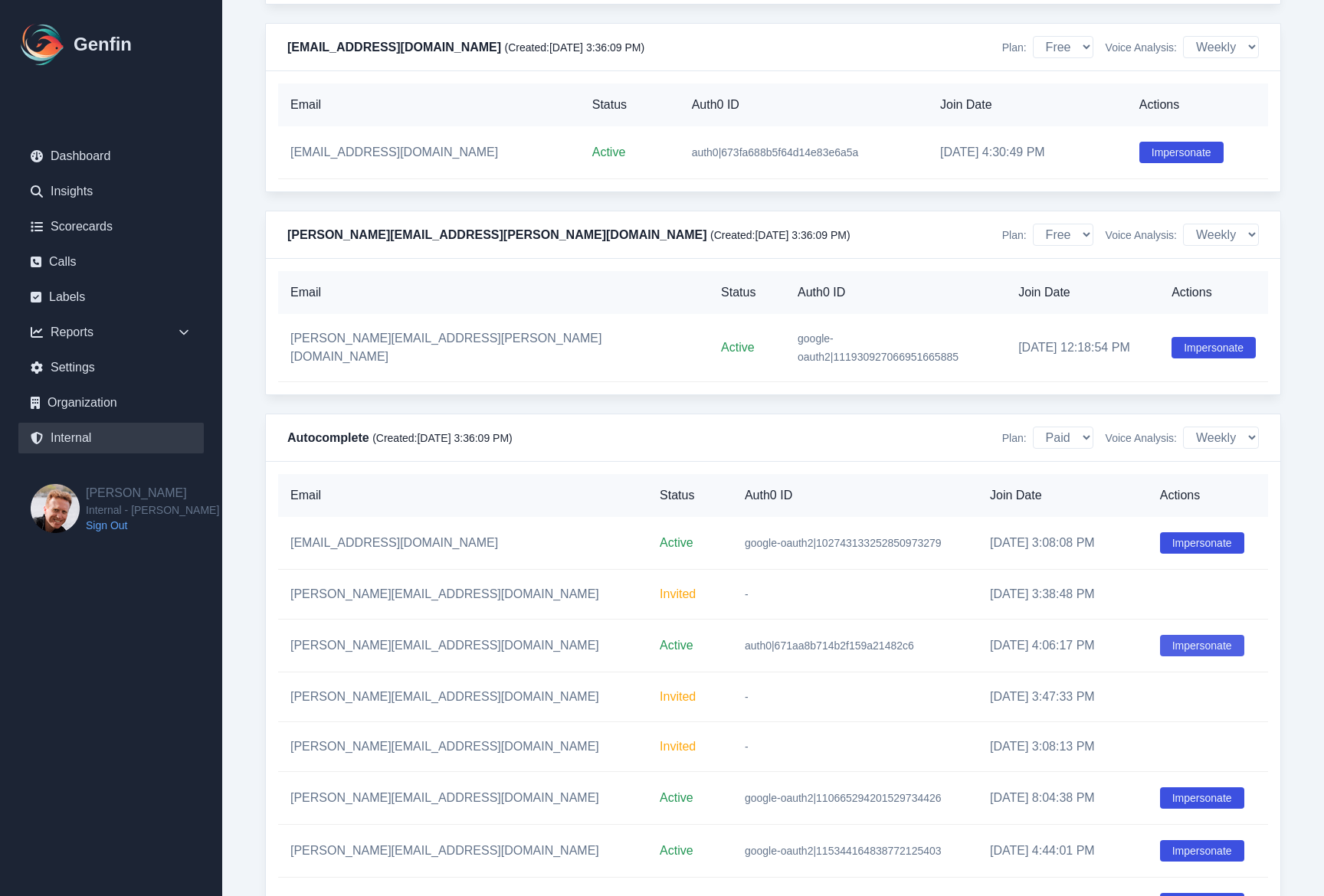
click at [1173, 656] on button "Impersonate" at bounding box center [1202, 646] width 84 height 21
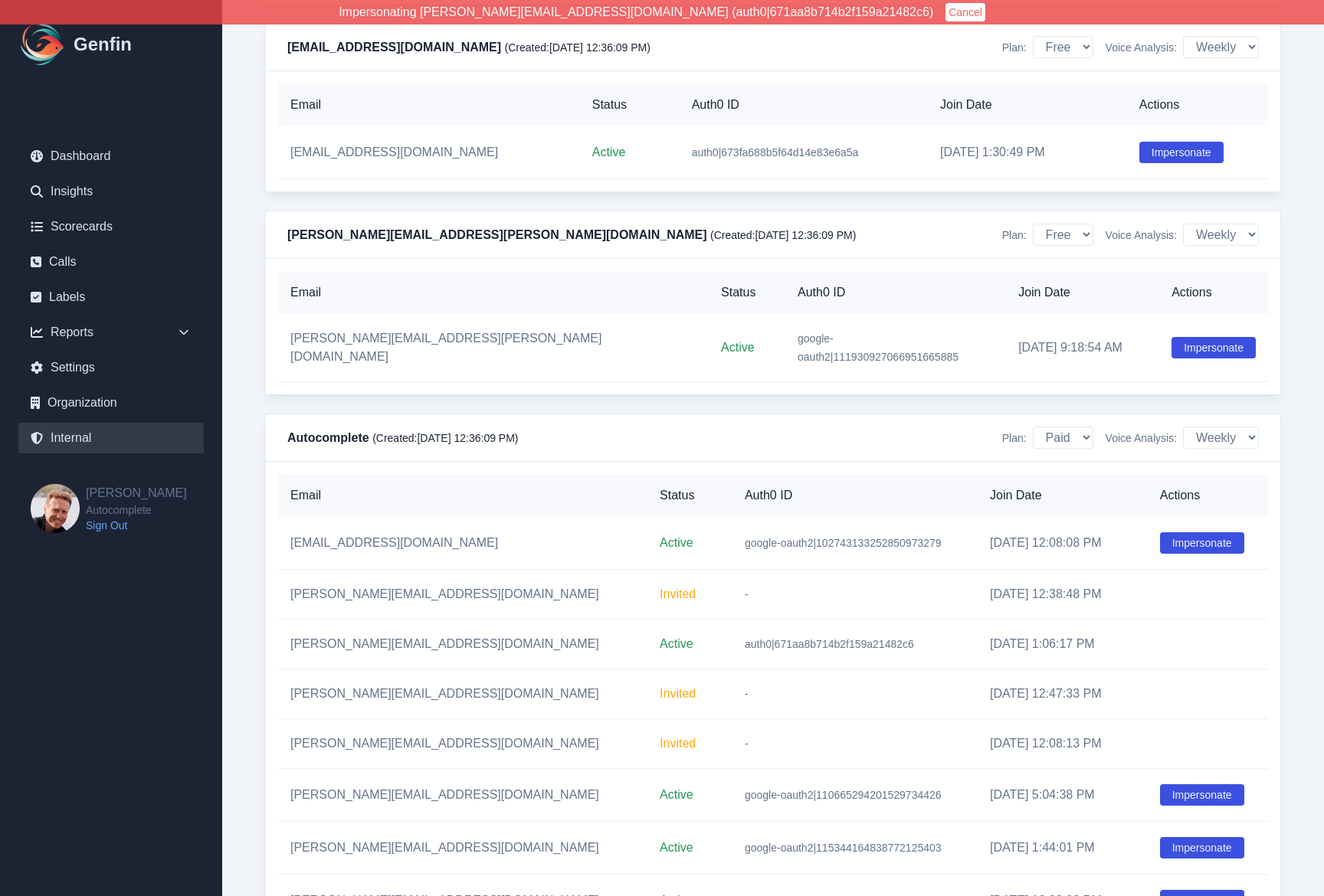
click at [945, 21] on button "Cancel" at bounding box center [965, 12] width 40 height 18
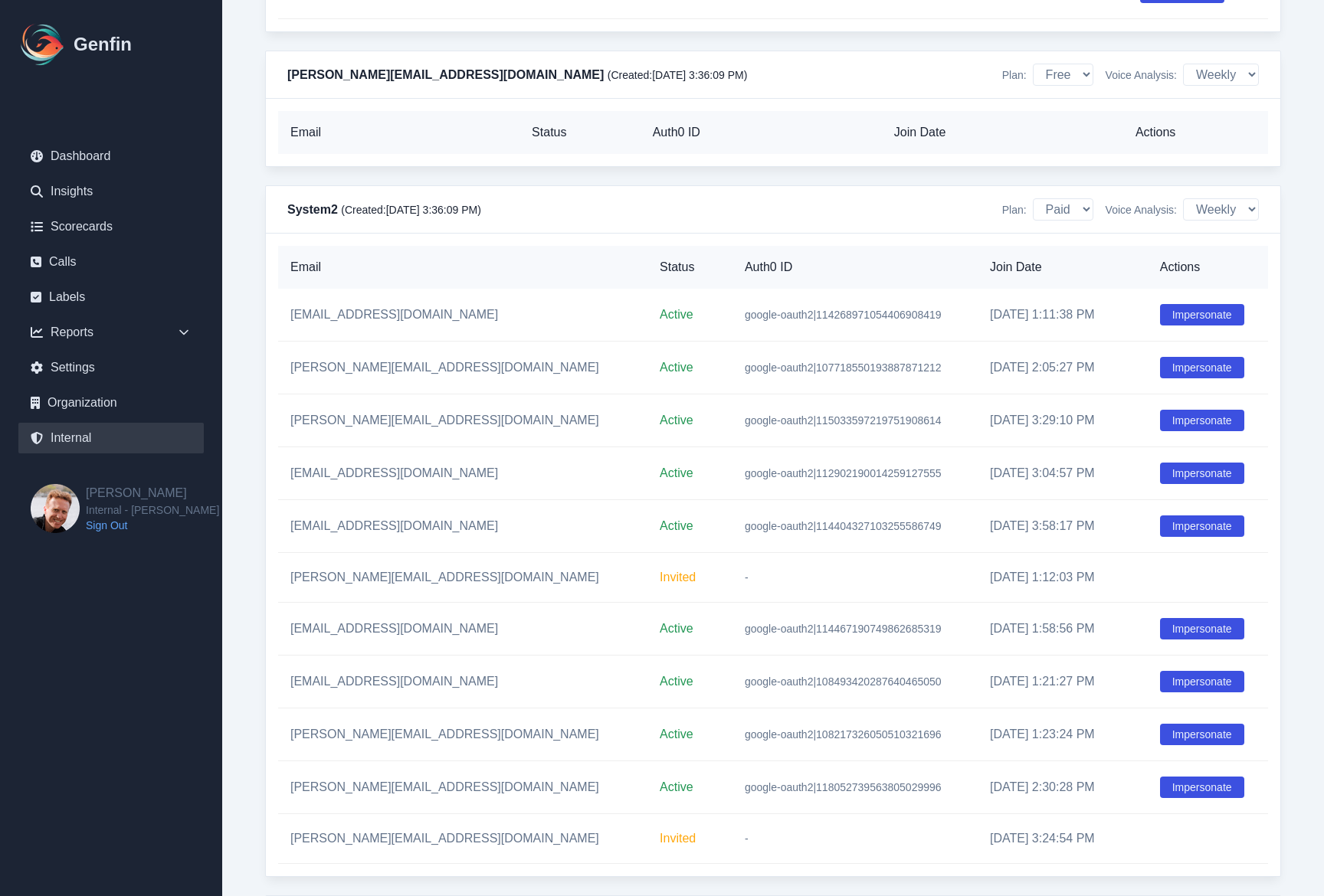
scroll to position [12796, 0]
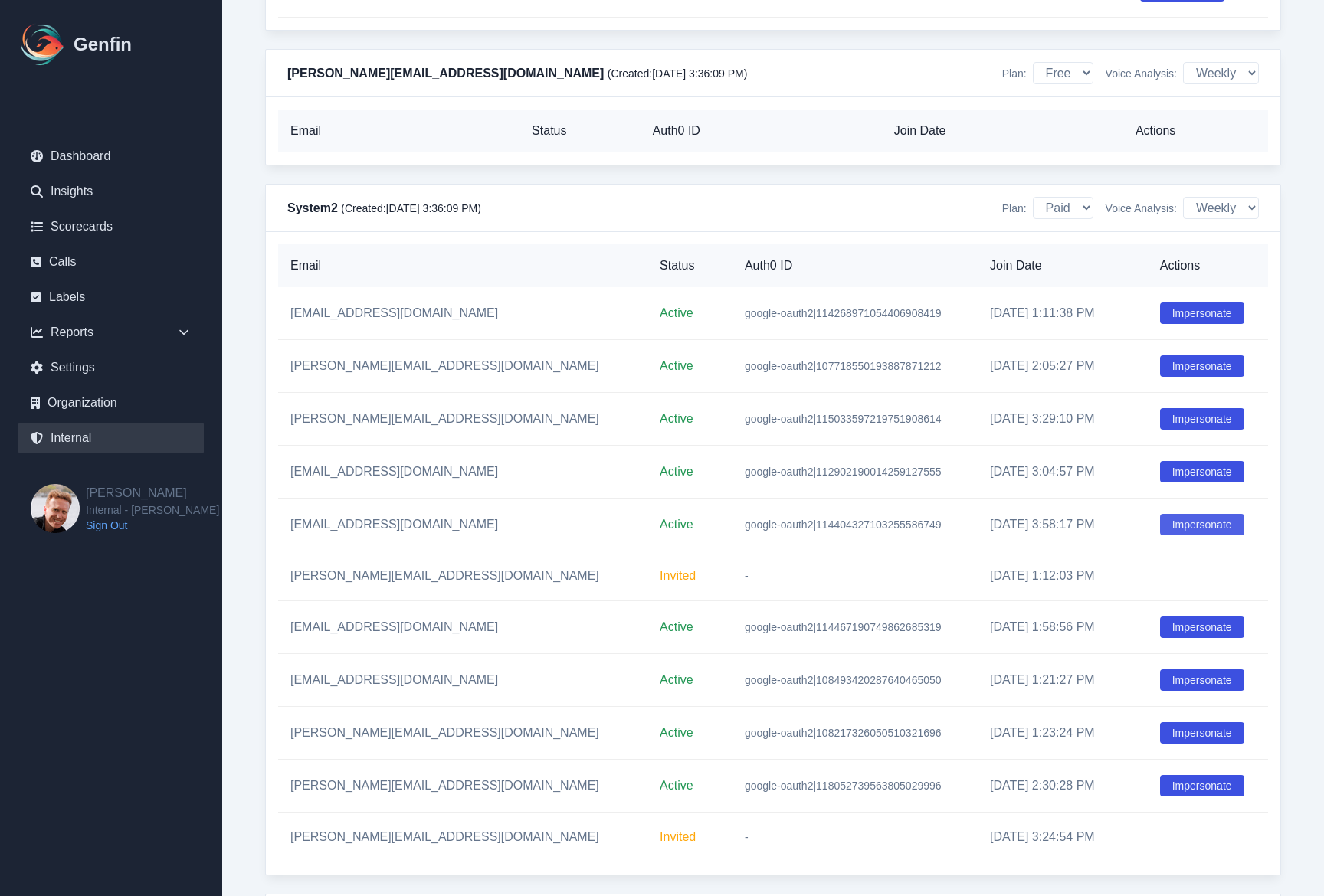
click at [1168, 523] on button "Impersonate" at bounding box center [1202, 525] width 84 height 21
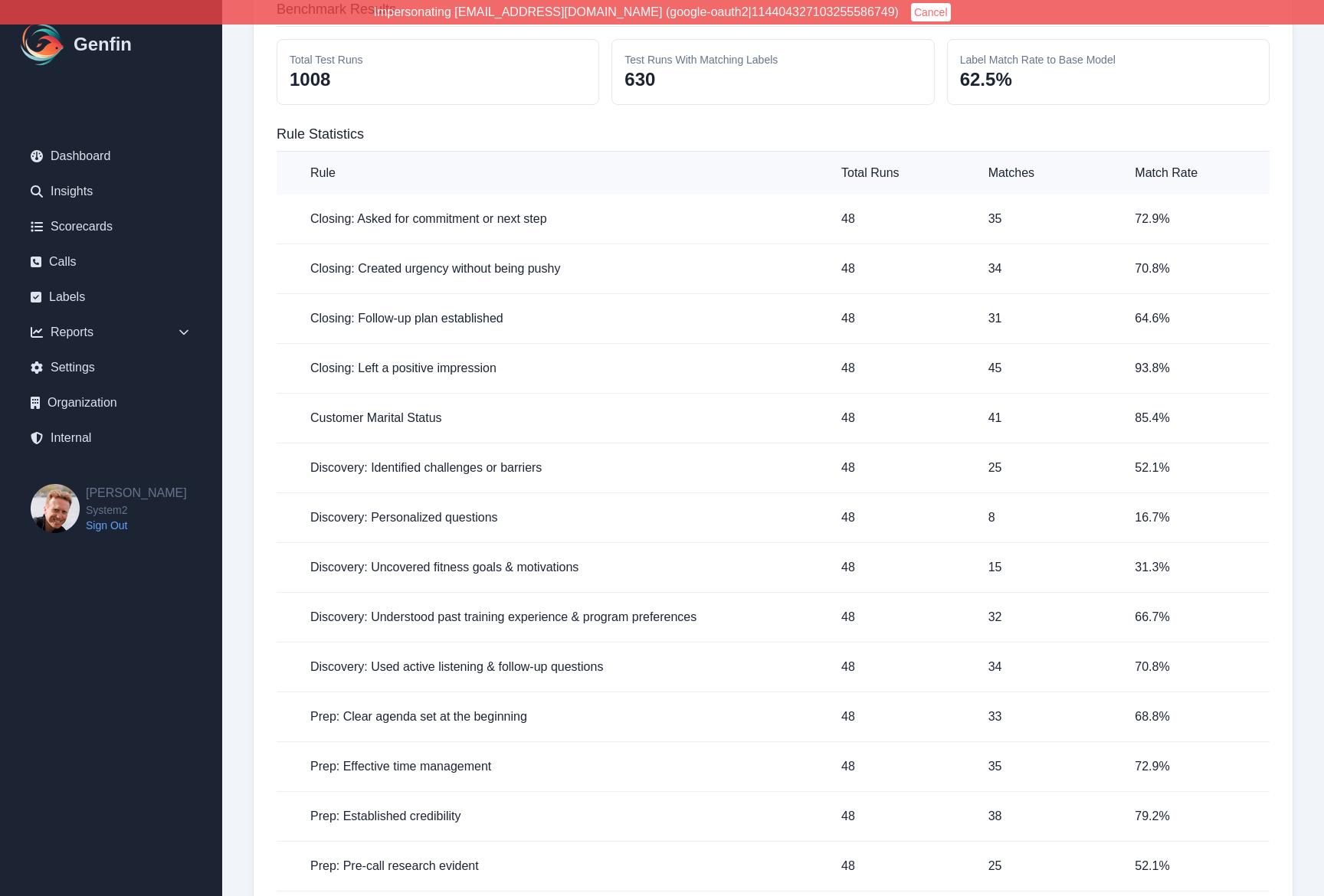
scroll to position [419, 0]
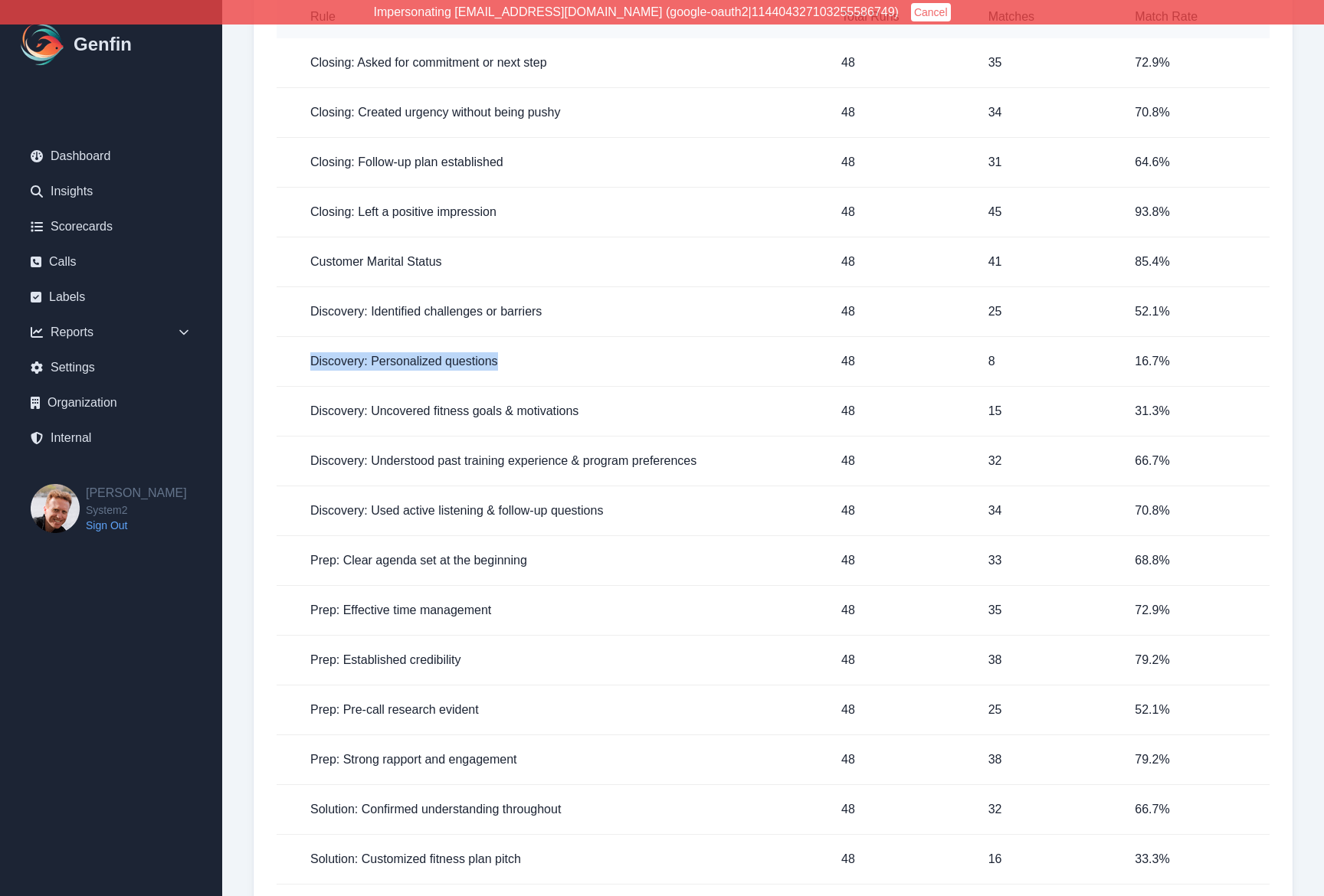
drag, startPoint x: 307, startPoint y: 351, endPoint x: 512, endPoint y: 356, distance: 205.1
click at [512, 356] on td "Discovery: Personalized questions" at bounding box center [553, 362] width 553 height 50
copy h5 "Discovery: Personalized questions"
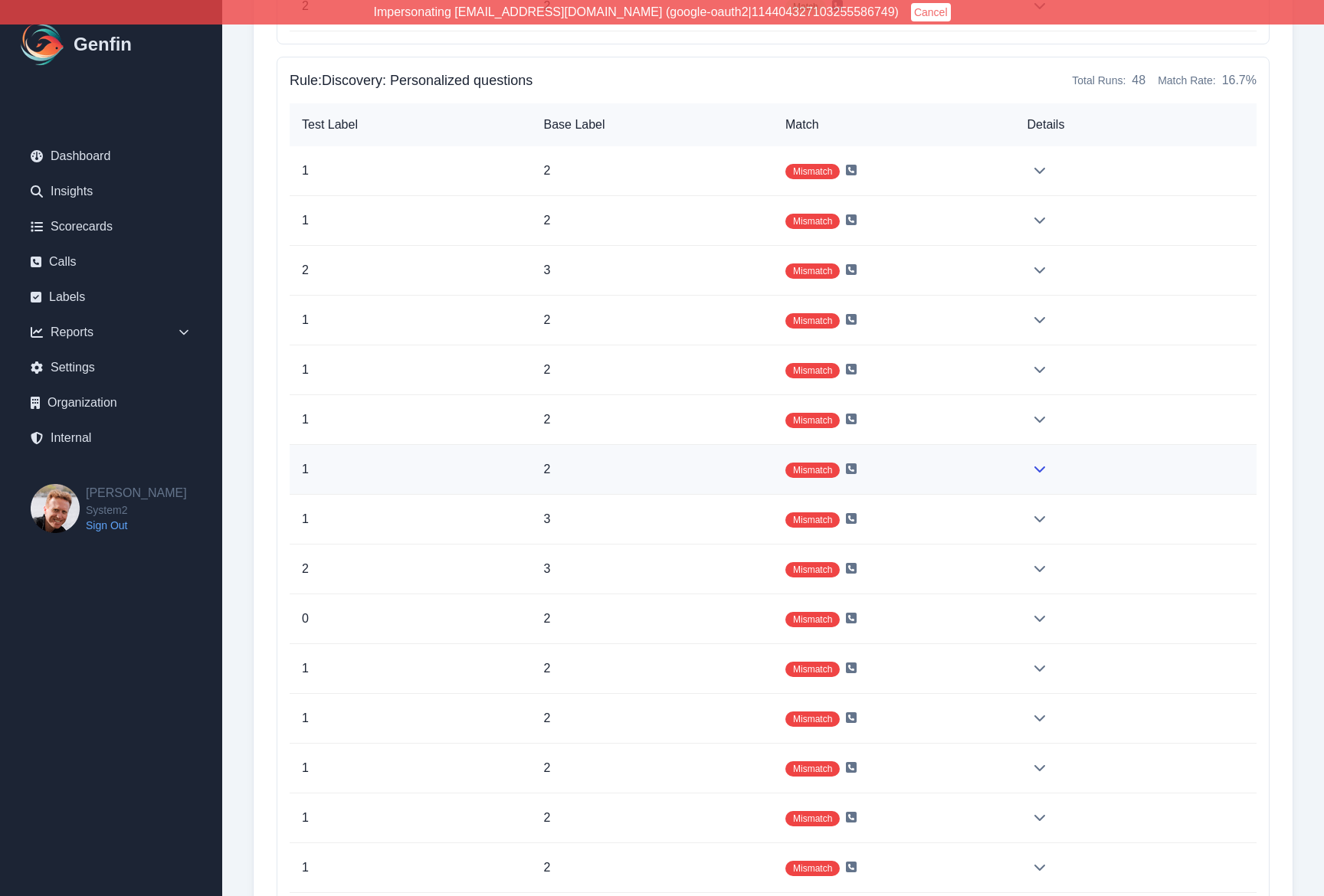
scroll to position [16548, 0]
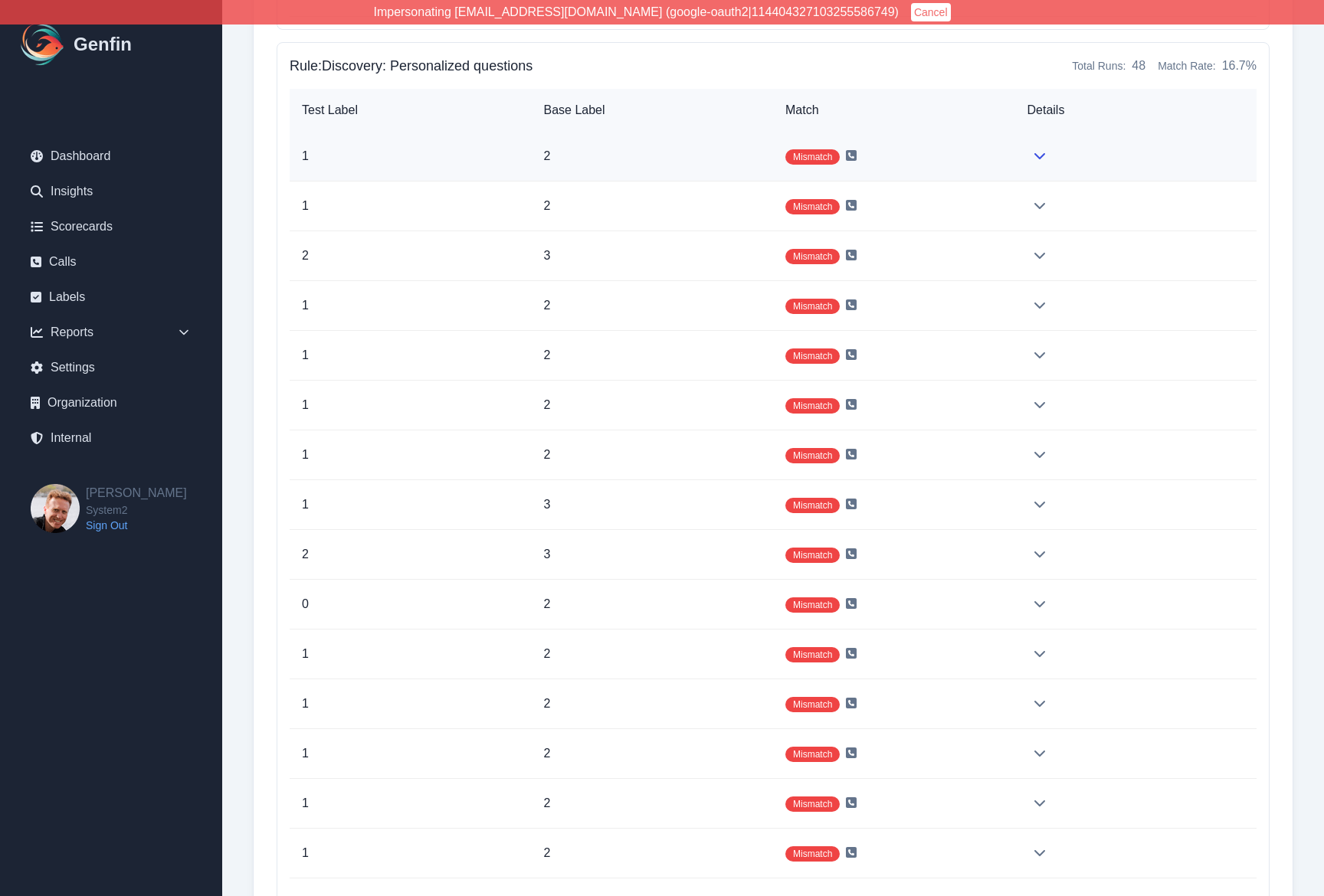
click at [1008, 162] on td "Mismatch" at bounding box center [894, 156] width 242 height 50
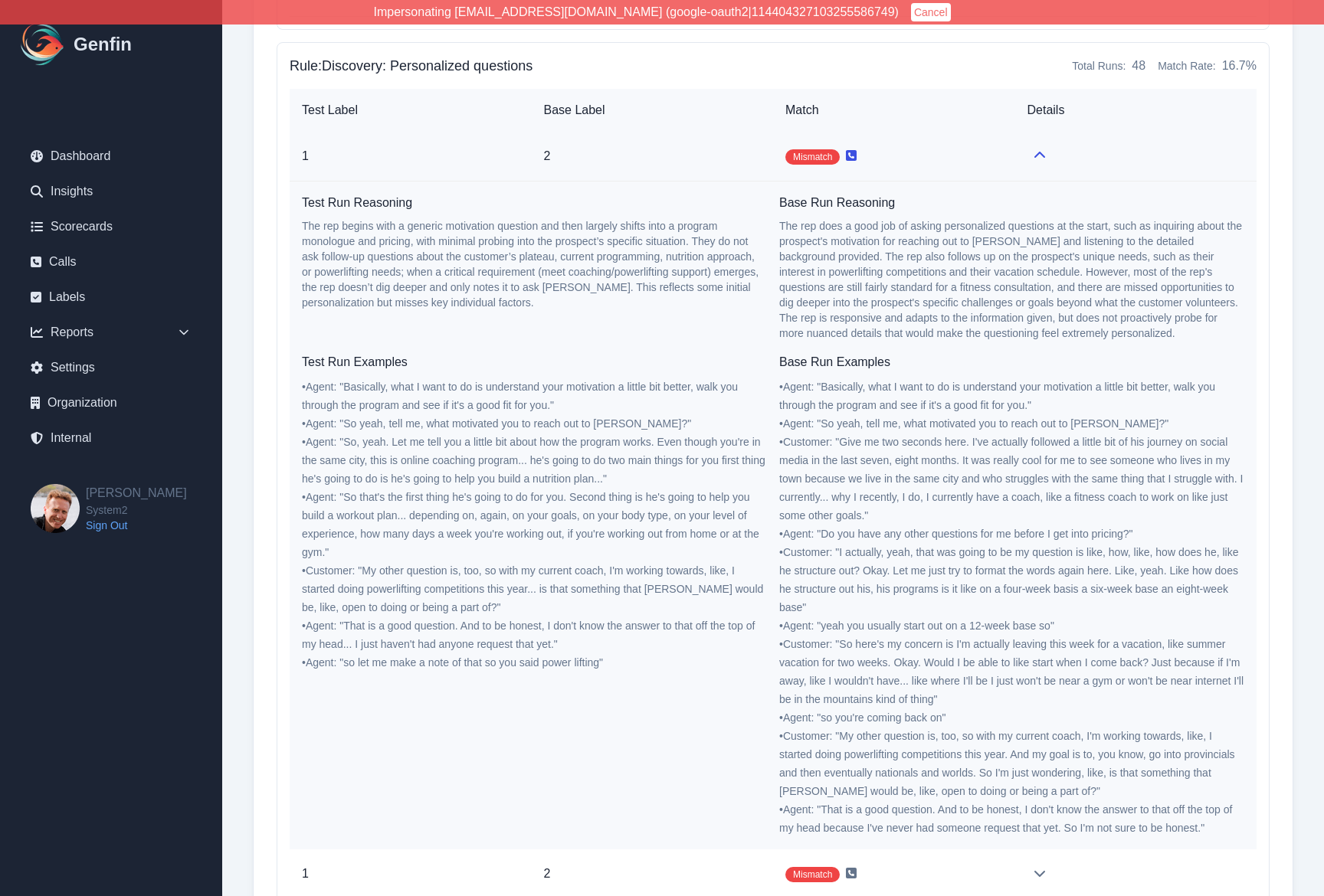
click at [853, 155] on icon at bounding box center [850, 154] width 11 height 11
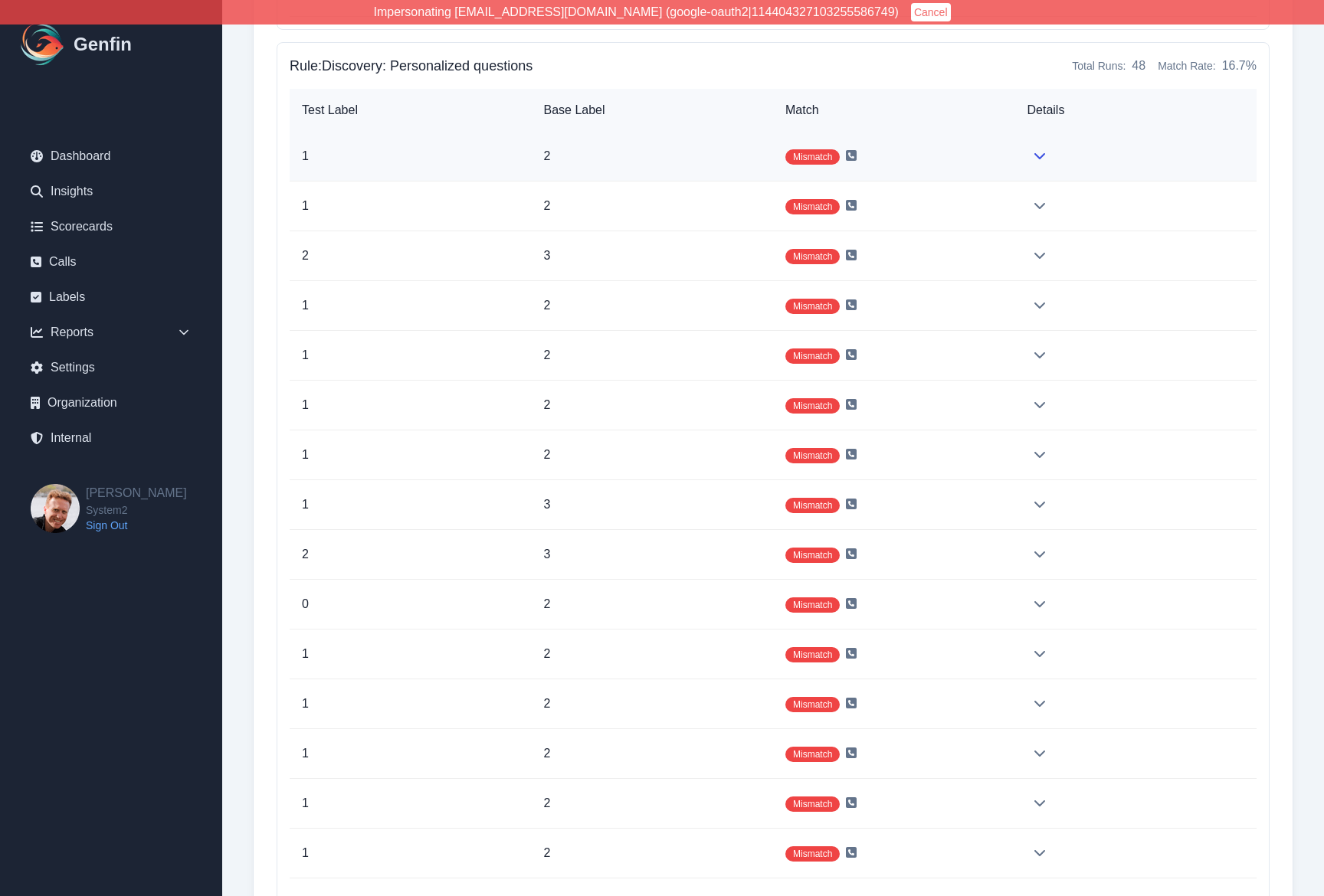
click at [943, 169] on td "Mismatch" at bounding box center [894, 156] width 242 height 50
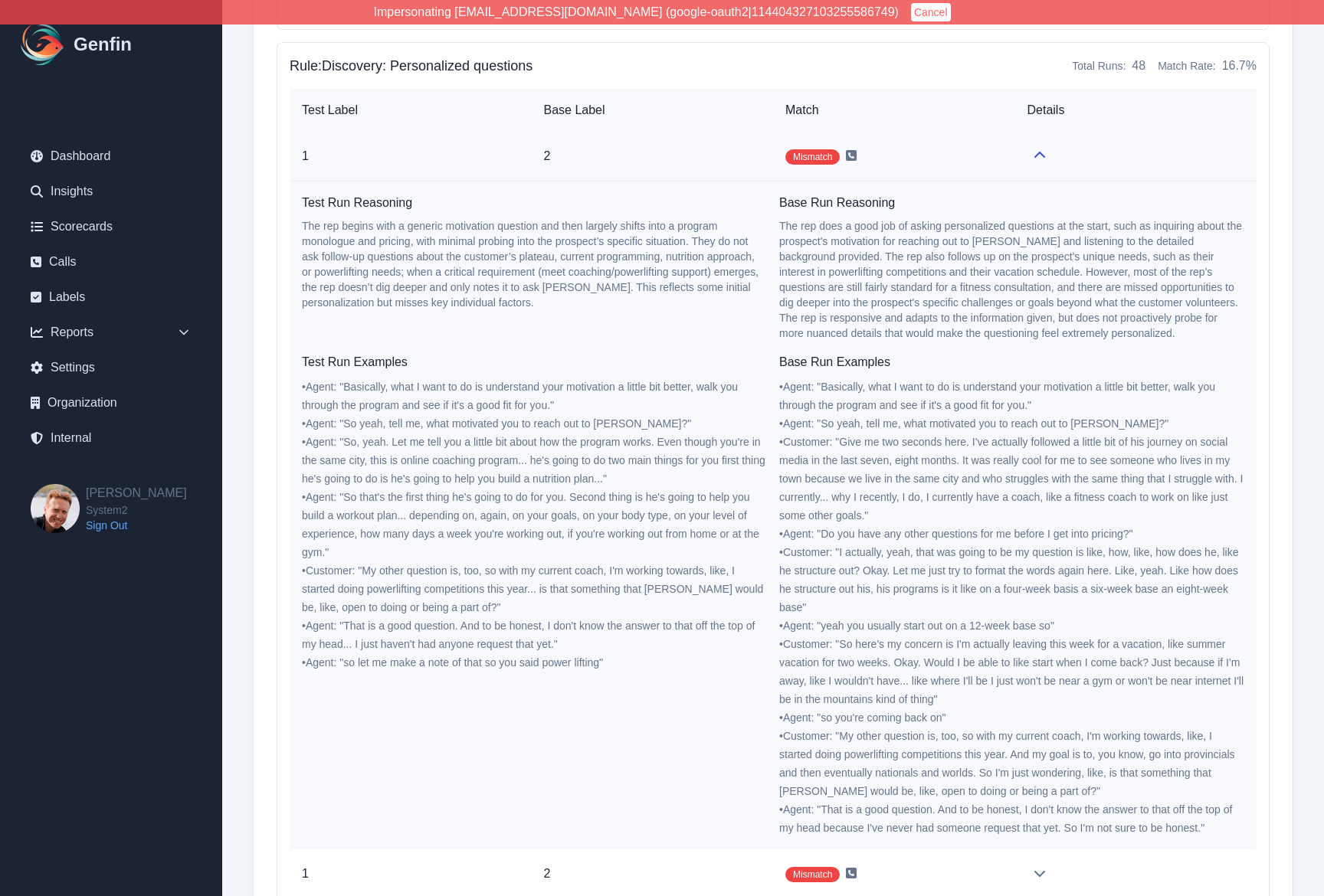
click at [1003, 161] on td "Mismatch" at bounding box center [894, 156] width 242 height 50
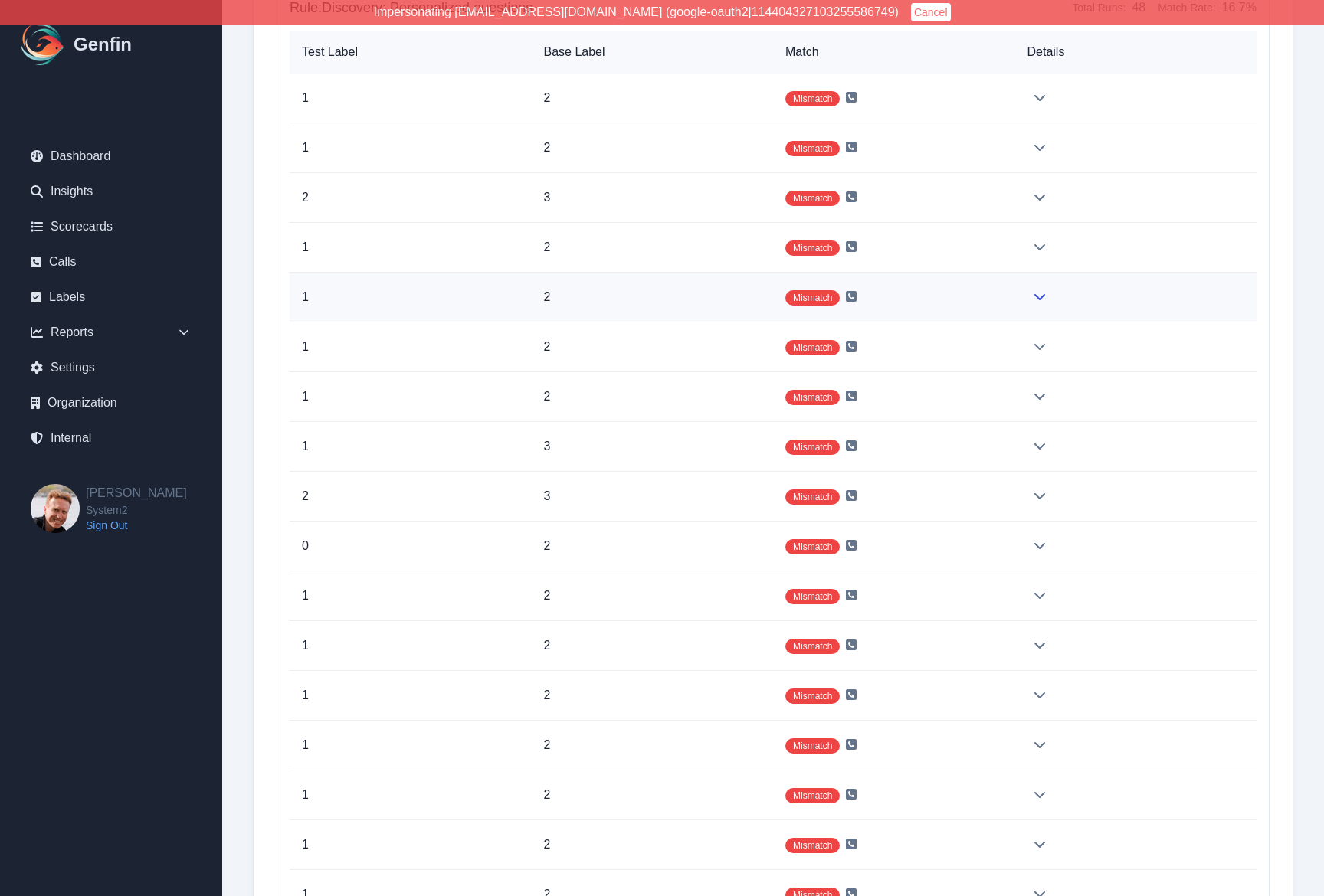
scroll to position [16607, 0]
click at [1010, 552] on td "Mismatch" at bounding box center [894, 546] width 242 height 50
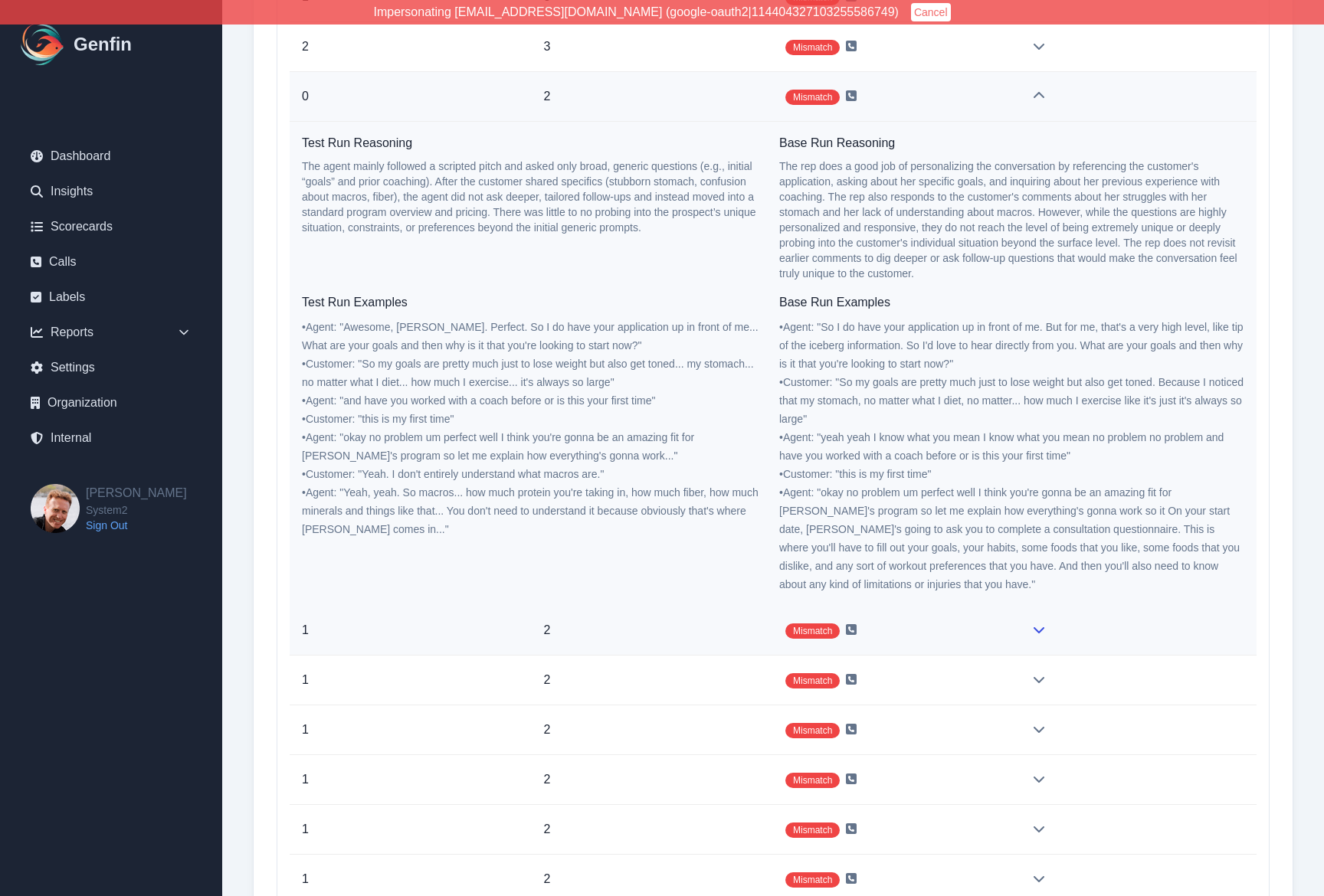
scroll to position [17077, 0]
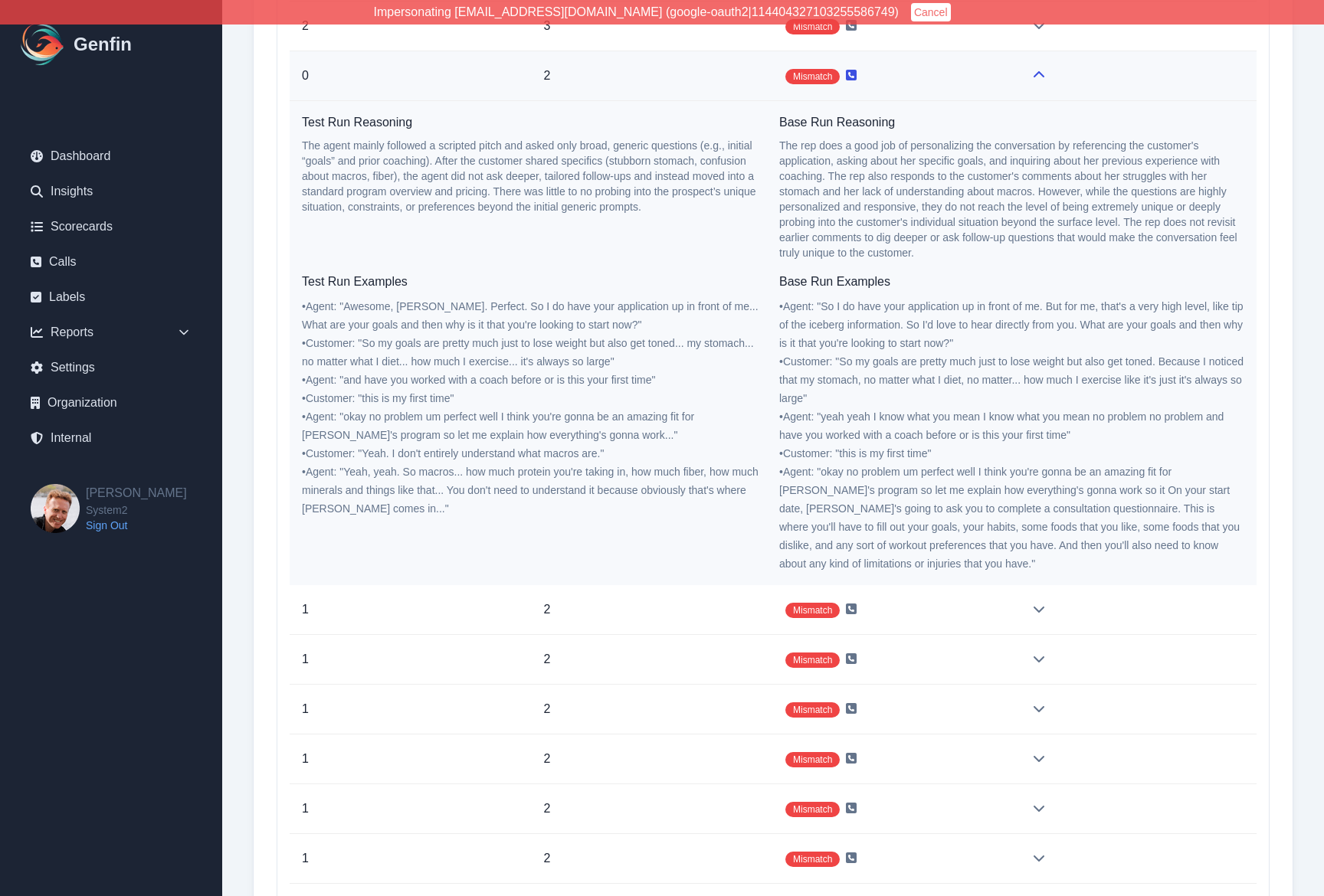
click at [853, 75] on icon at bounding box center [850, 75] width 11 height 11
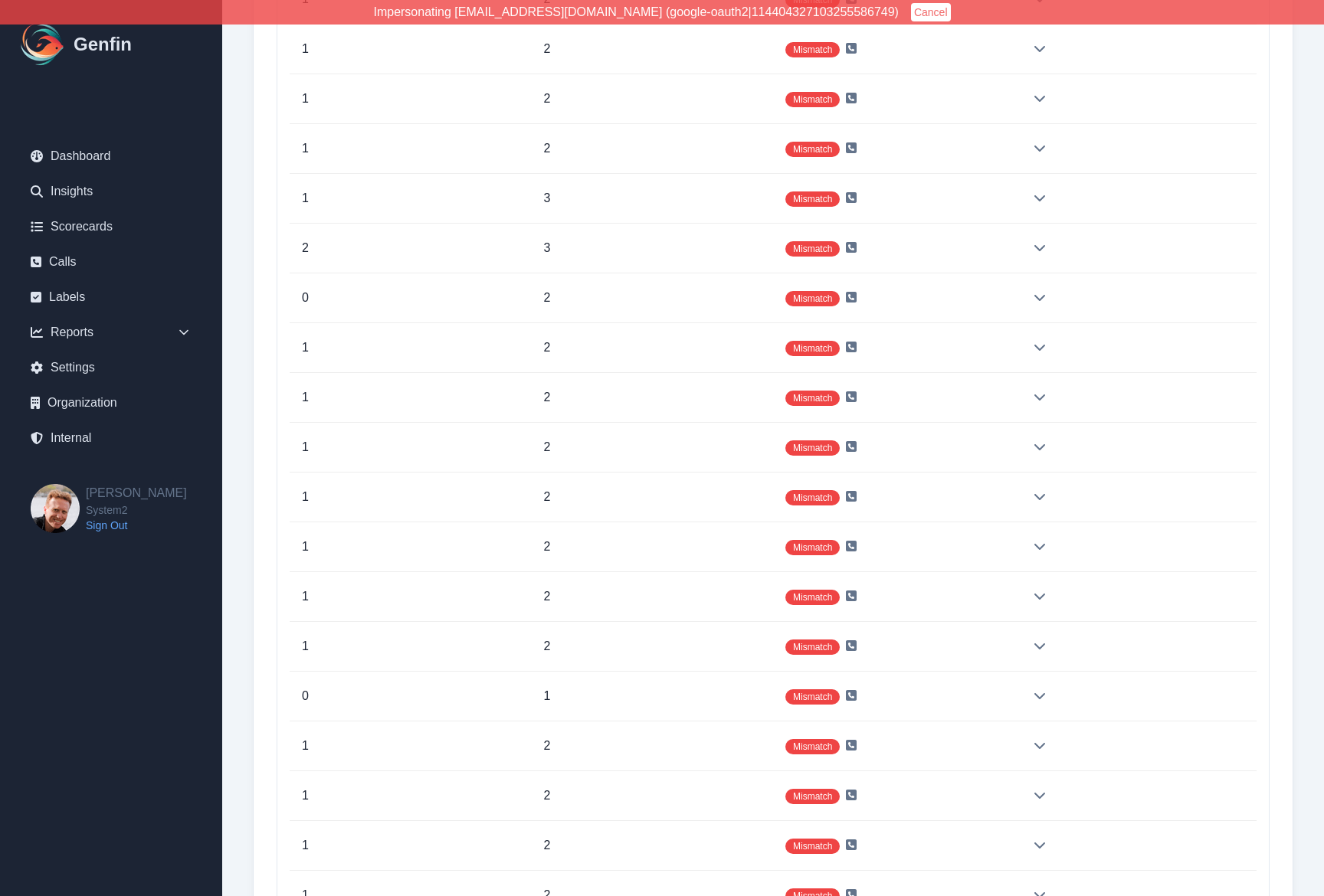
scroll to position [16947, 0]
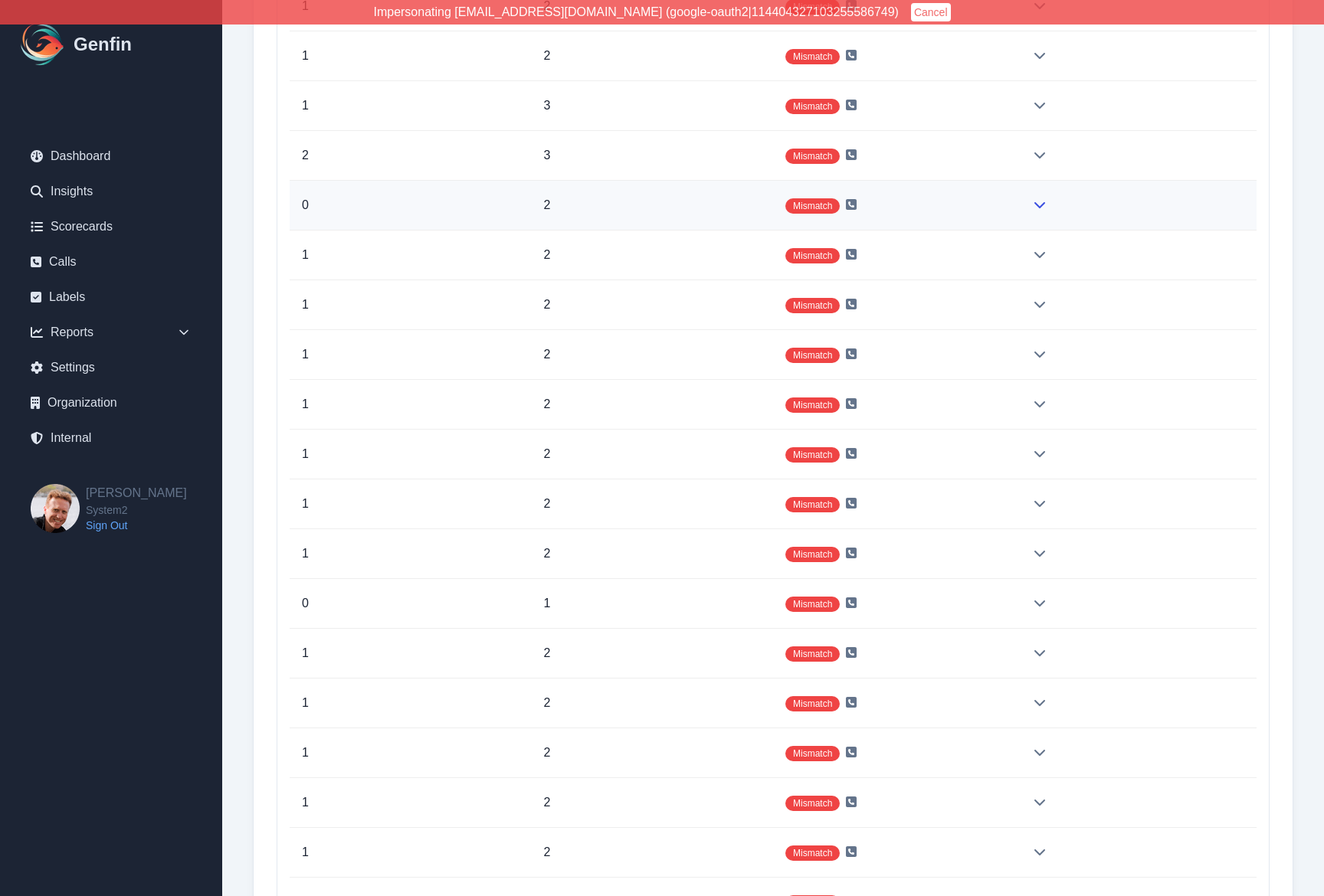
click at [1002, 198] on td "Mismatch" at bounding box center [894, 205] width 242 height 50
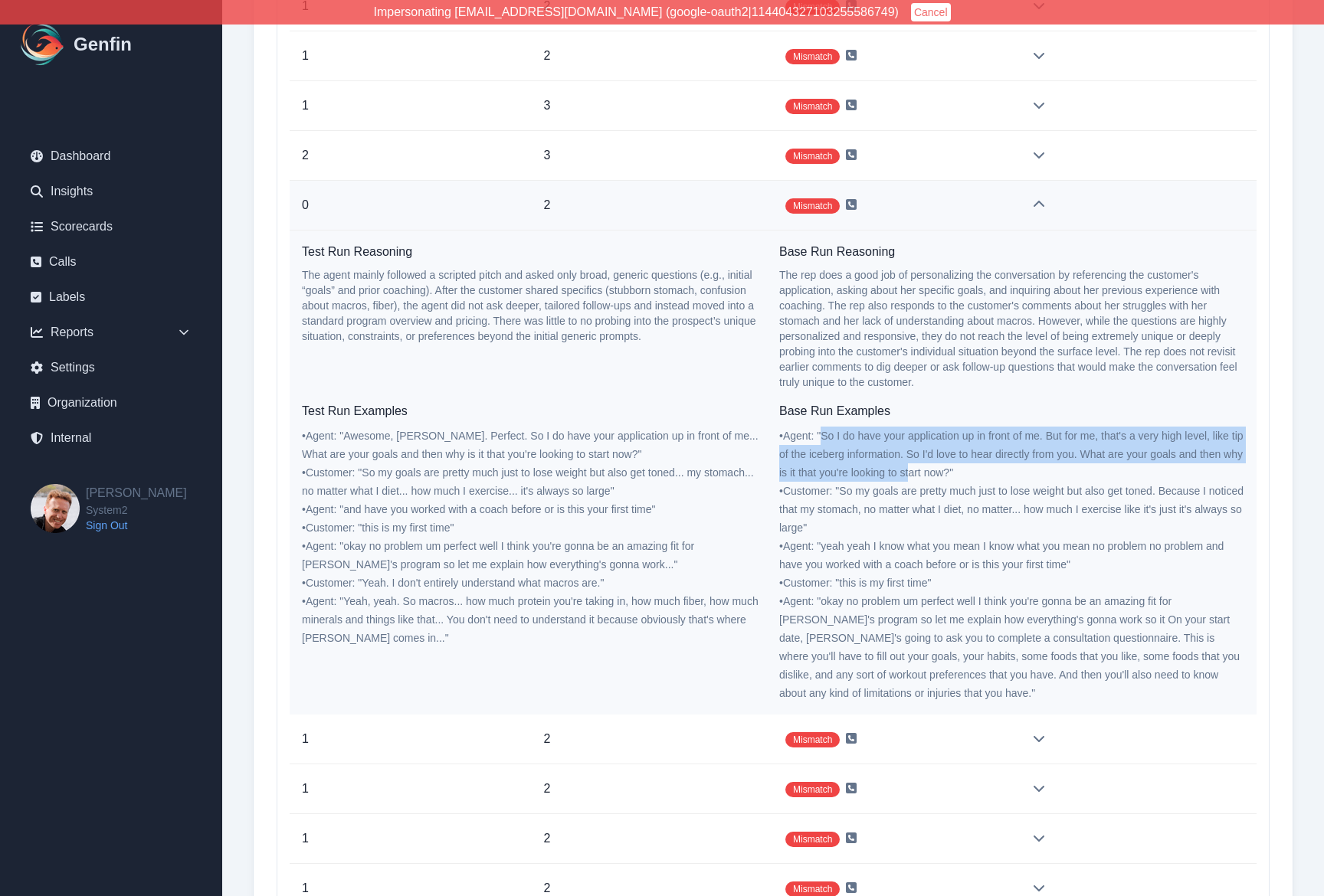
drag, startPoint x: 823, startPoint y: 436, endPoint x: 933, endPoint y: 467, distance: 114.3
click at [933, 467] on span "• Agent : " So I do have your application up in front of me. But for me, that's…" at bounding box center [1011, 454] width 464 height 49
copy span "So I do have your application up in front of me. But for me, that's a very high…"
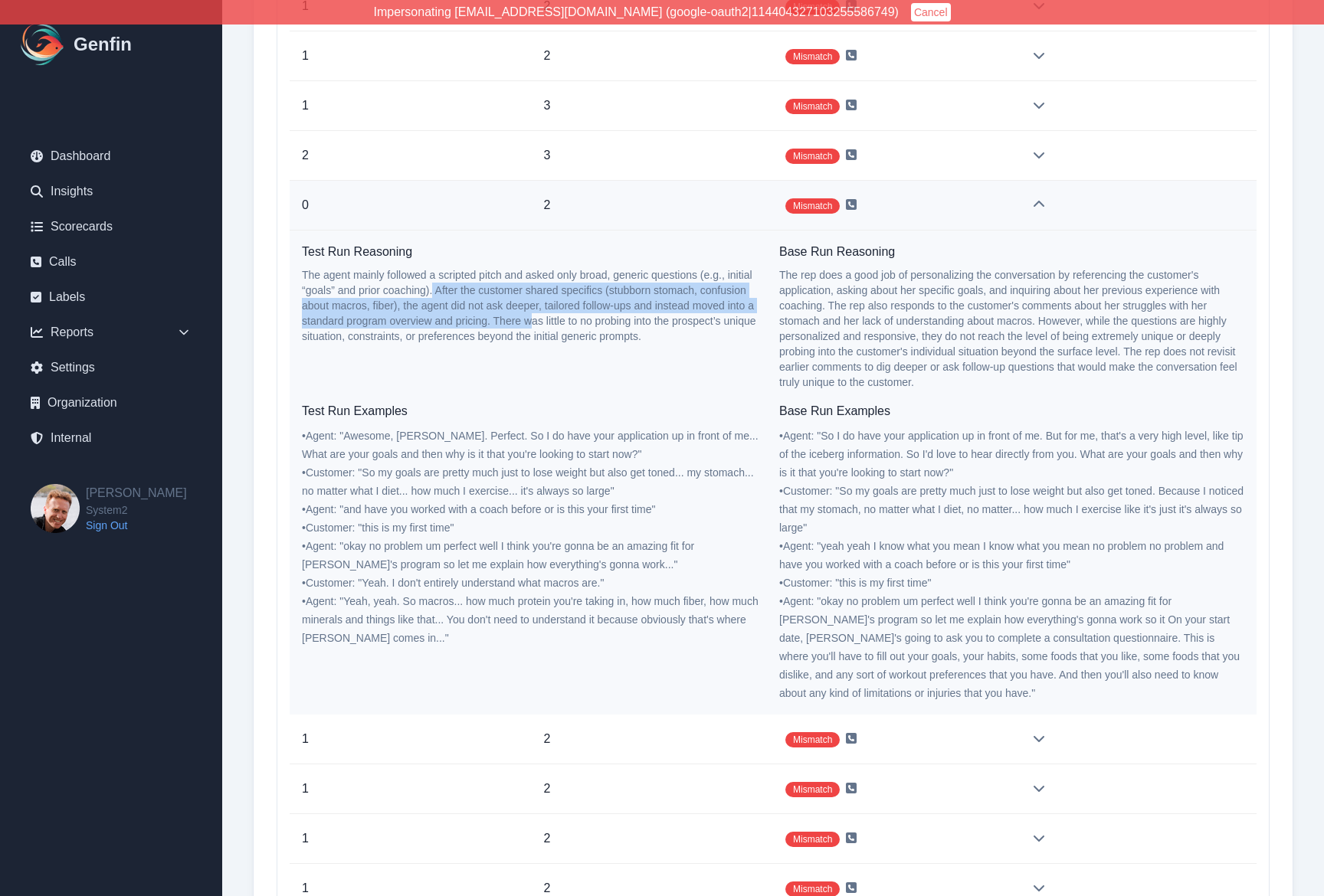
drag, startPoint x: 433, startPoint y: 287, endPoint x: 534, endPoint y: 321, distance: 106.6
click at [534, 321] on p "The agent mainly followed a scripted pitch and asked only broad, generic questi…" at bounding box center [534, 306] width 465 height 77
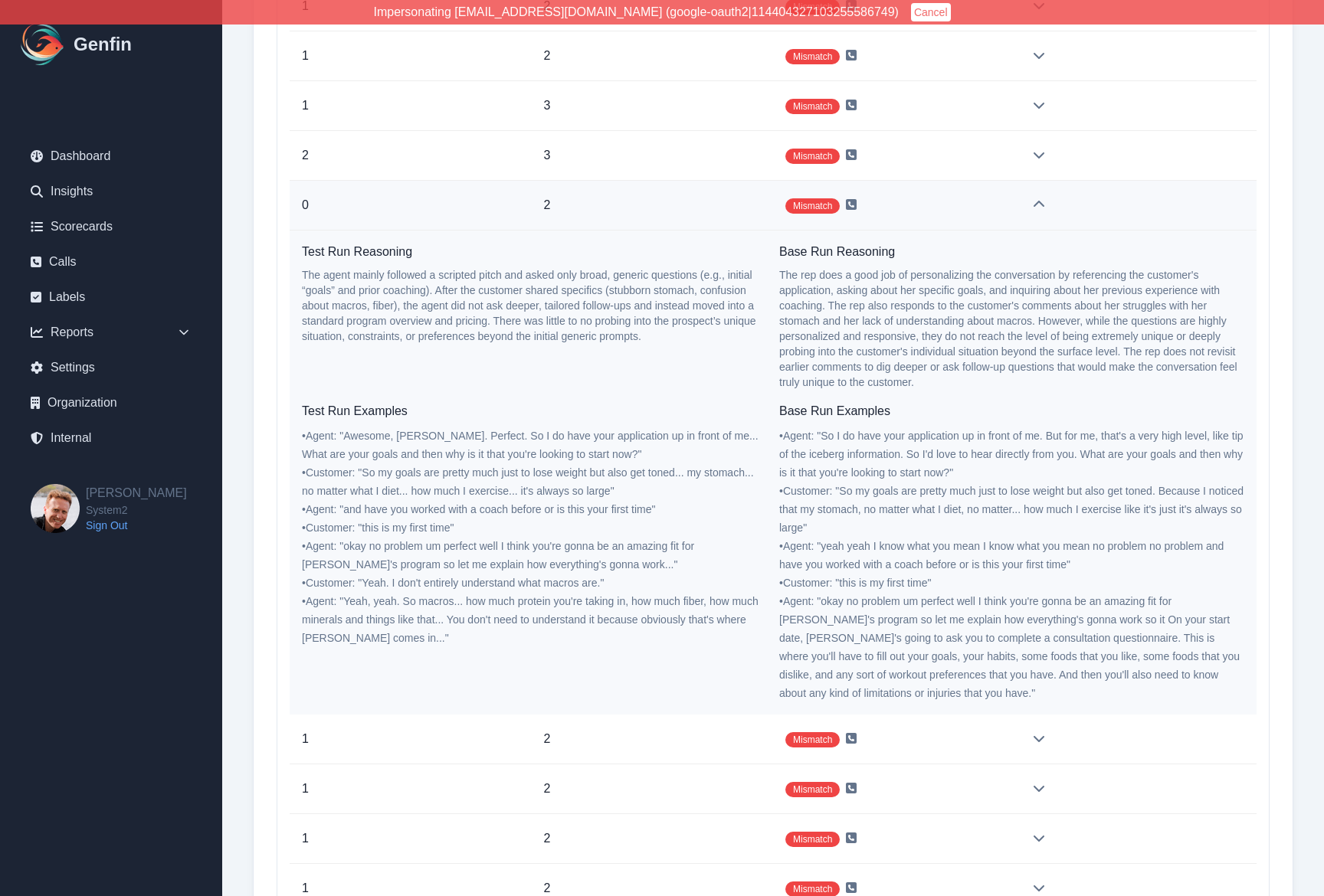
click at [555, 376] on div "Test Run Reasoning The agent mainly followed a scripted pitch and asked only br…" at bounding box center [534, 316] width 465 height 147
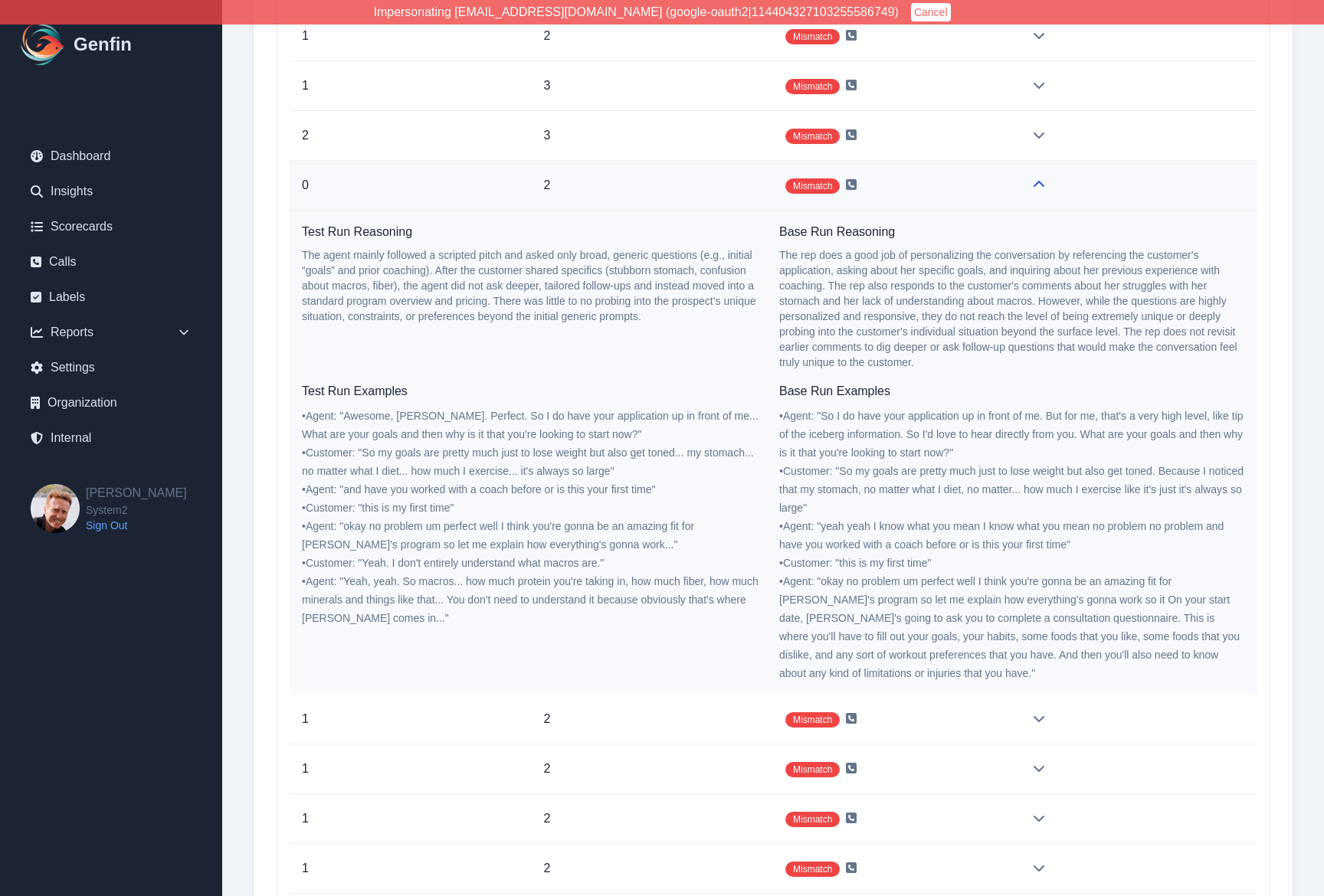
scroll to position [16965, 0]
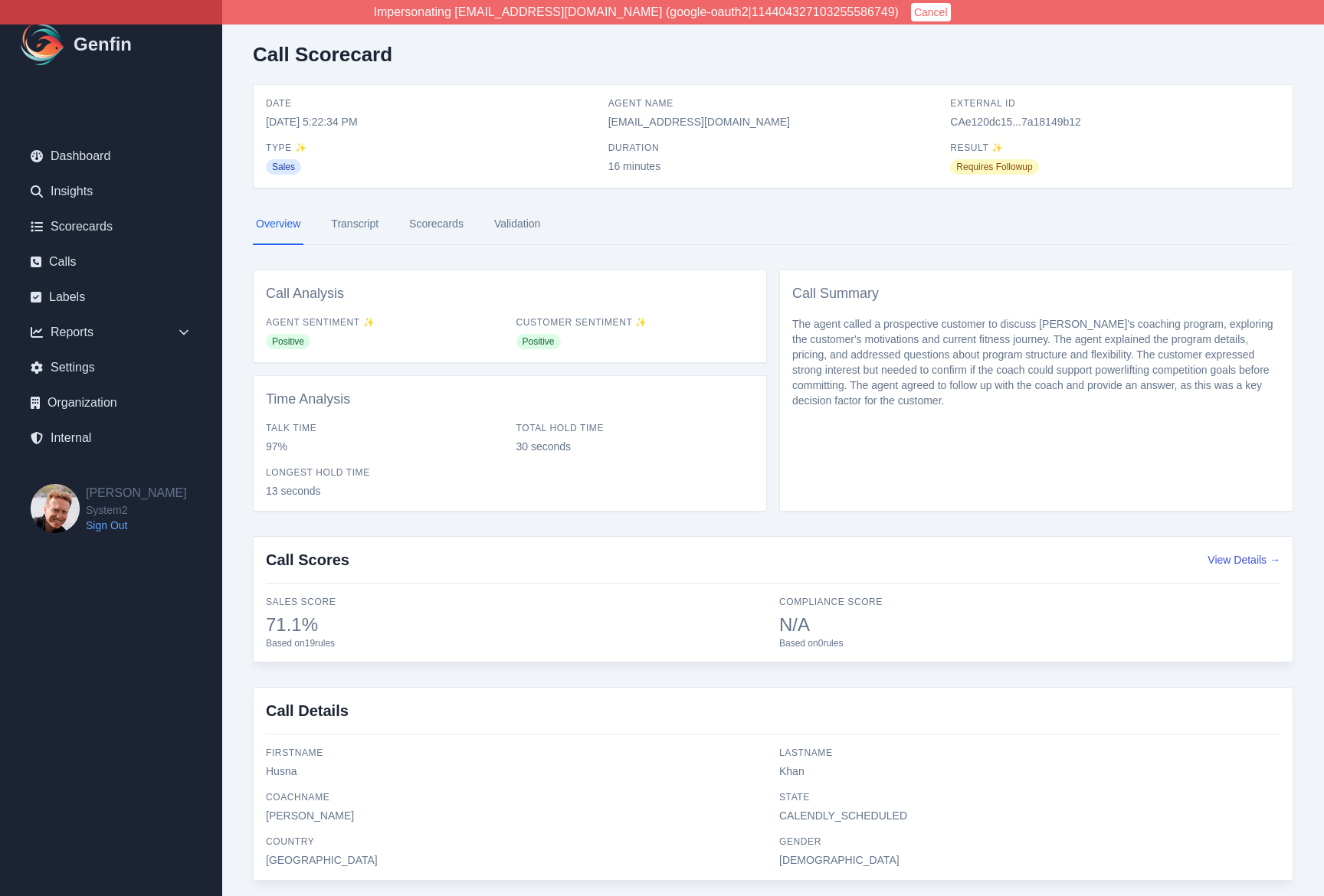
click at [431, 222] on link "Scorecards" at bounding box center [436, 224] width 60 height 41
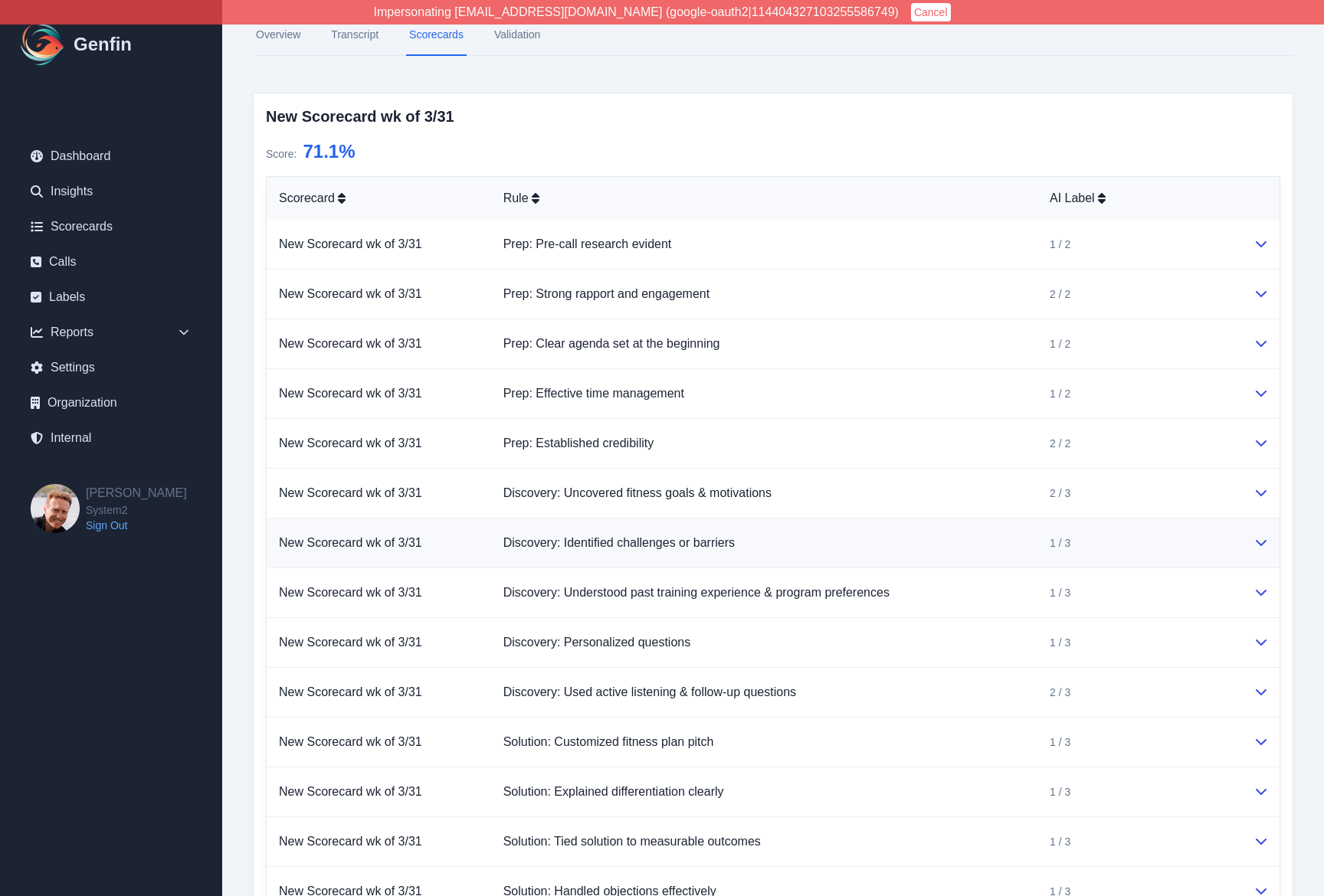
scroll to position [208, 0]
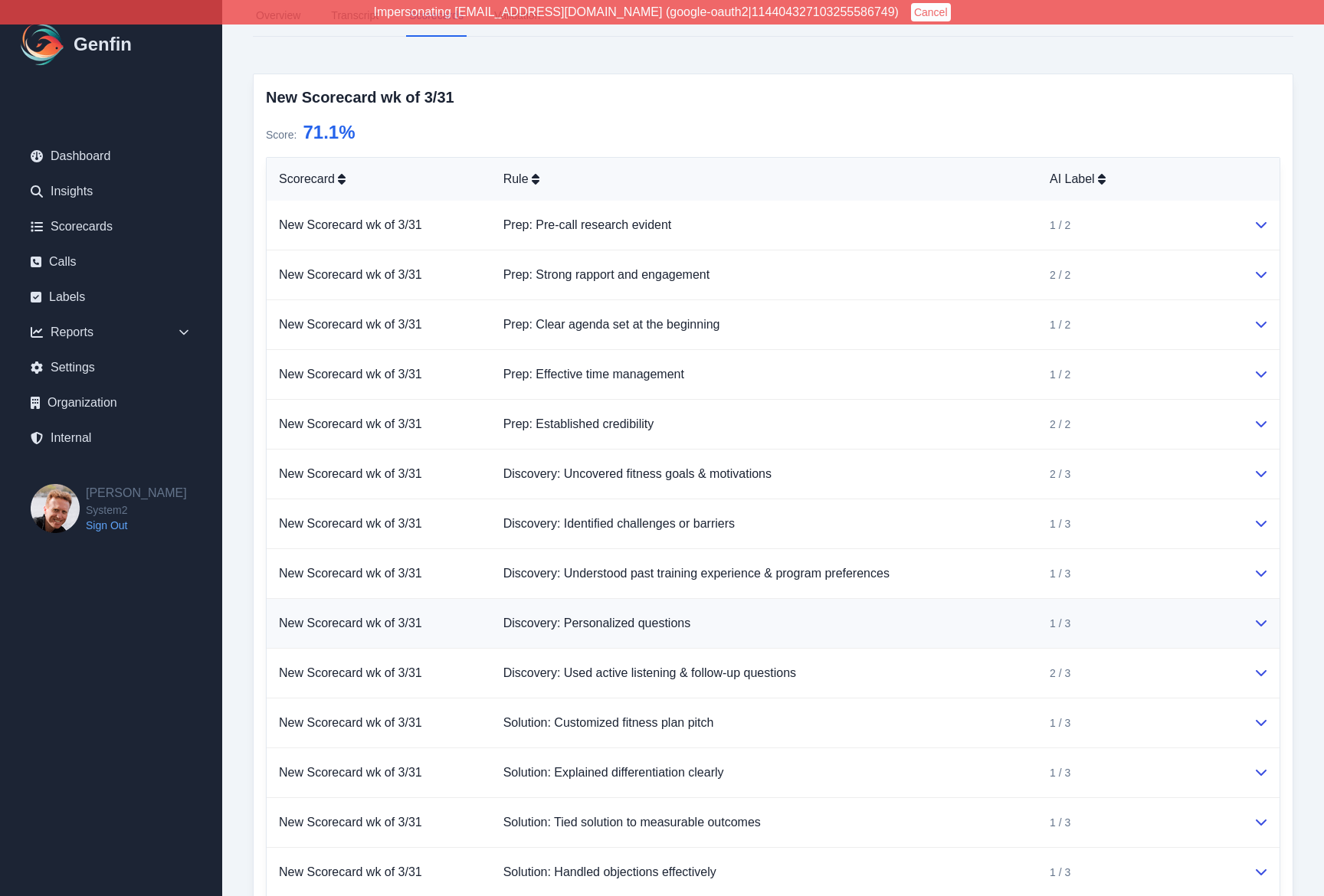
click at [952, 623] on td "Discovery: Personalized questions" at bounding box center [764, 624] width 546 height 50
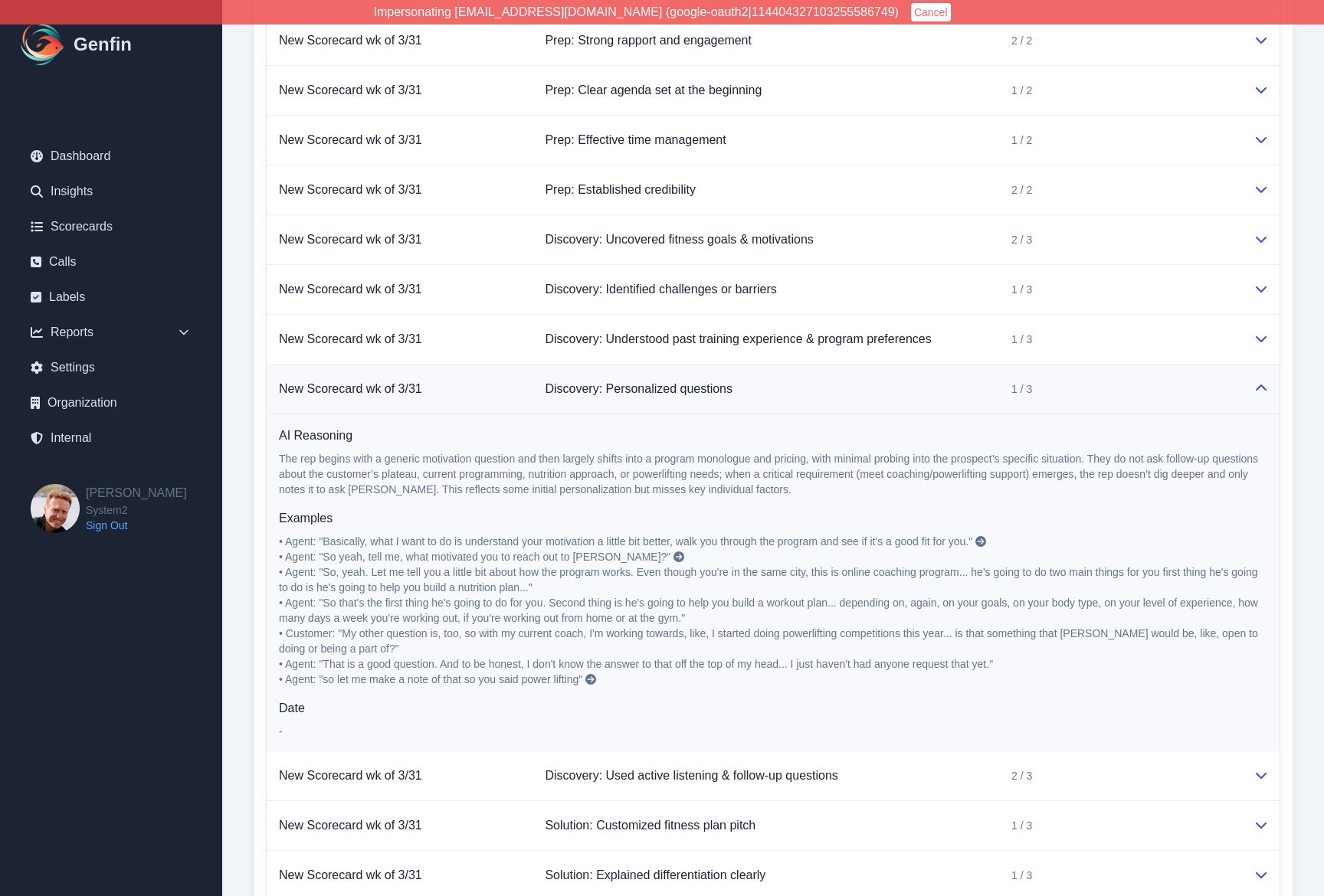
scroll to position [450, 0]
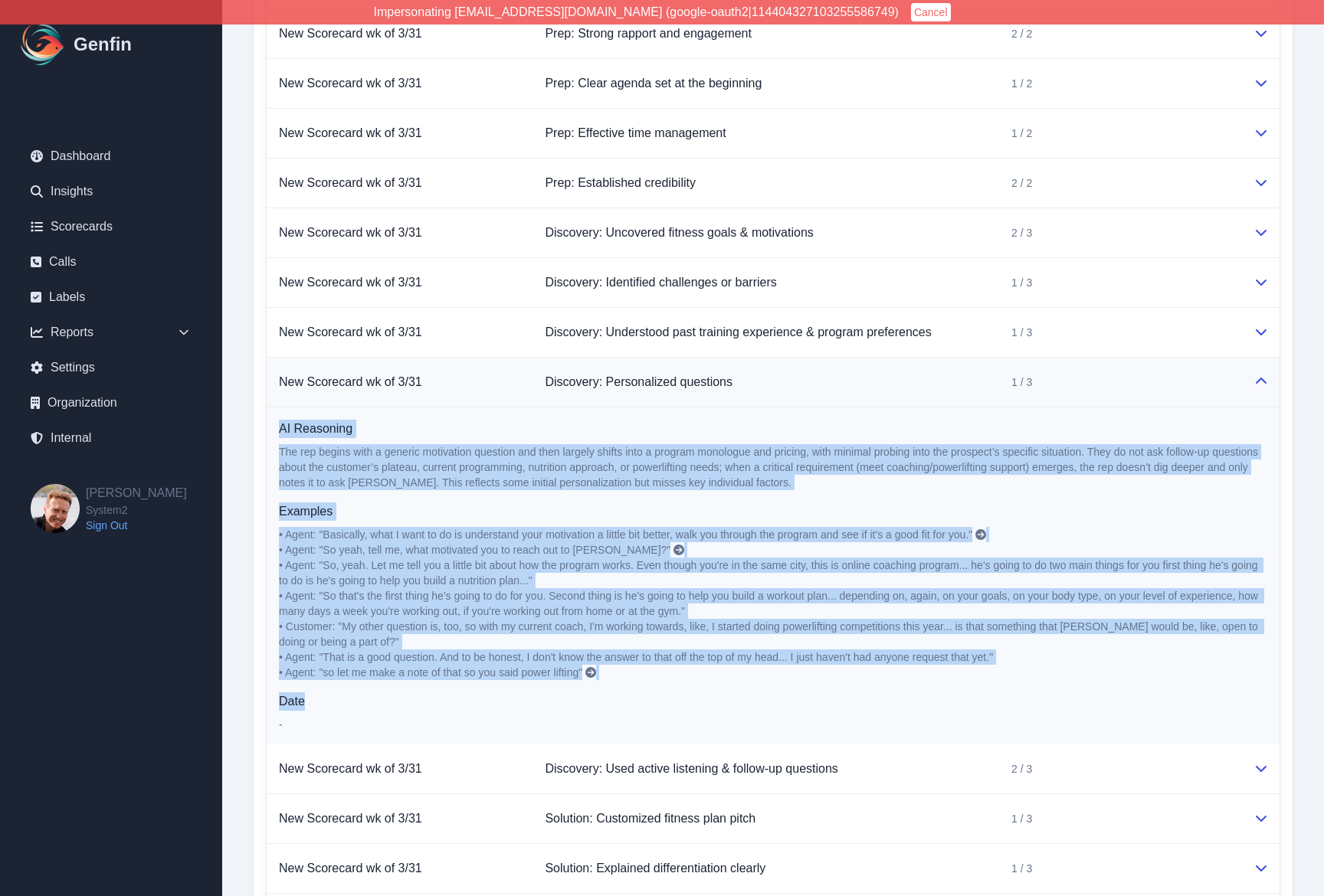
drag, startPoint x: 279, startPoint y: 425, endPoint x: 336, endPoint y: 707, distance: 287.7
click at [336, 707] on div "AI Reasoning The rep begins with a generic motivation question and then largely…" at bounding box center [773, 577] width 988 height 313
click at [74, 442] on link "Internal" at bounding box center [110, 438] width 185 height 31
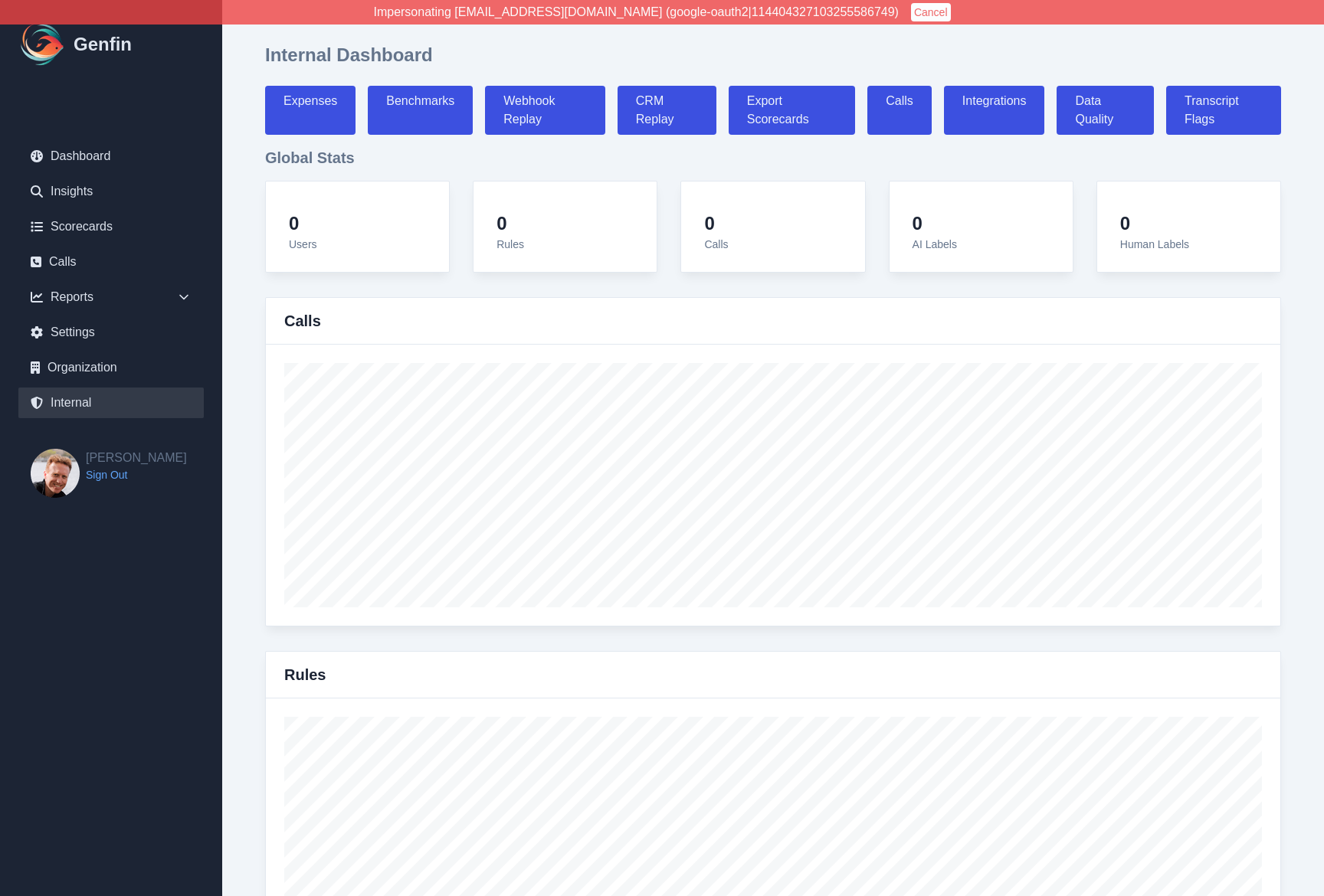
select select "paid"
select select "7"
select select "paid"
select select "7"
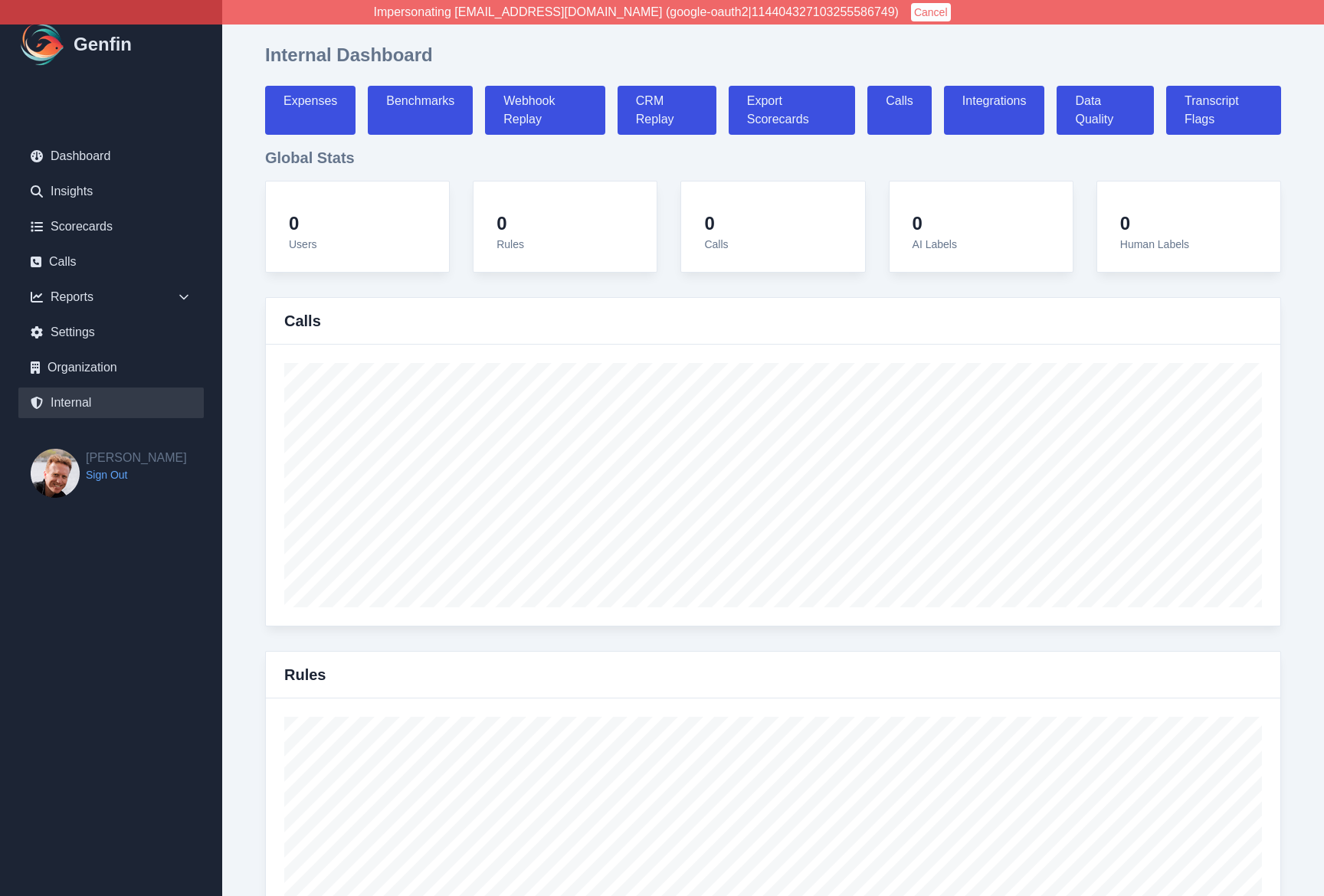
select select "7"
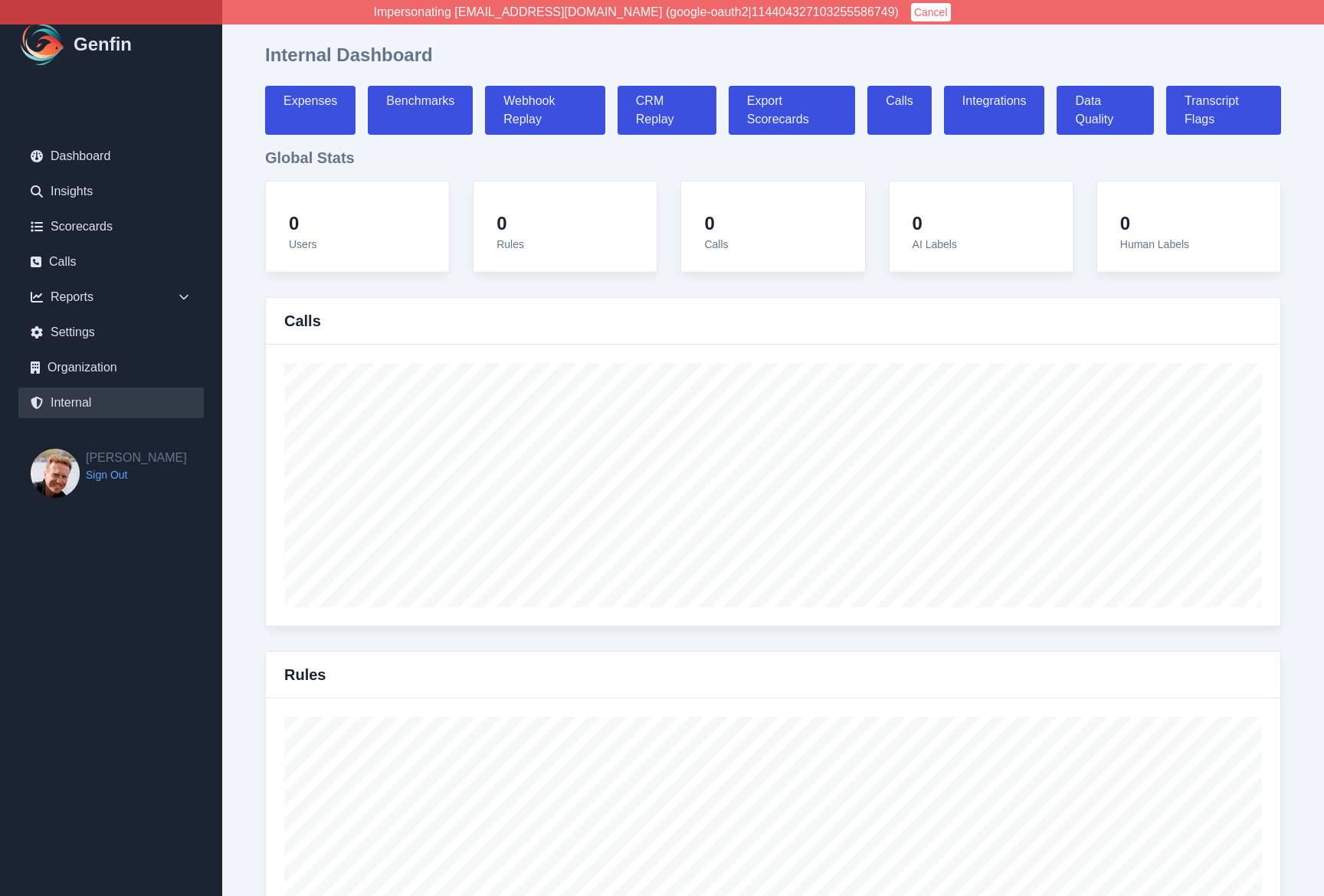
select select "7"
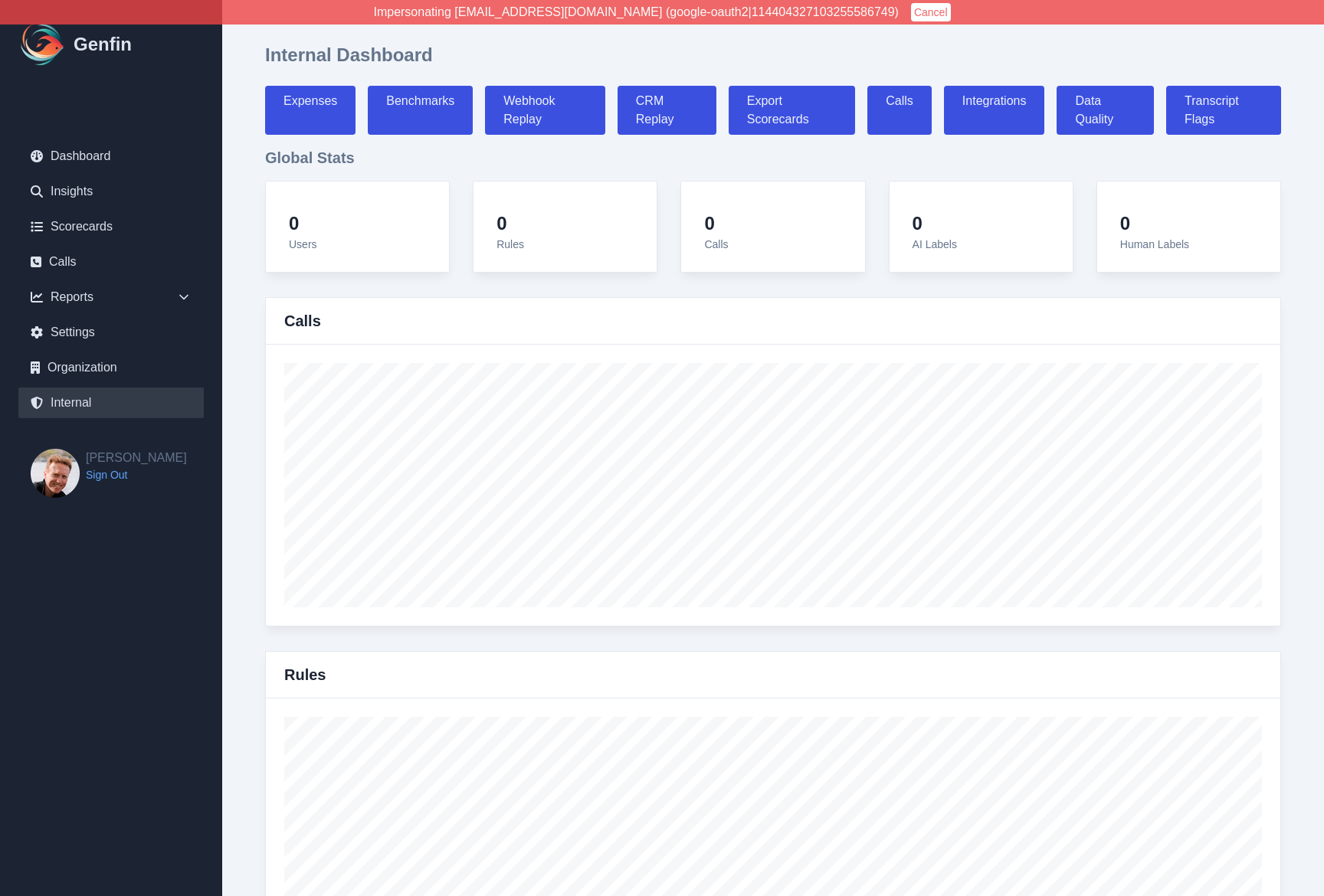
select select "paid"
select select "7"
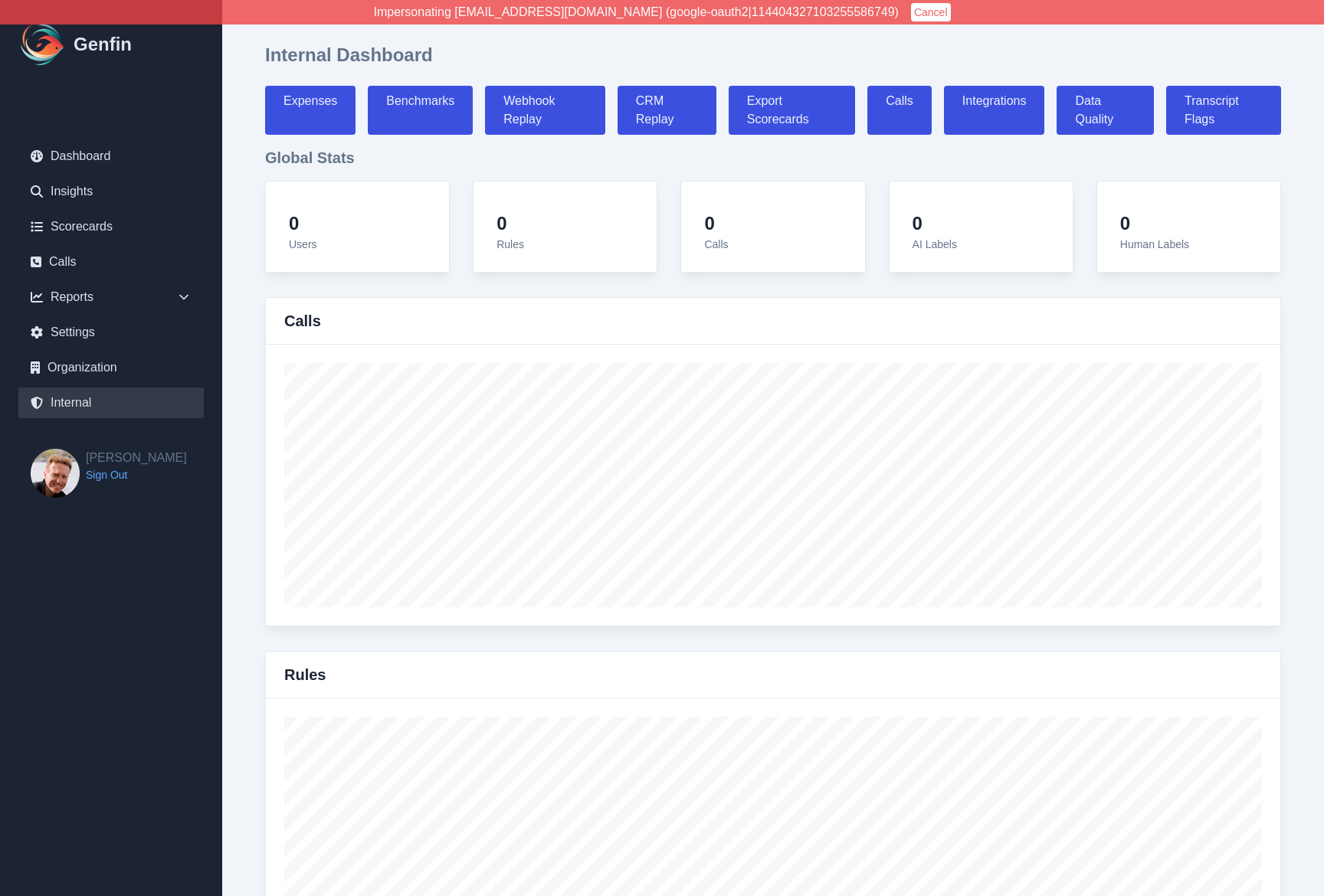
select select "7"
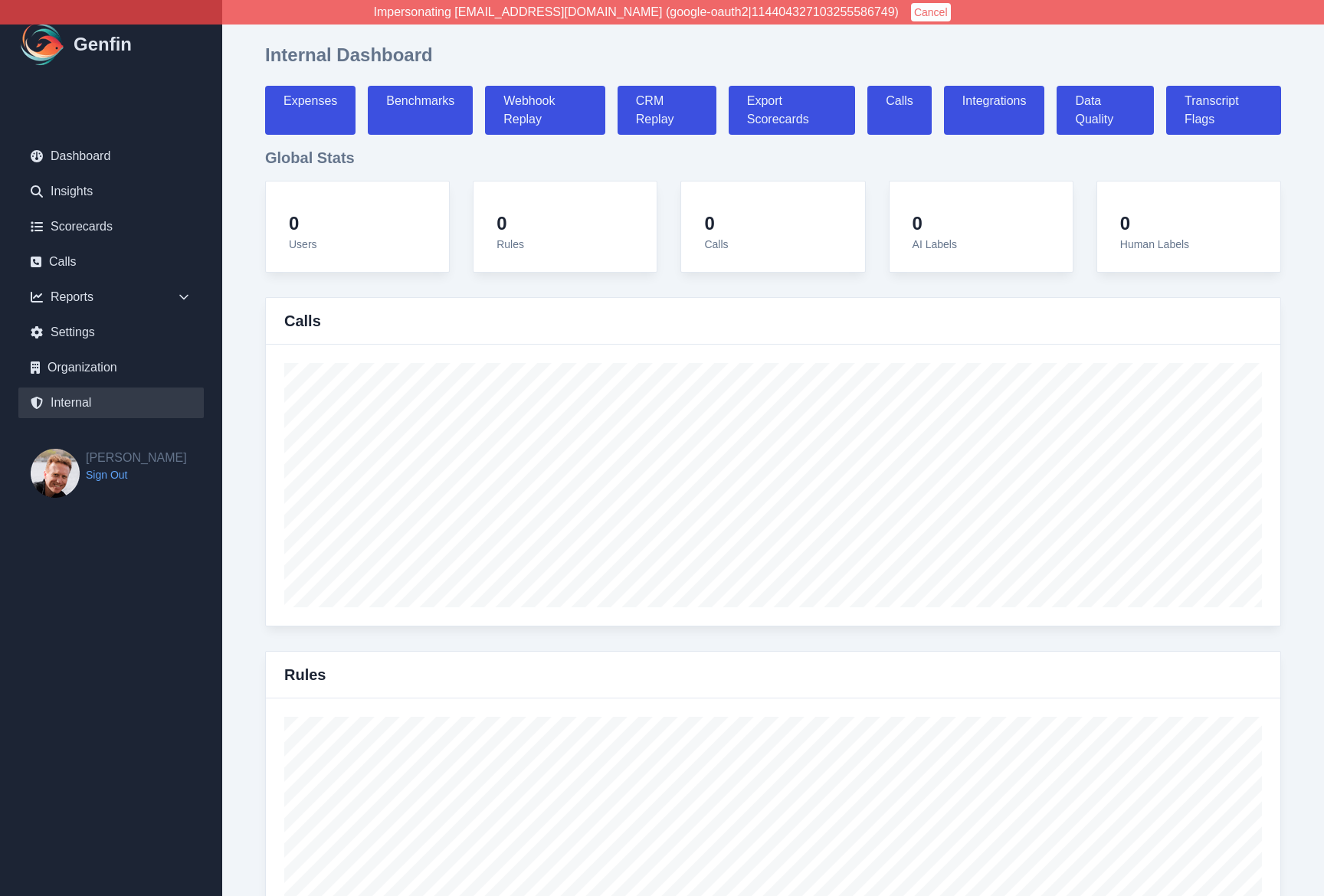
select select "7"
select select "paid"
select select "7"
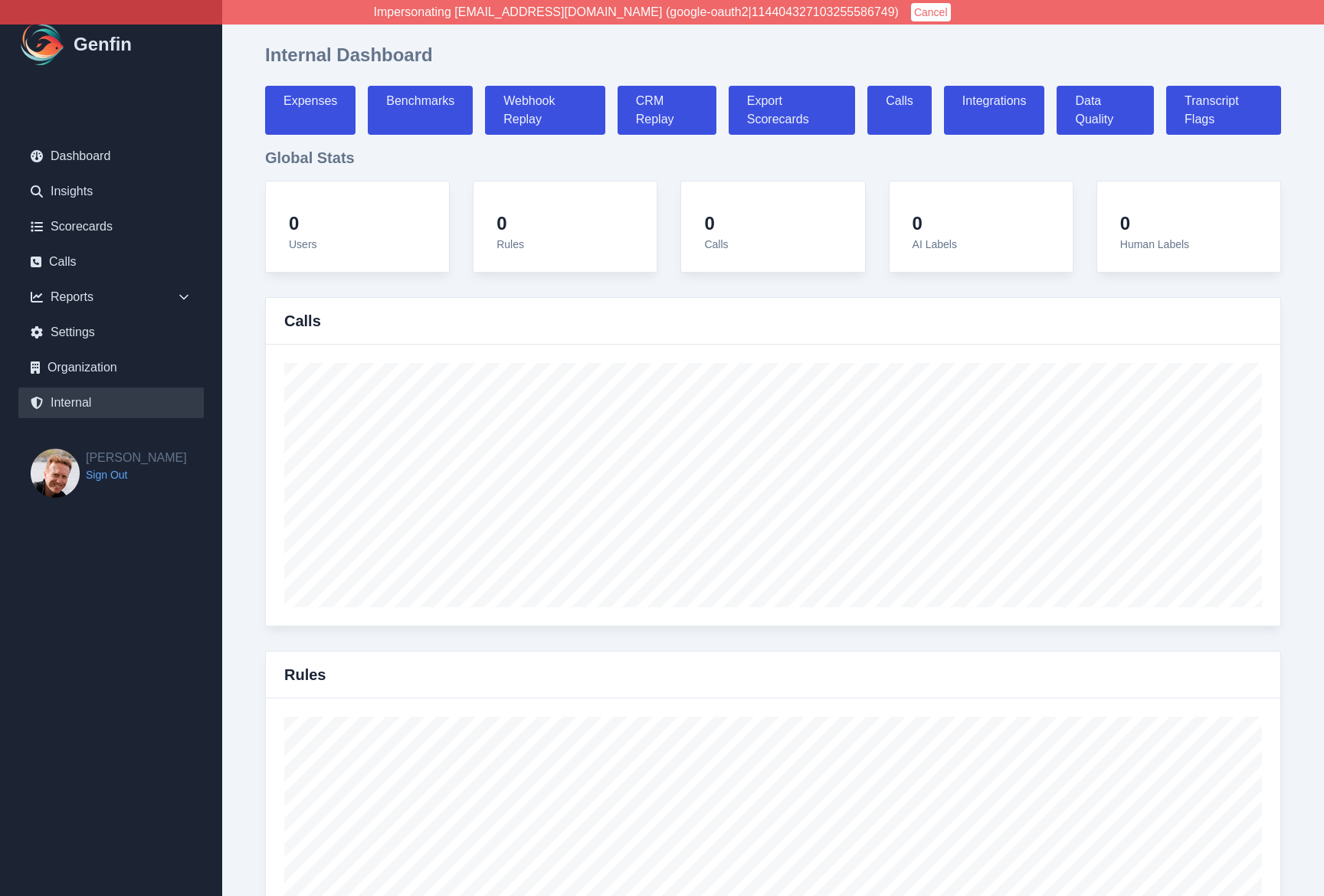
select select "paid"
select select "7"
select select "paid"
select select "7"
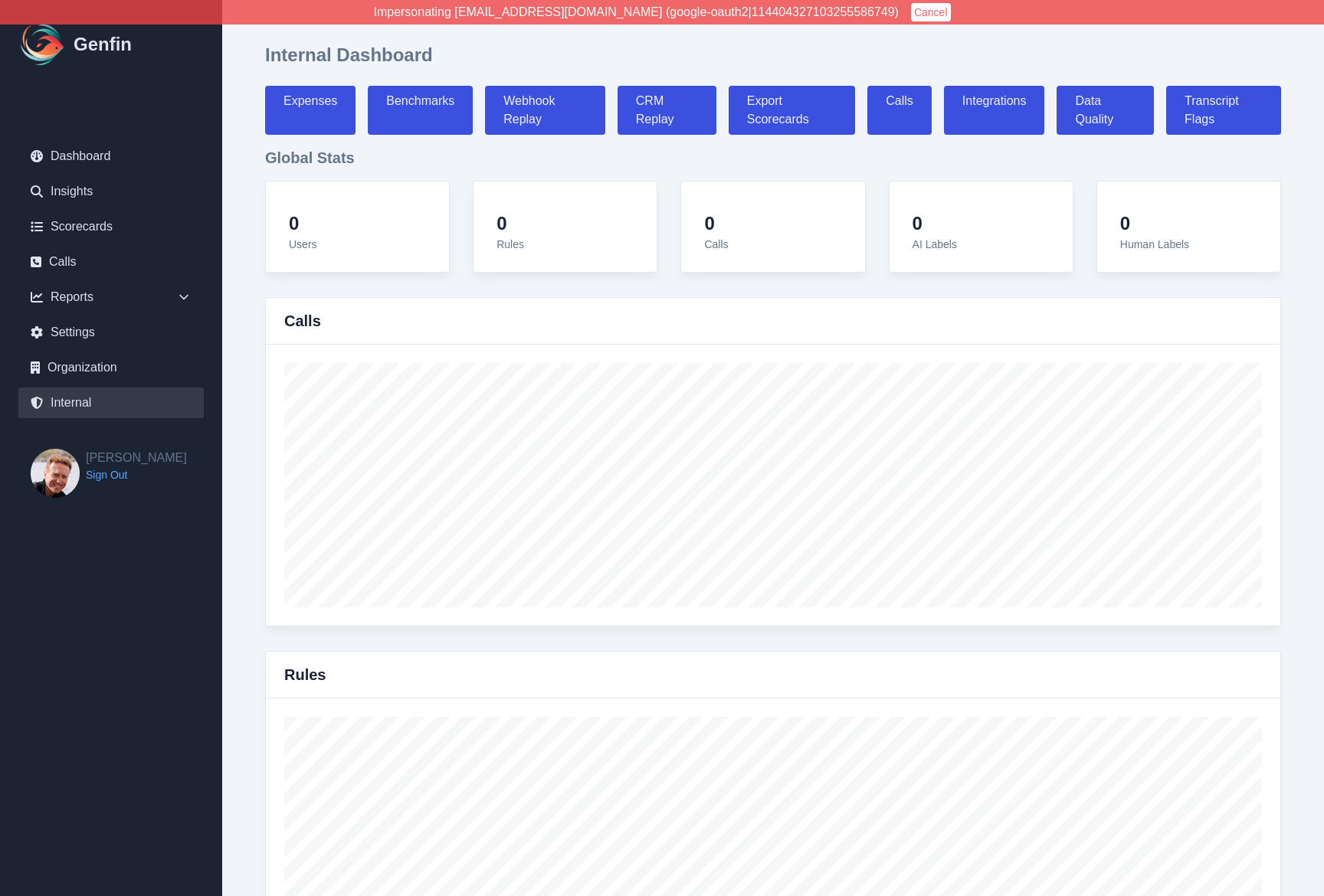
select select "7"
select select "paid"
select select "7"
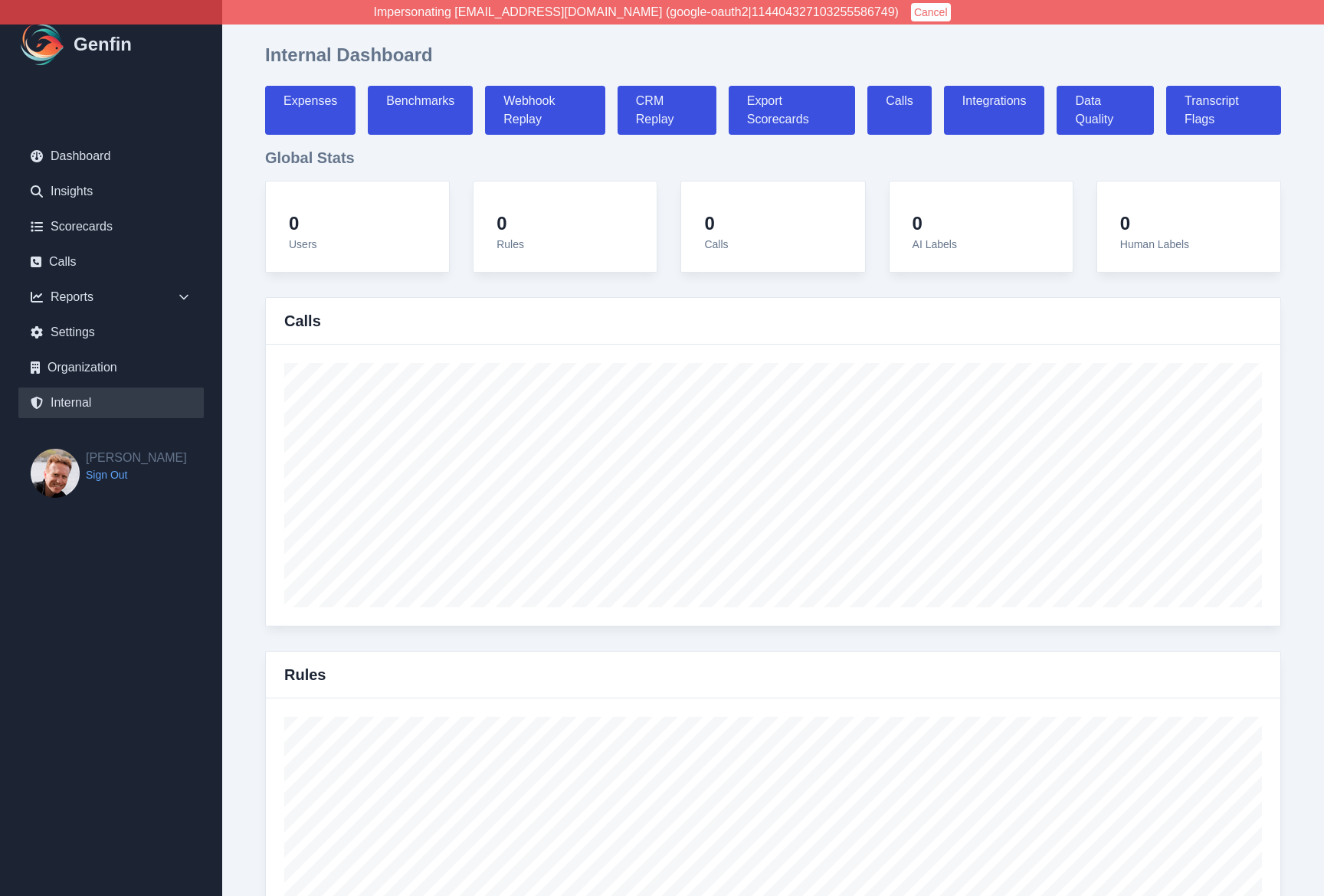
select select "paid"
select select "7"
select select "paid"
select select "7"
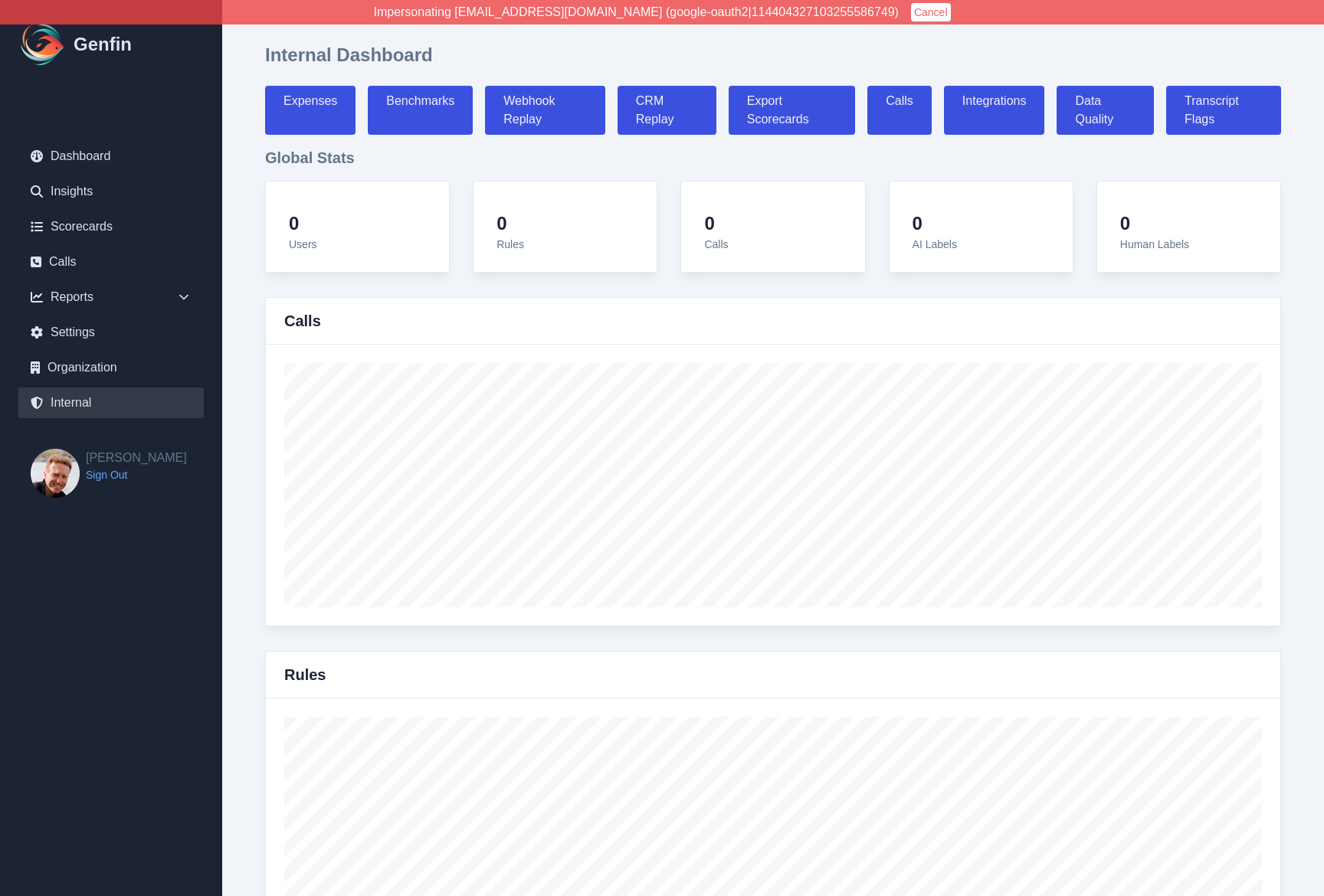
select select "7"
select select "paid"
select select "7"
select select "paid"
select select "7"
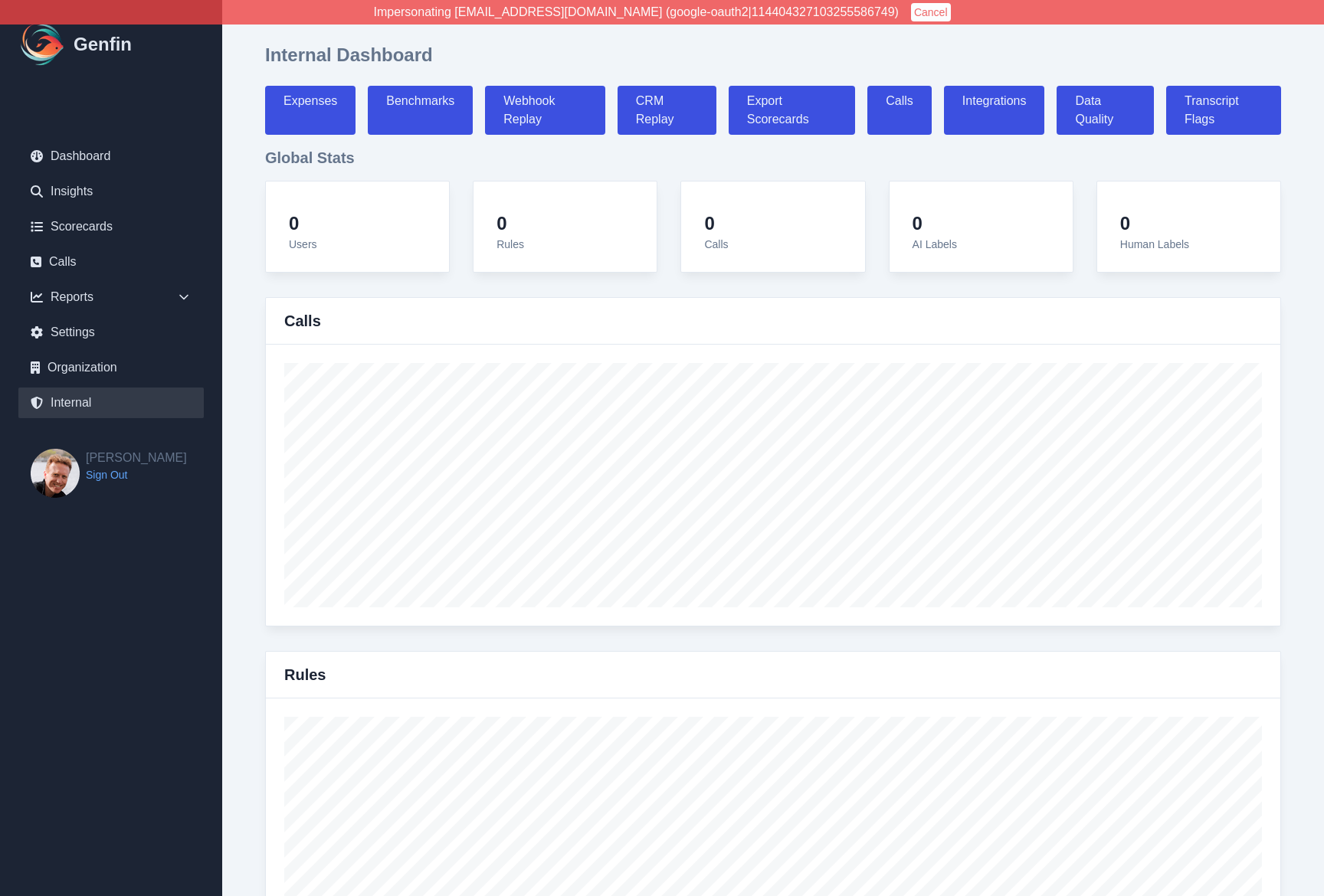
select select "7"
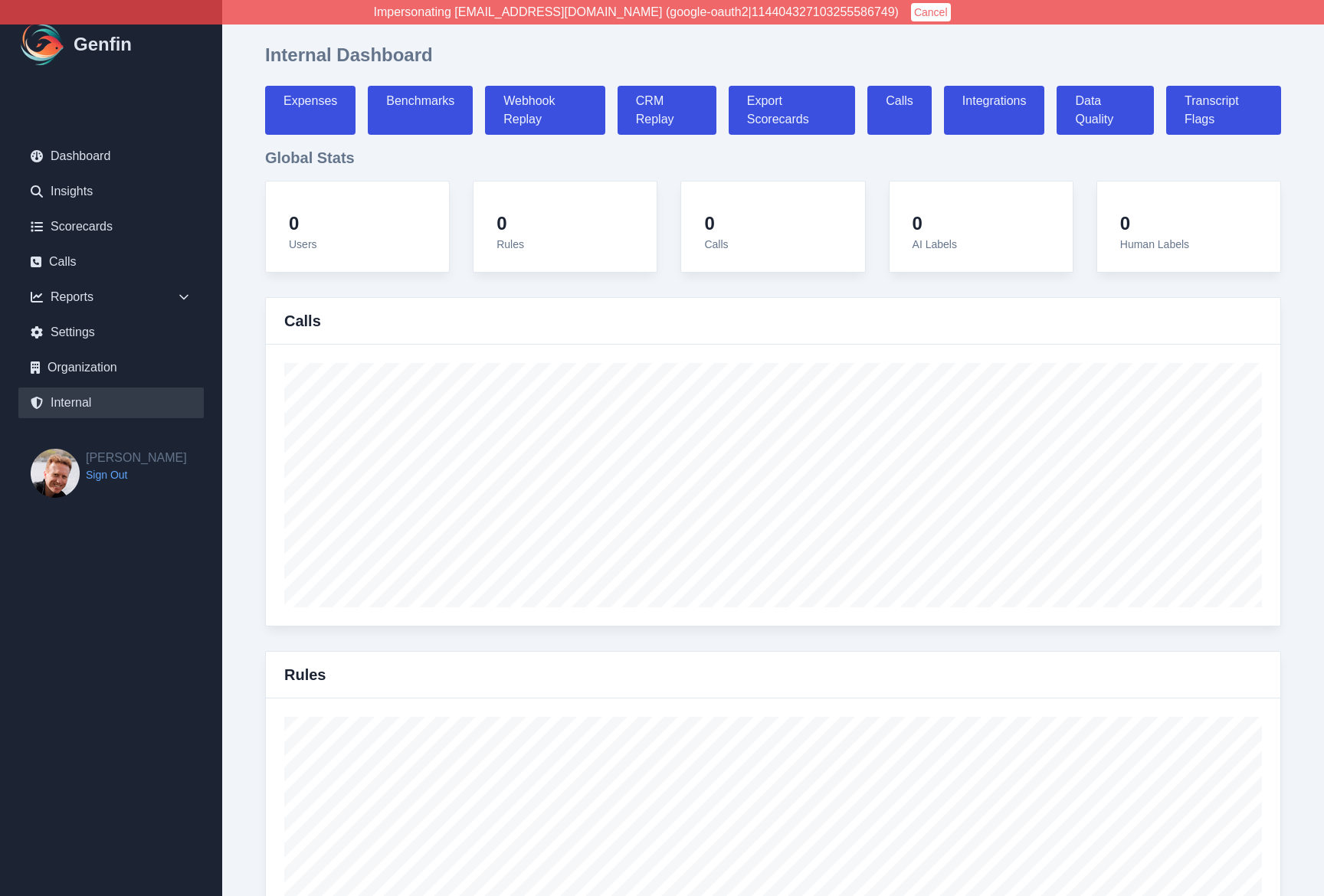
select select "paid"
select select "7"
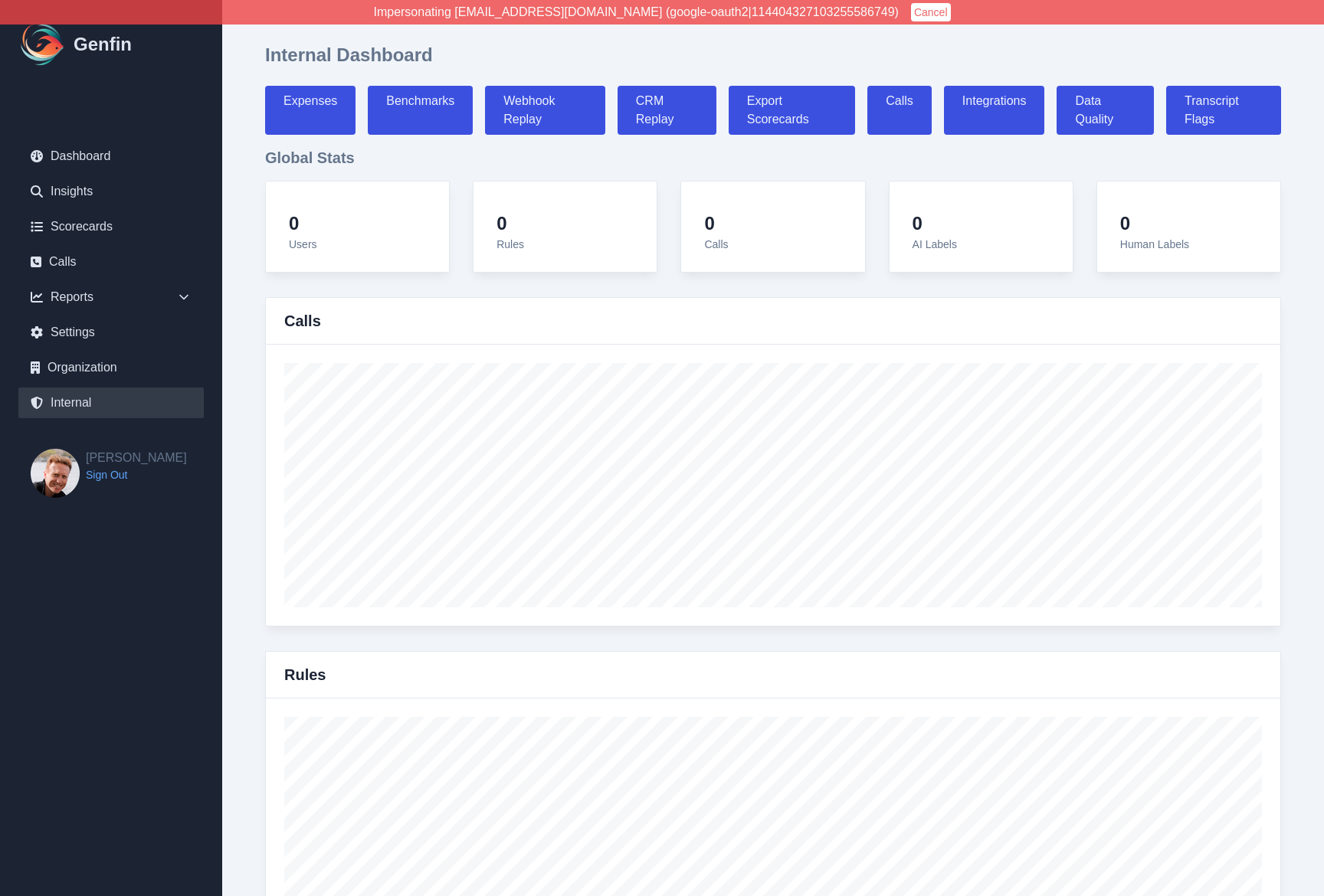
select select "paid"
select select "7"
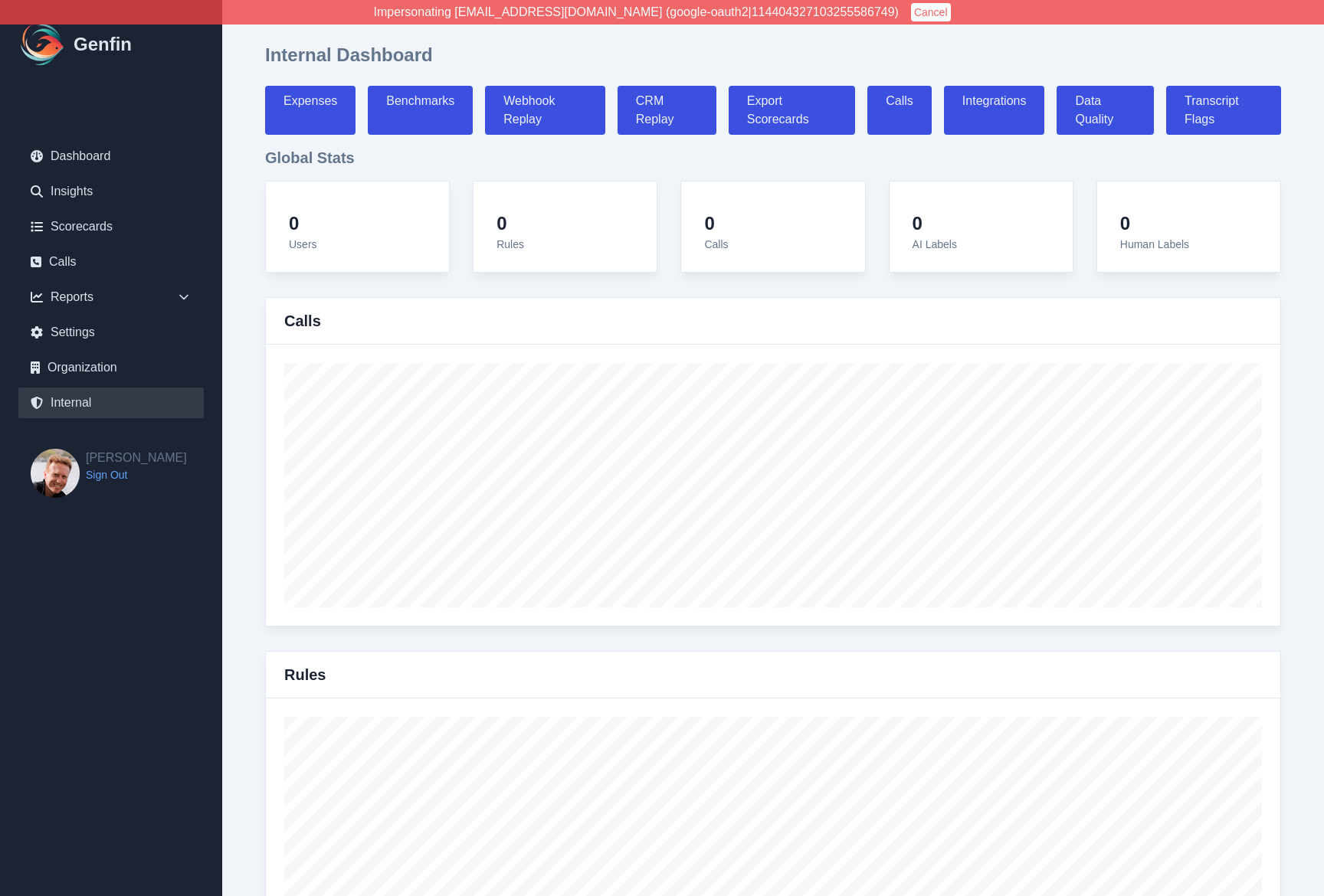
select select "paid"
select select "7"
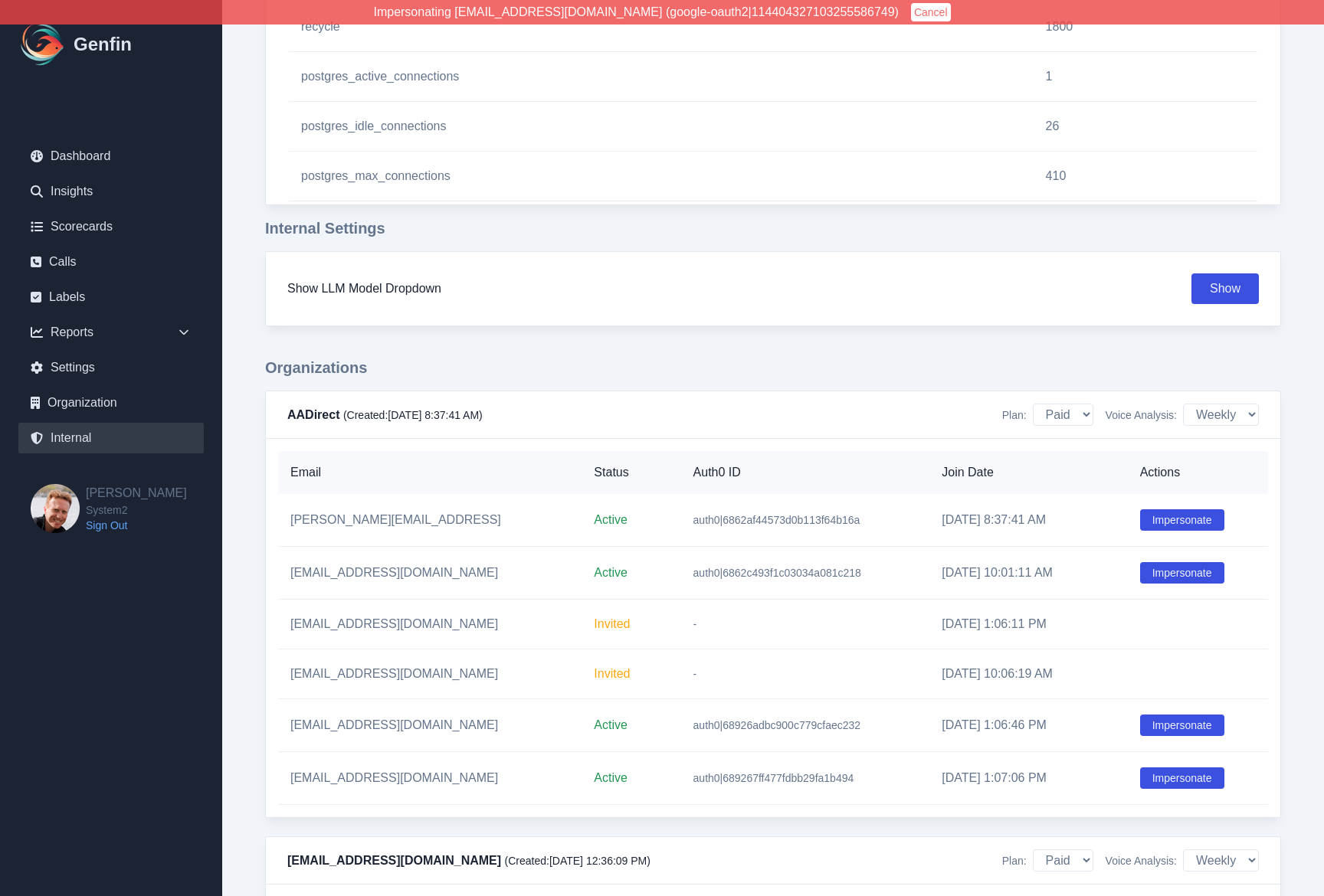
scroll to position [1395, 0]
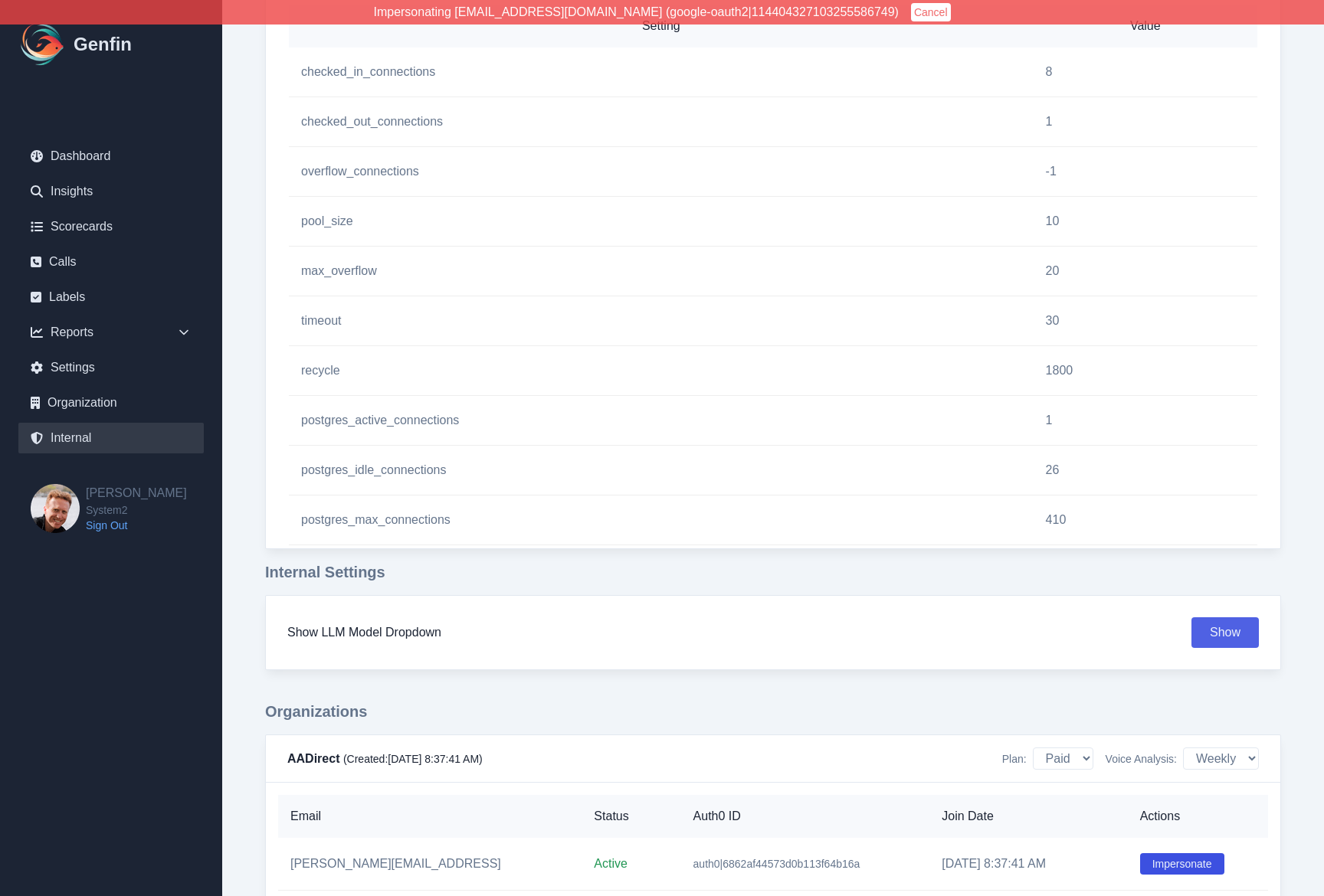
click at [1230, 634] on button "Show" at bounding box center [1225, 633] width 67 height 31
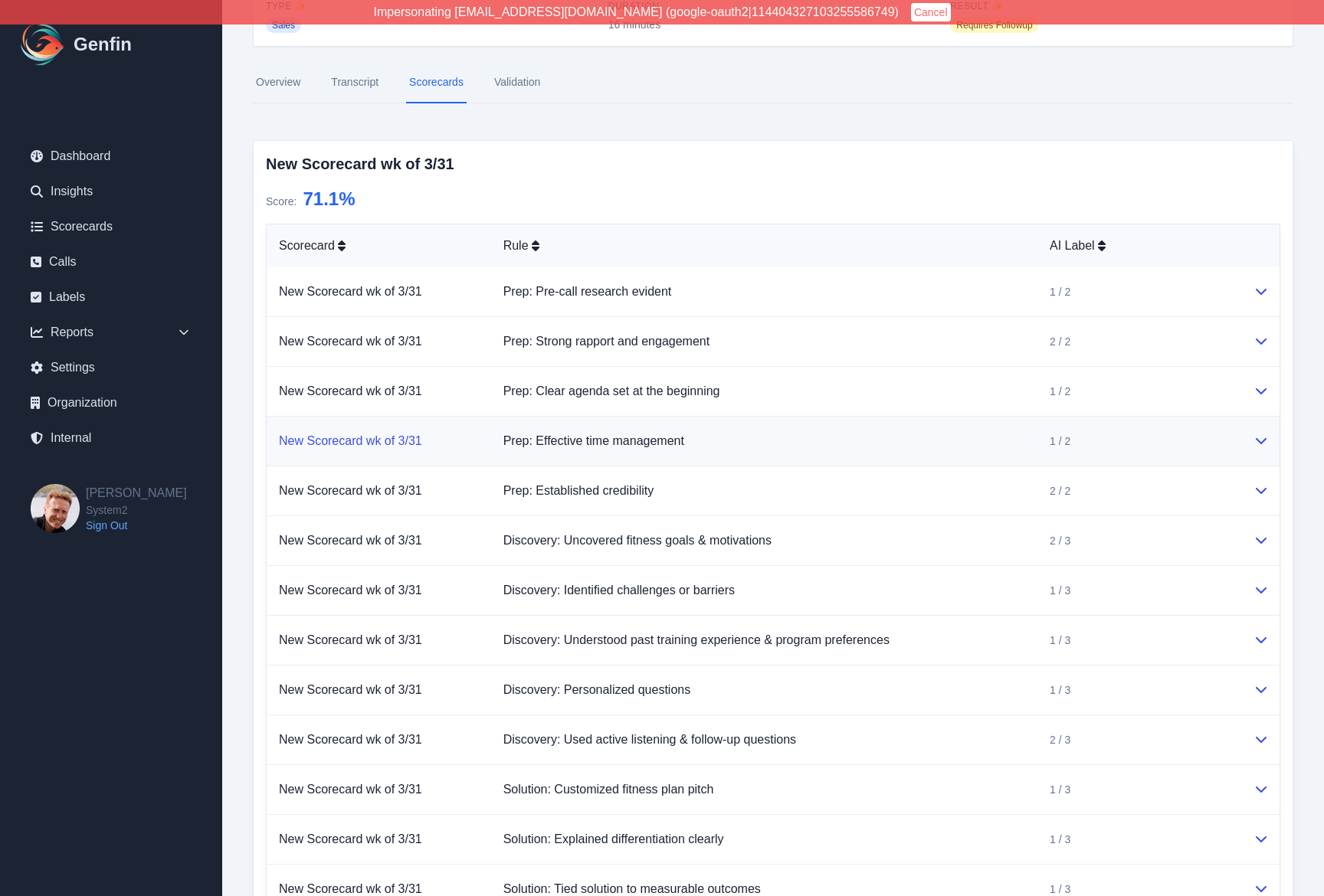
scroll to position [172, 0]
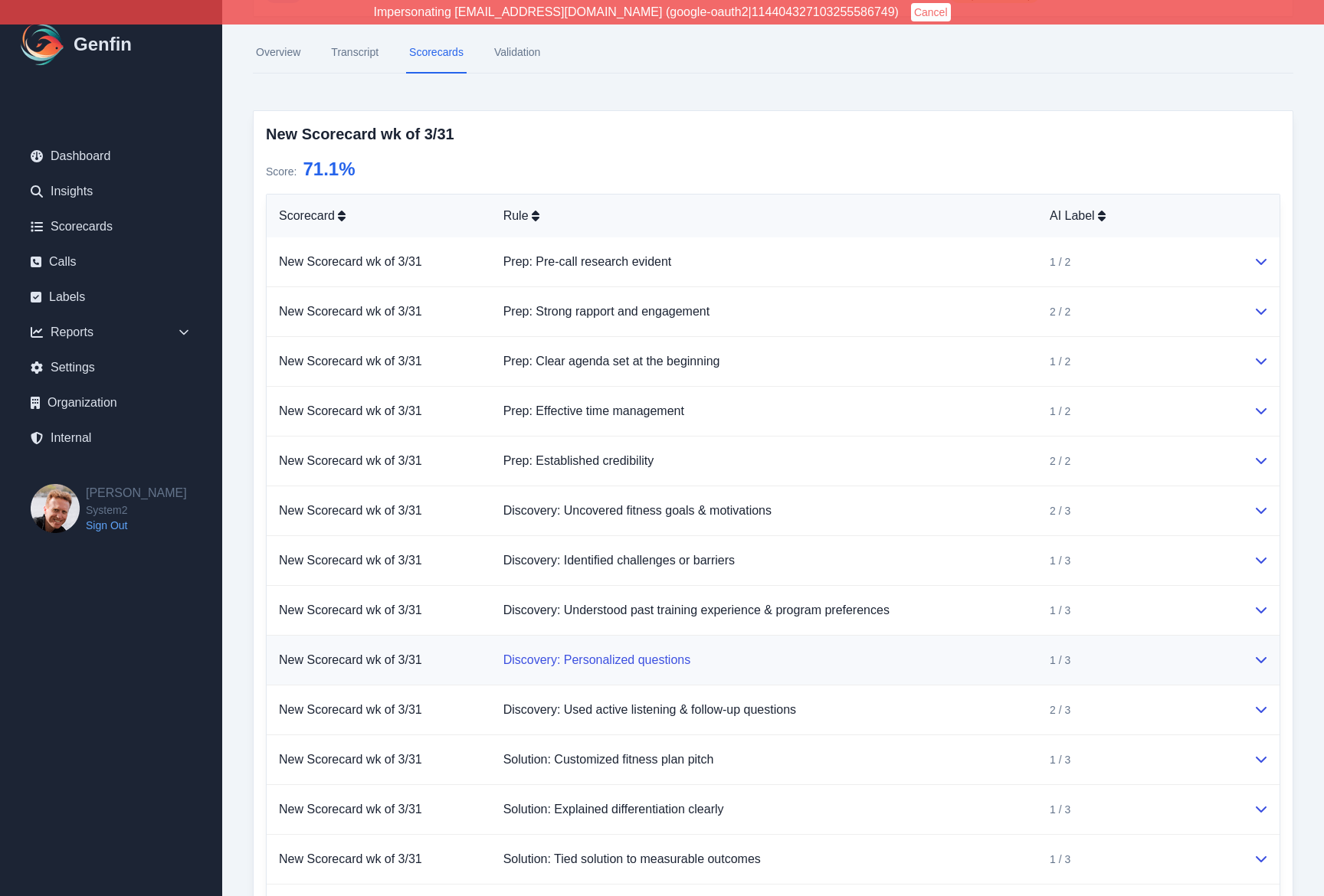
click at [513, 659] on link "Discovery: Personalized questions" at bounding box center [598, 660] width 188 height 13
click at [1016, 667] on td "Discovery: Personalized questions" at bounding box center [764, 661] width 546 height 50
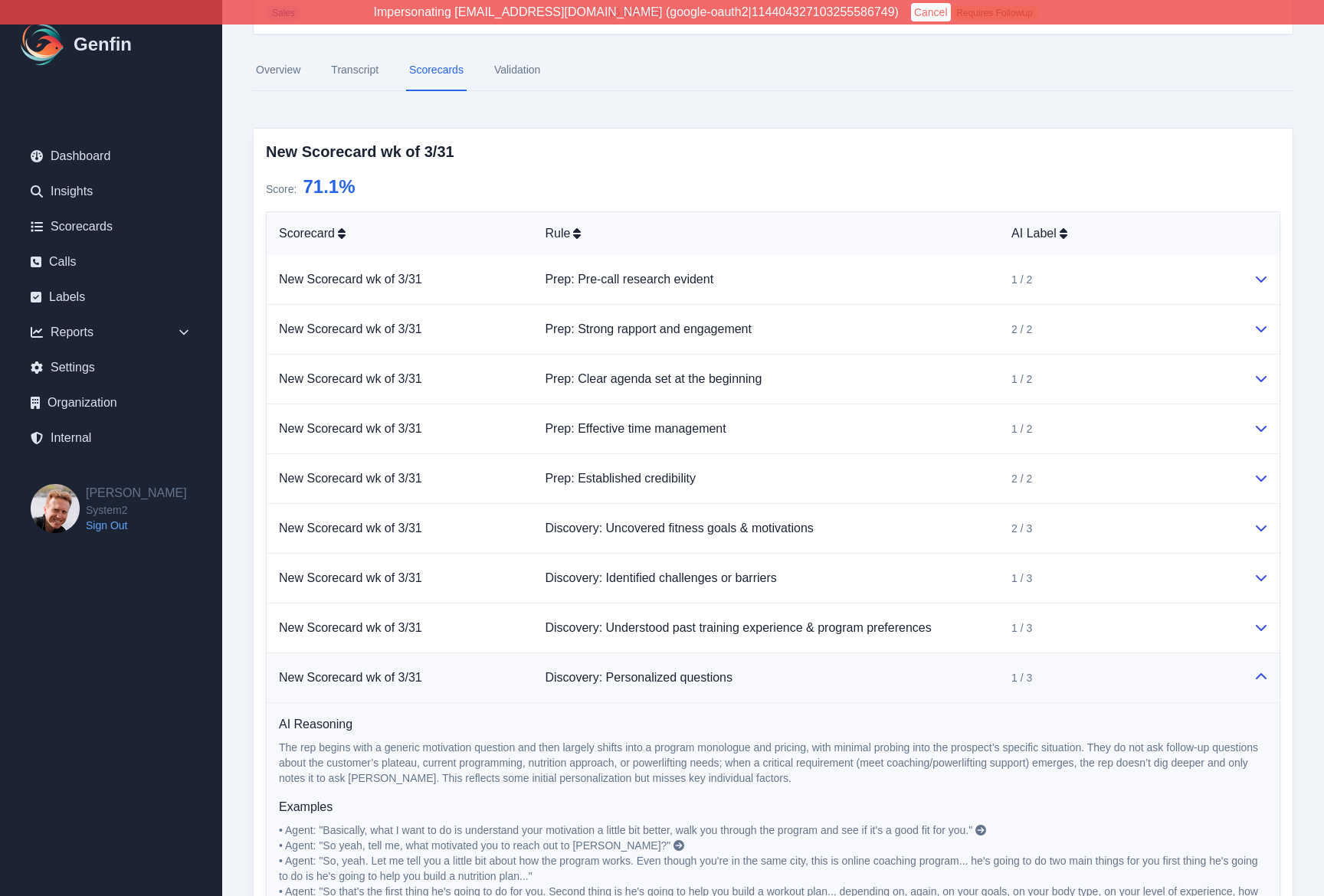
scroll to position [234, 0]
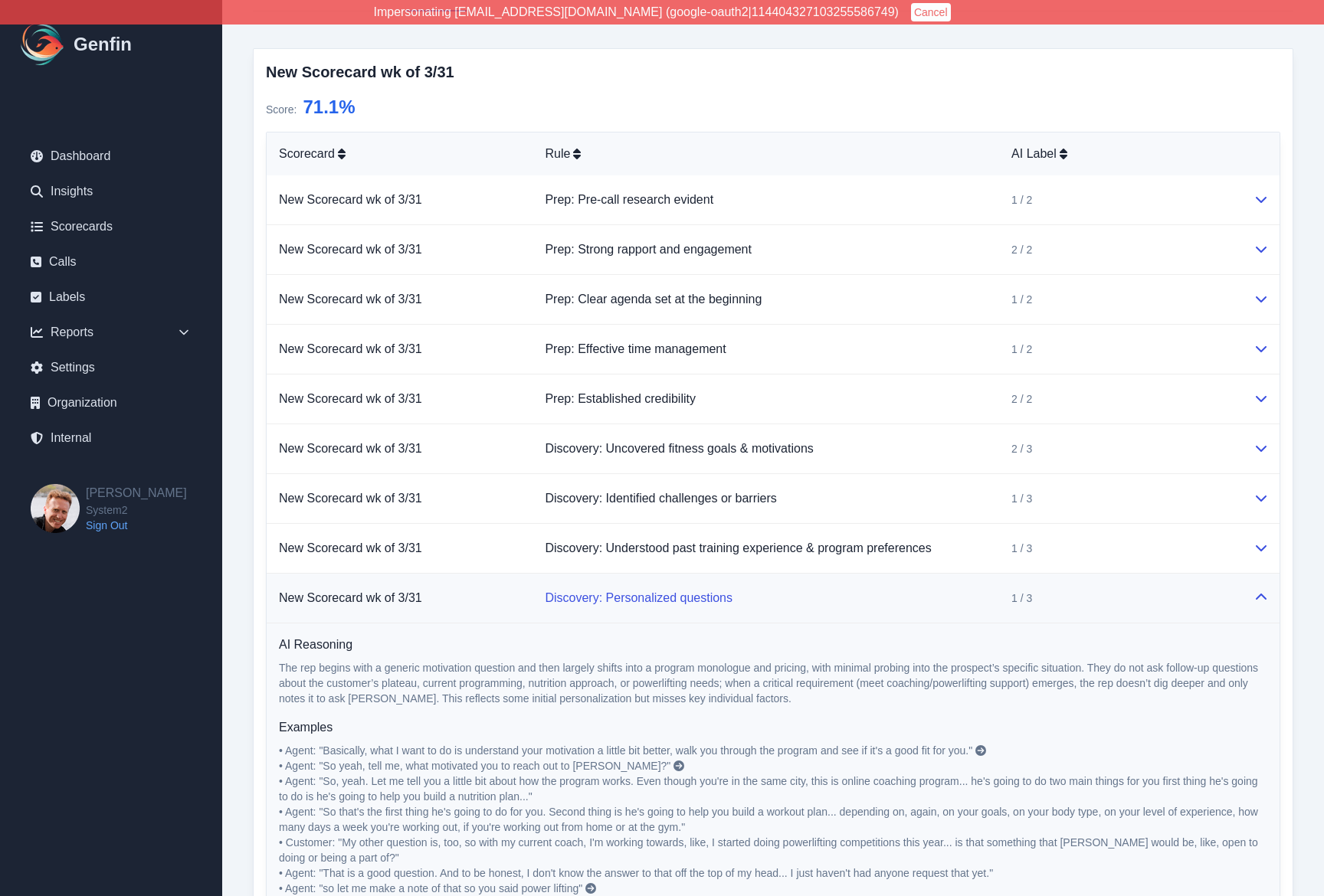
click at [673, 599] on link "Discovery: Personalized questions" at bounding box center [639, 598] width 188 height 13
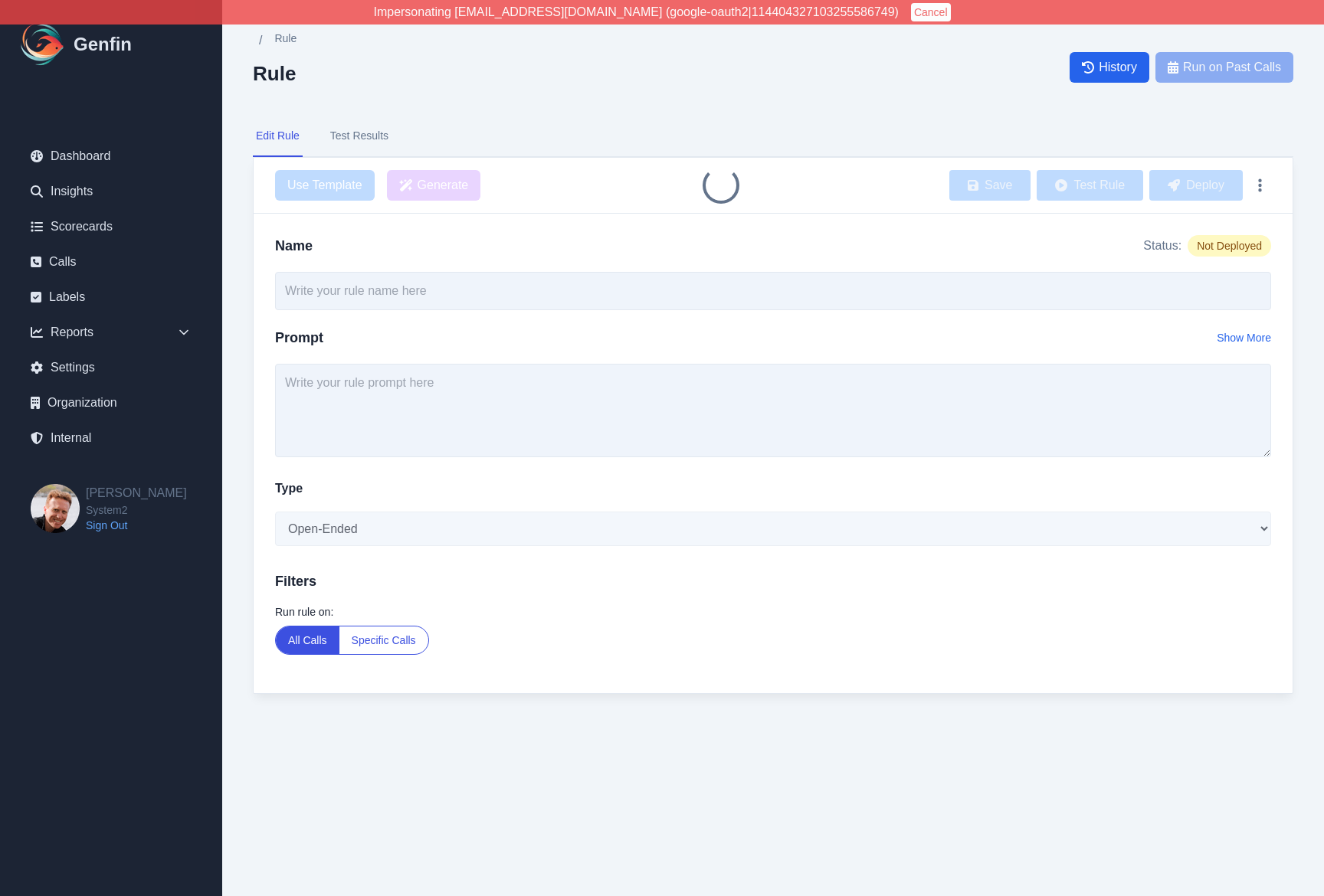
type input "Discovery: Personalized questions"
select select "Score"
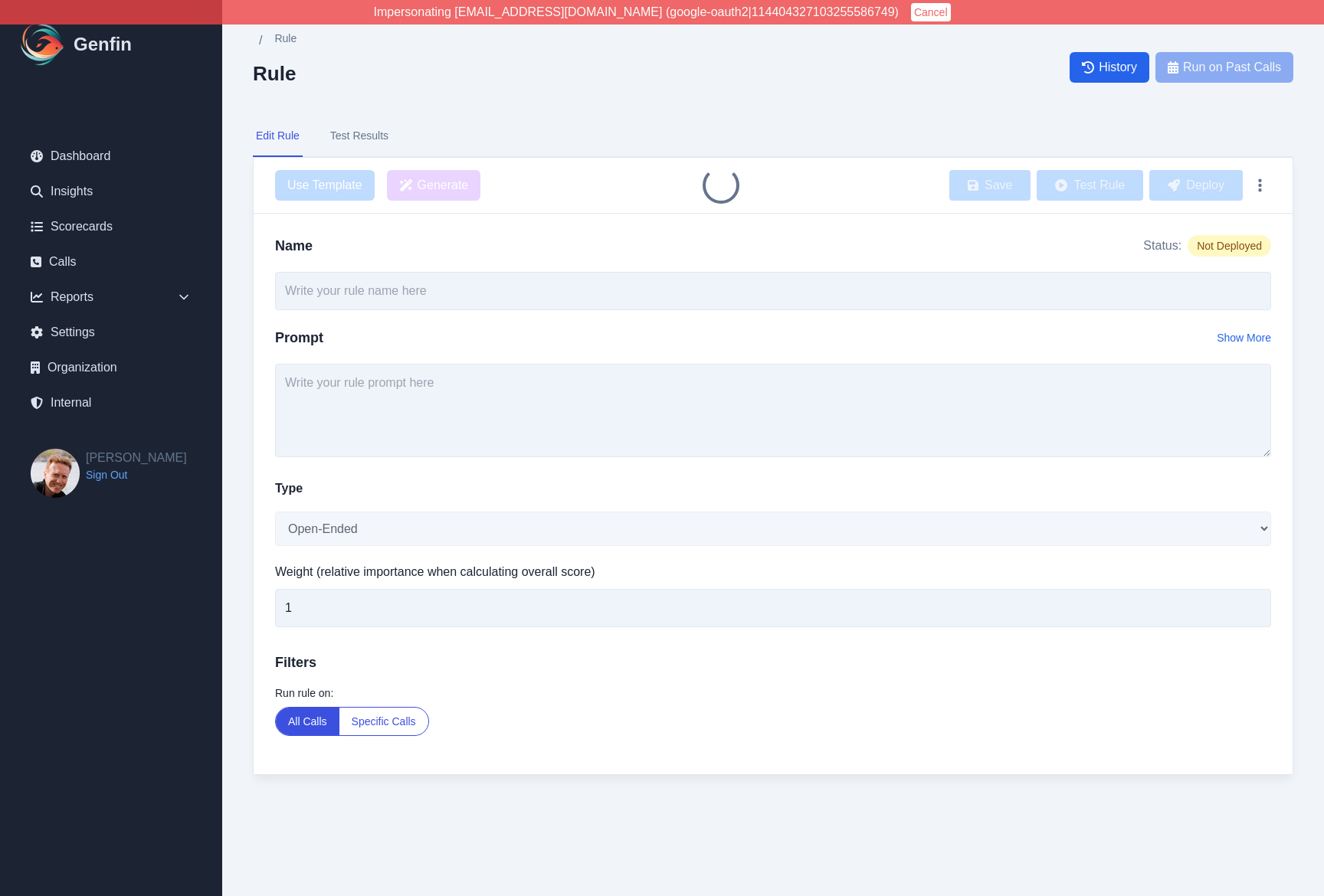
type input "Discovery: Personalized questions"
select select "Score"
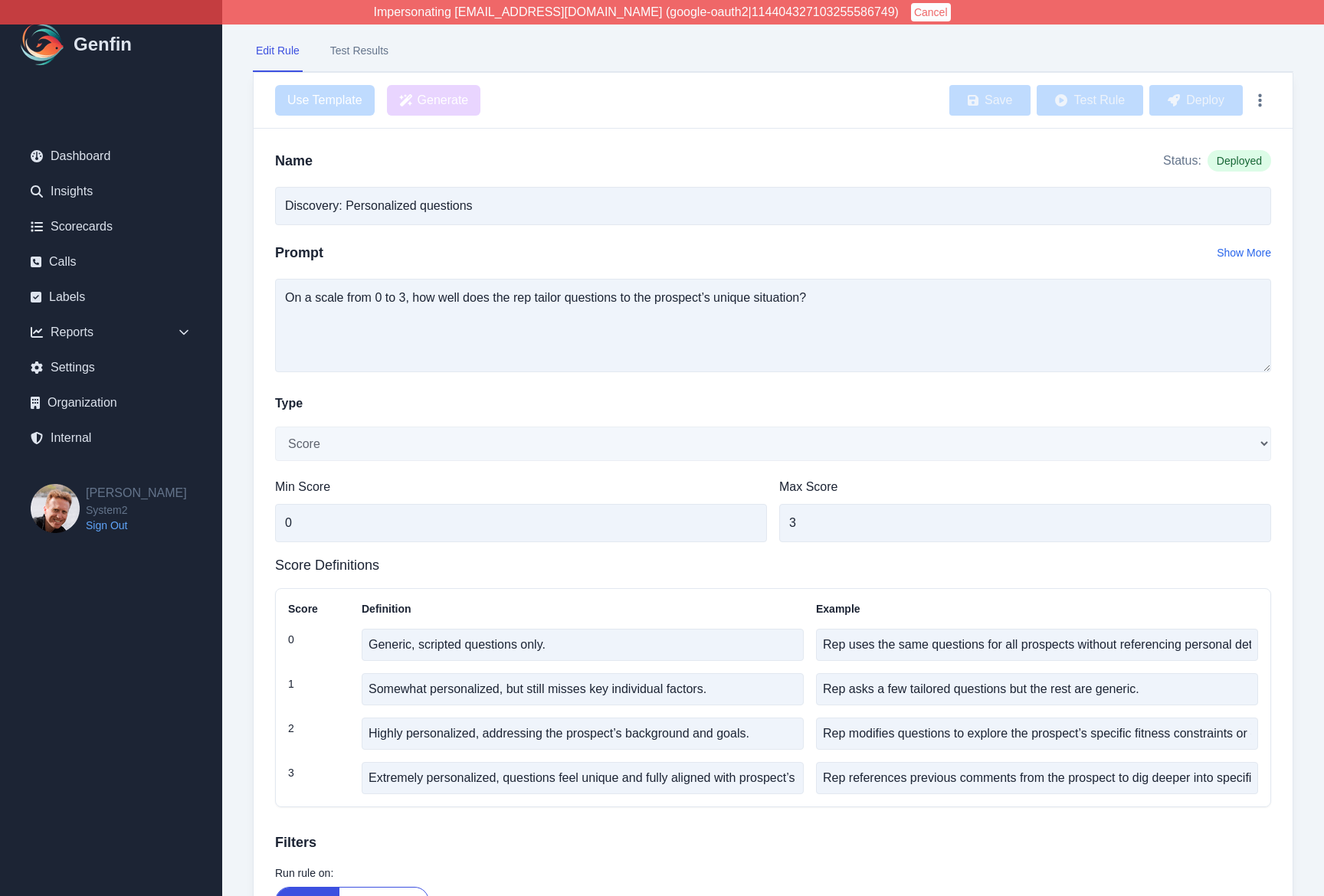
scroll to position [89, 0]
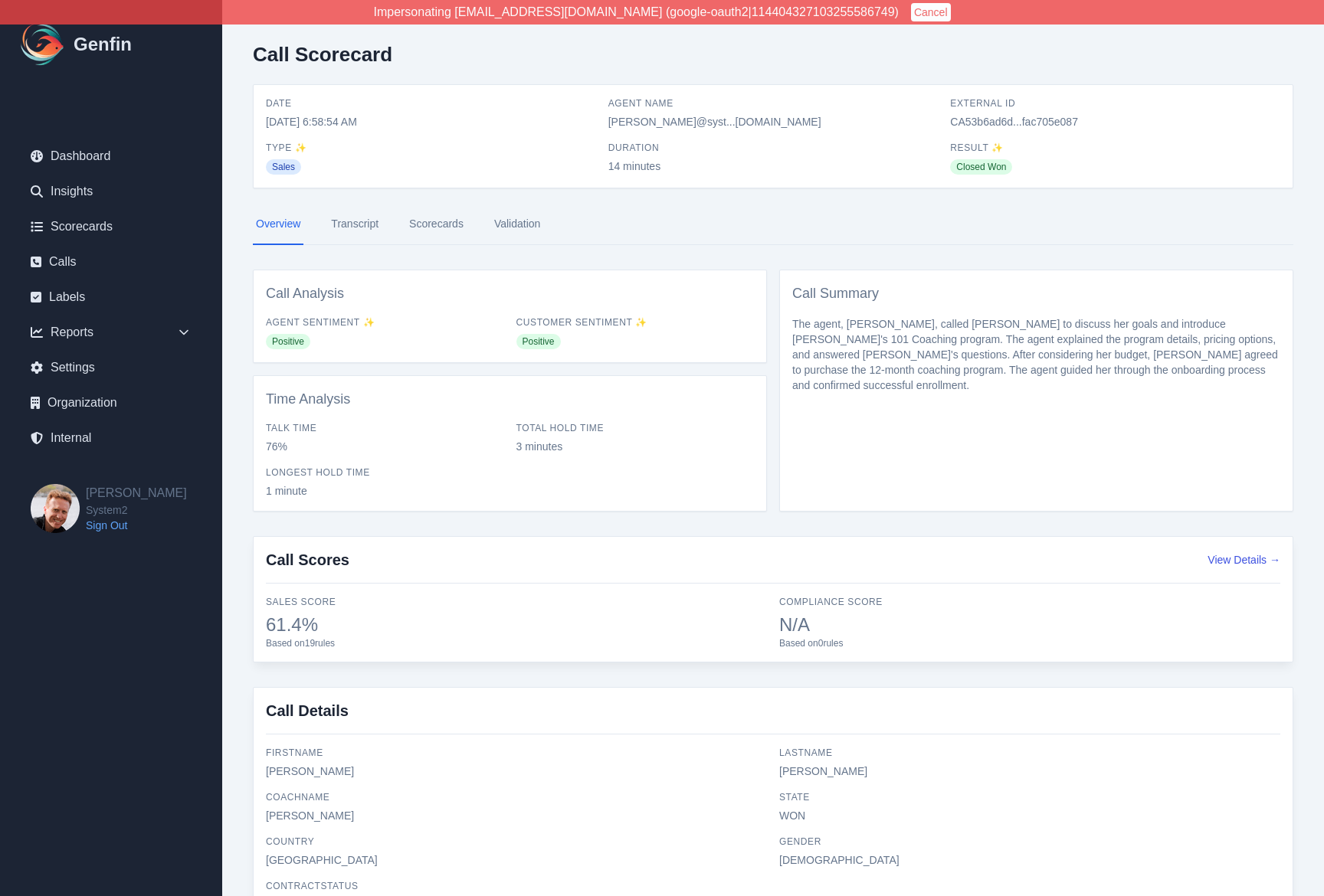
click at [357, 230] on link "Transcript" at bounding box center [355, 224] width 54 height 41
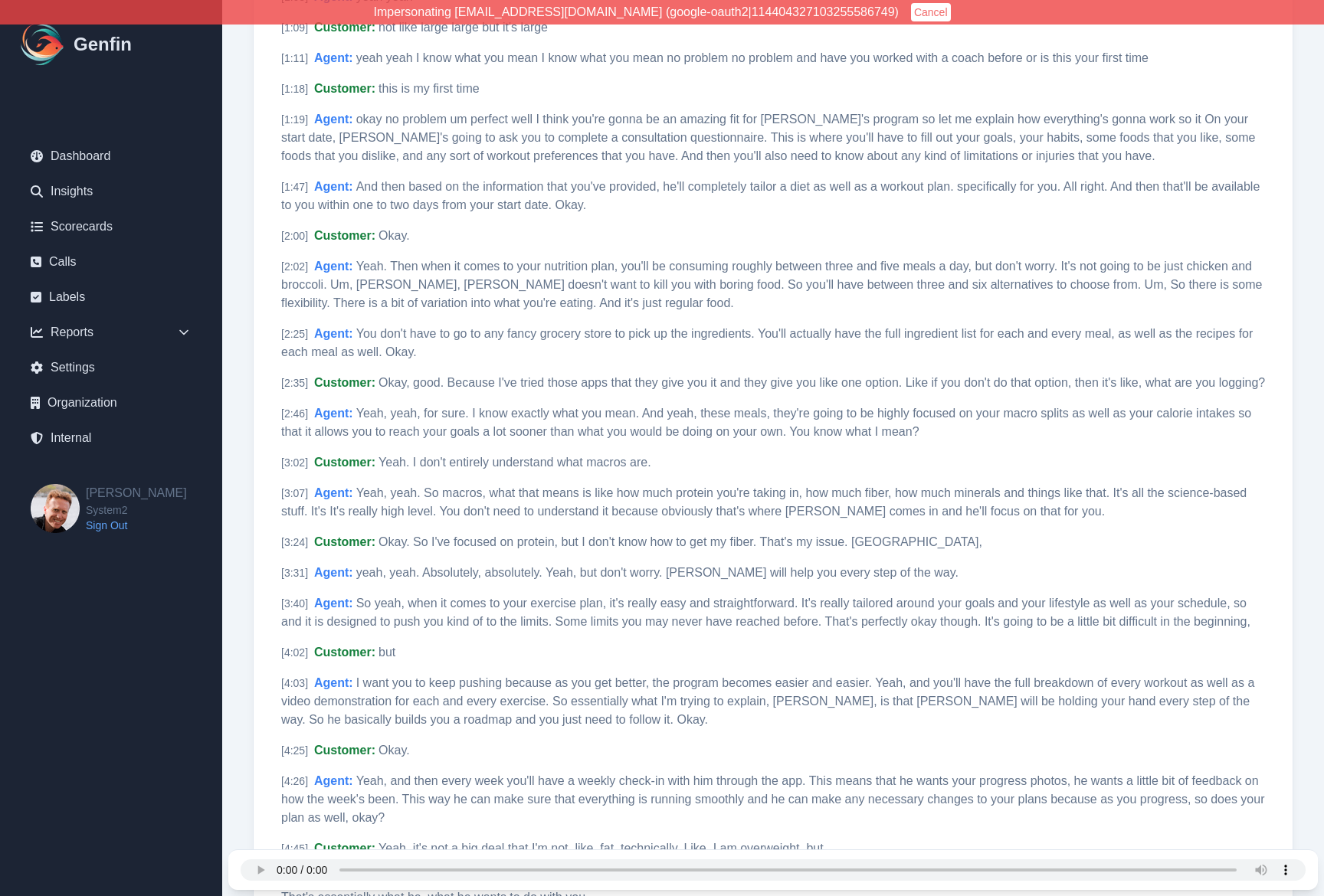
scroll to position [598, 0]
